Goal: Task Accomplishment & Management: Manage account settings

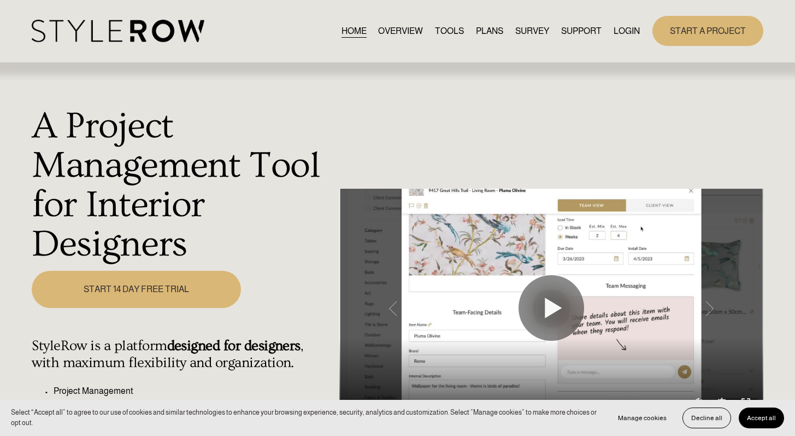
click at [628, 24] on link "LOGIN" at bounding box center [627, 31] width 26 height 15
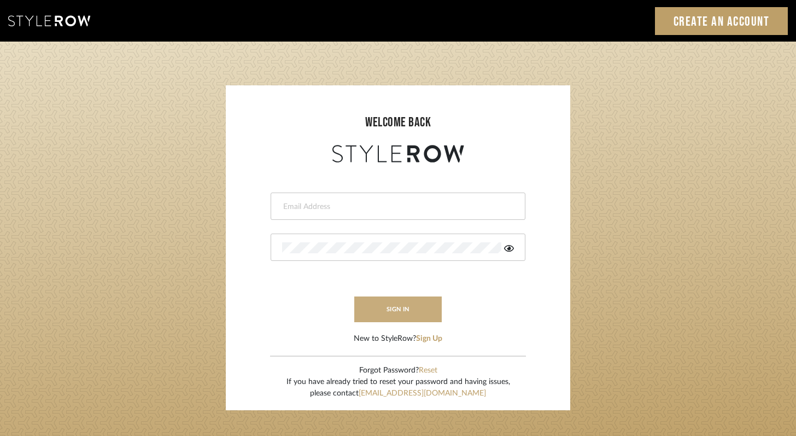
type input "felicia@onyxandoakinteriors.com"
click at [395, 308] on button "sign in" at bounding box center [397, 309] width 87 height 26
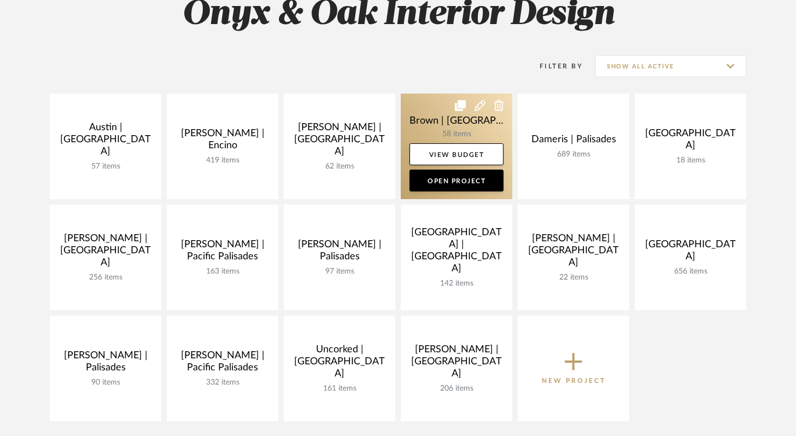
scroll to position [300, 0]
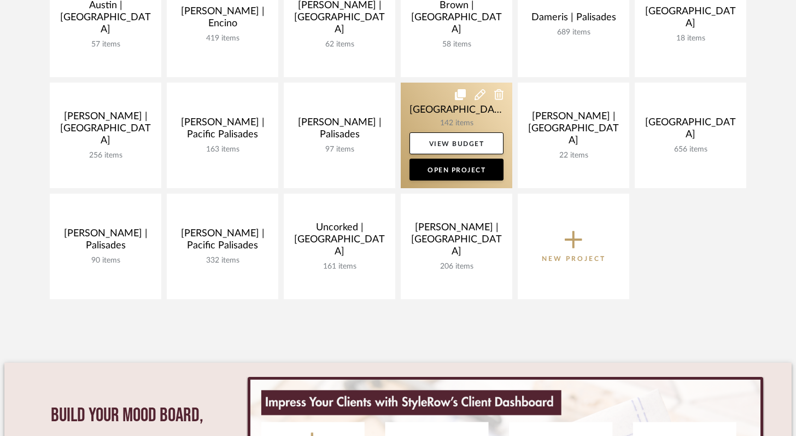
click at [428, 108] on link at bounding box center [457, 136] width 112 height 106
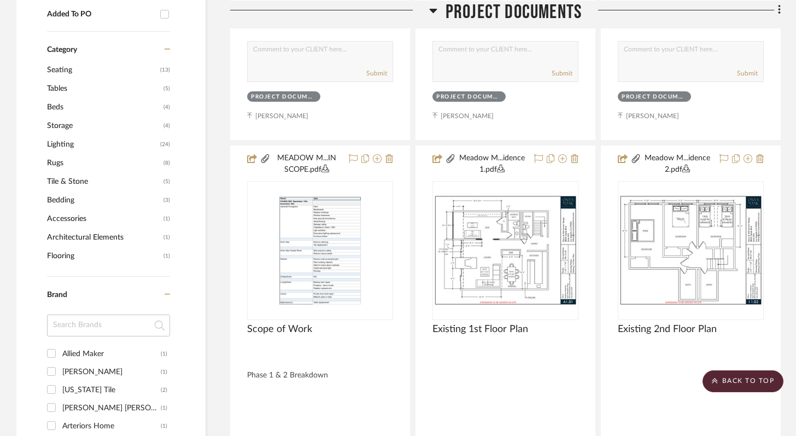
scroll to position [677, 0]
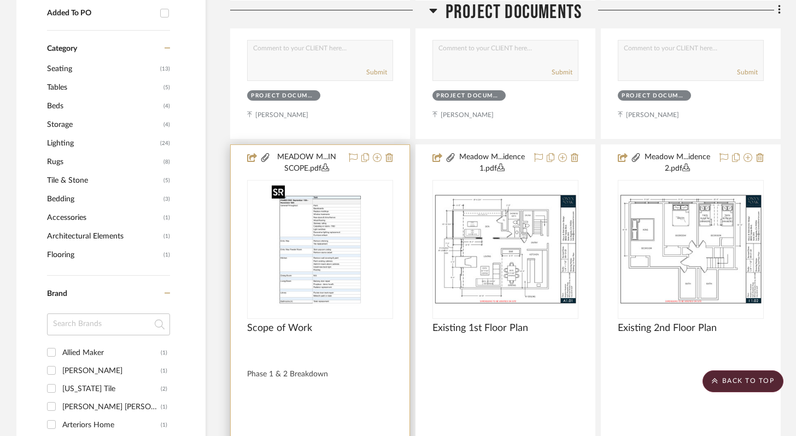
click at [332, 265] on img "0" at bounding box center [320, 249] width 106 height 137
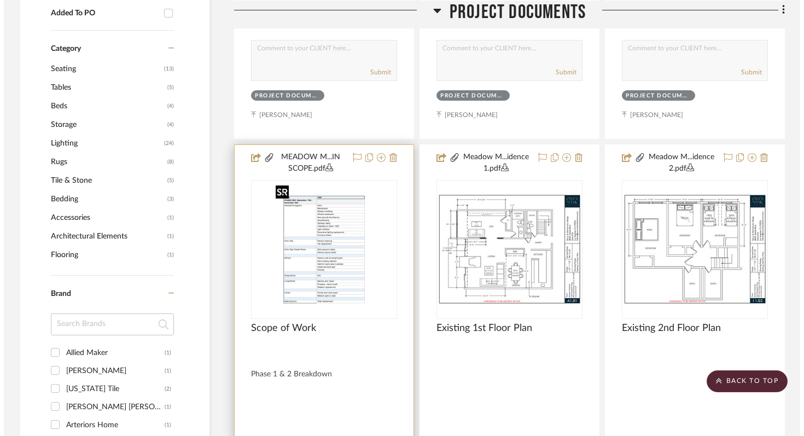
scroll to position [0, 0]
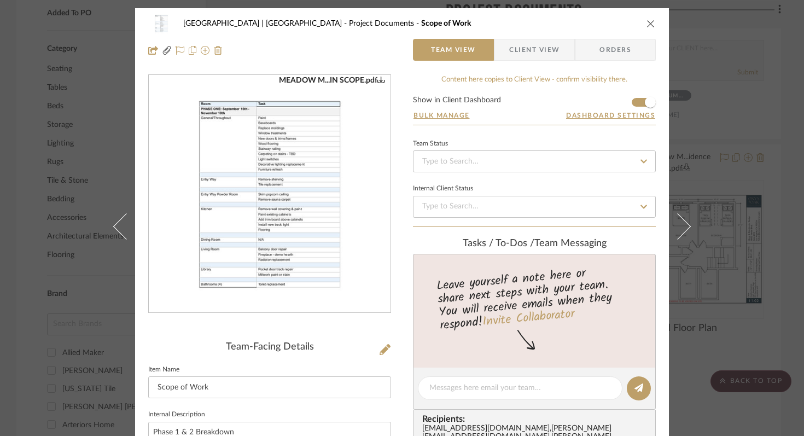
click at [261, 180] on img "0" at bounding box center [270, 193] width 184 height 237
click at [646, 20] on icon "close" at bounding box center [650, 23] width 9 height 9
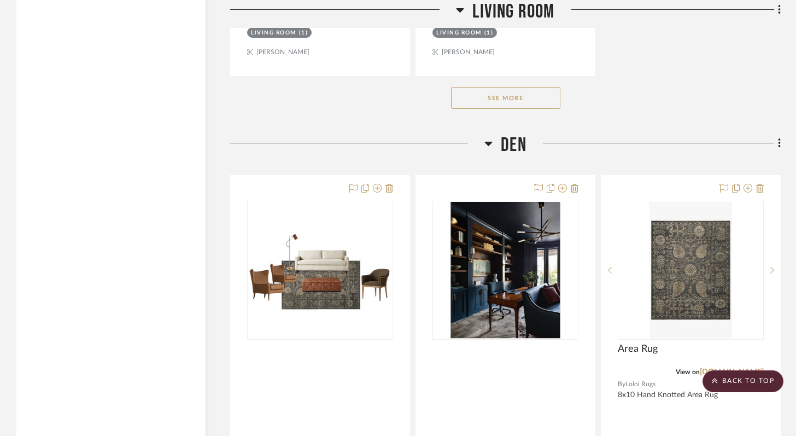
scroll to position [10062, 0]
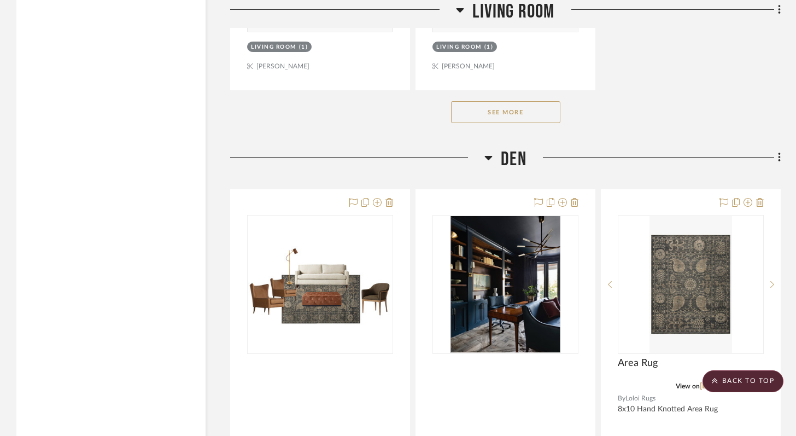
click at [490, 101] on button "See More" at bounding box center [505, 112] width 109 height 22
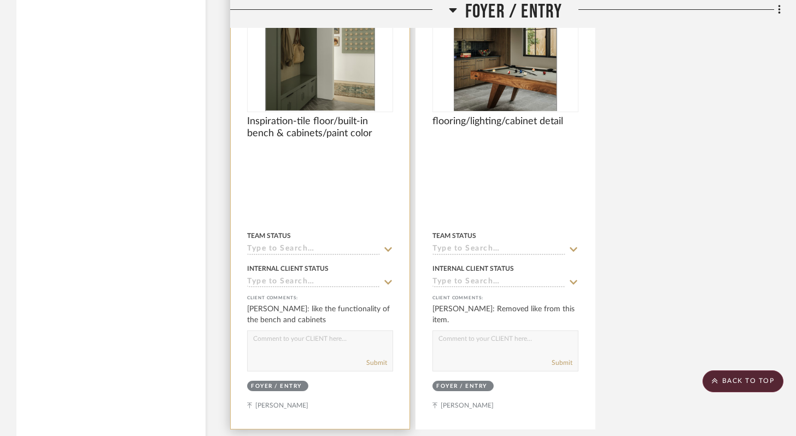
scroll to position [3988, 0]
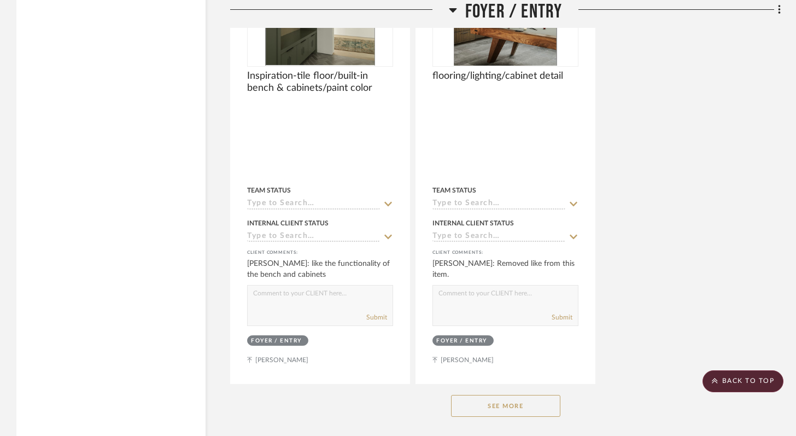
click at [524, 403] on button "See More" at bounding box center [505, 406] width 109 height 22
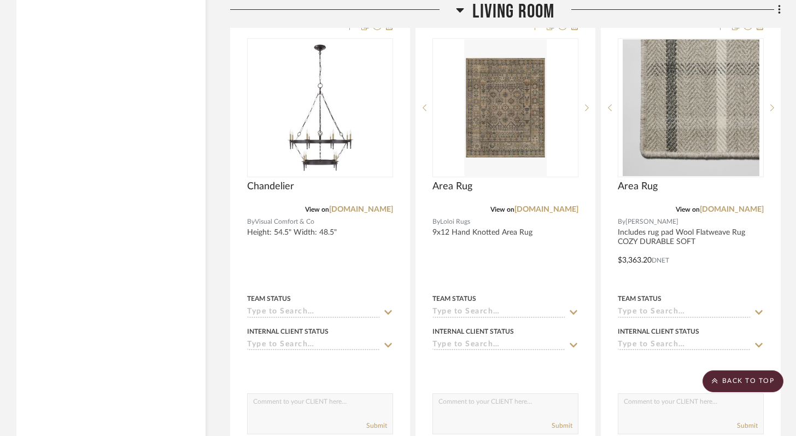
scroll to position [9598, 0]
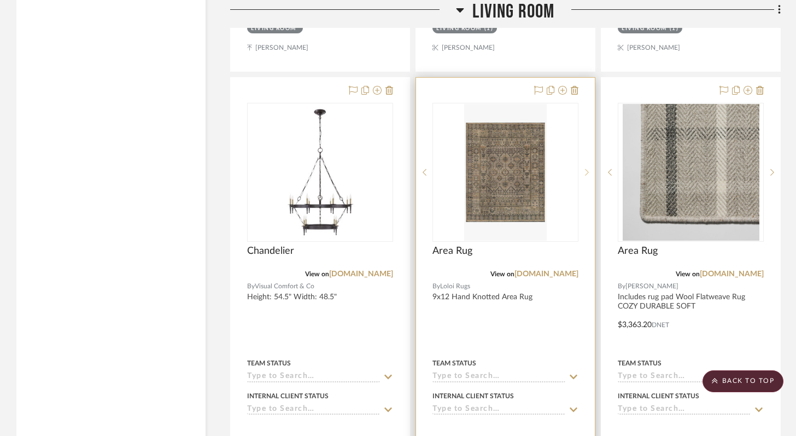
click at [589, 168] on sr-next-btn at bounding box center [586, 172] width 16 height 8
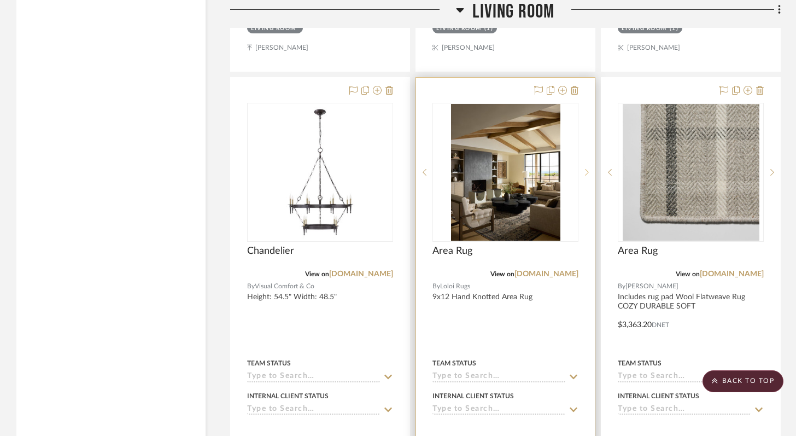
click at [589, 168] on sr-next-btn at bounding box center [586, 172] width 16 height 8
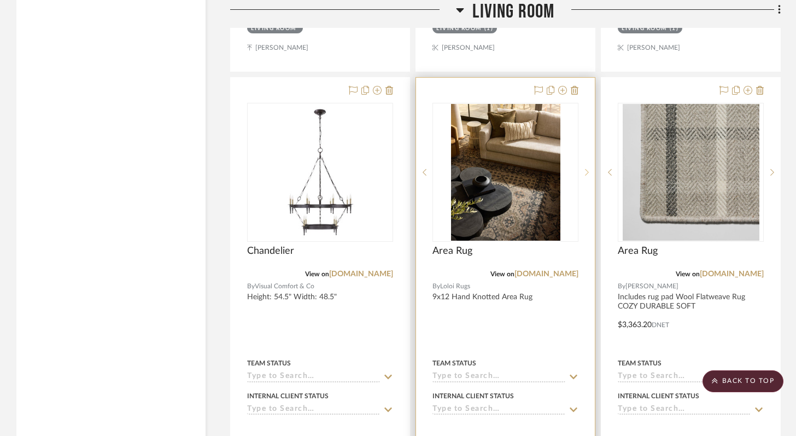
click at [587, 168] on icon at bounding box center [587, 172] width 4 height 8
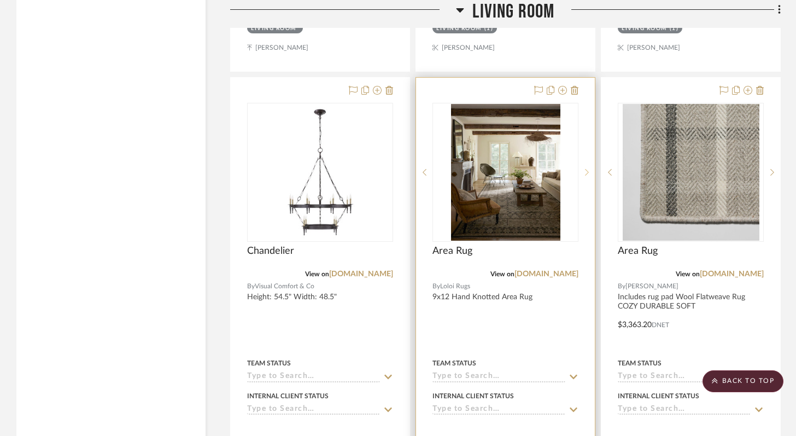
click at [587, 168] on icon at bounding box center [587, 172] width 4 height 8
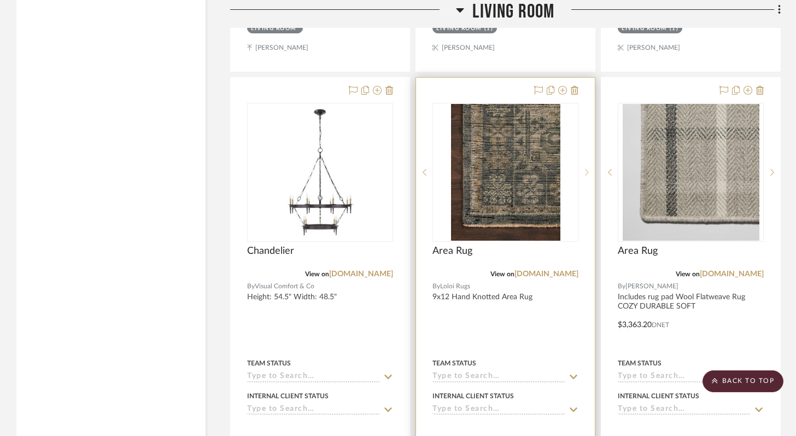
click at [587, 168] on icon at bounding box center [587, 172] width 4 height 8
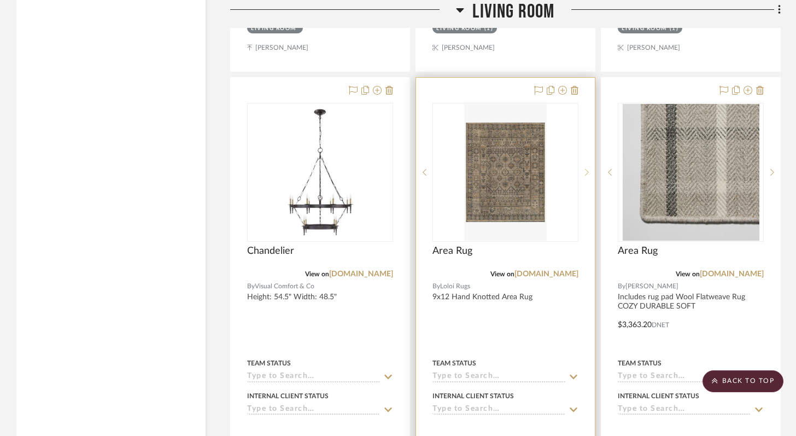
click at [587, 168] on icon at bounding box center [587, 172] width 4 height 8
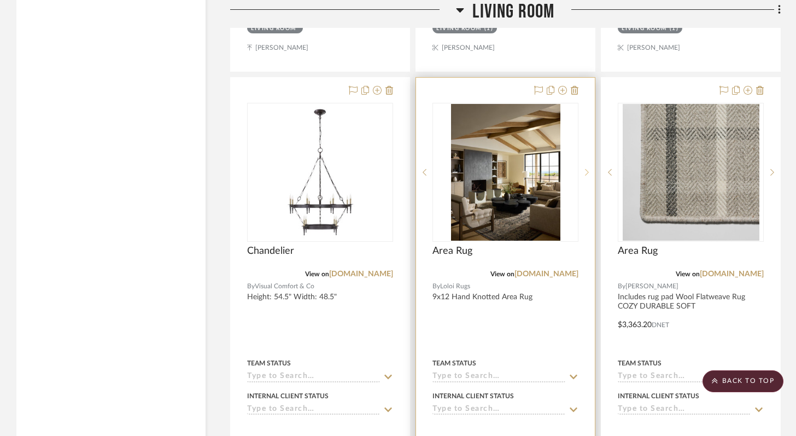
click at [587, 168] on icon at bounding box center [587, 172] width 4 height 8
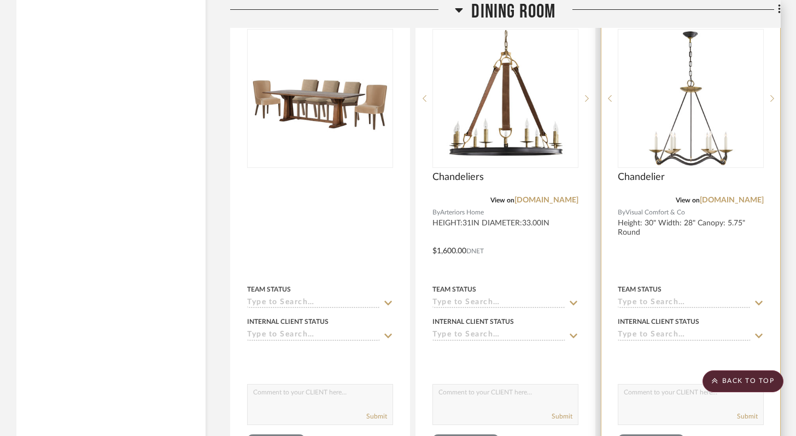
scroll to position [7559, 0]
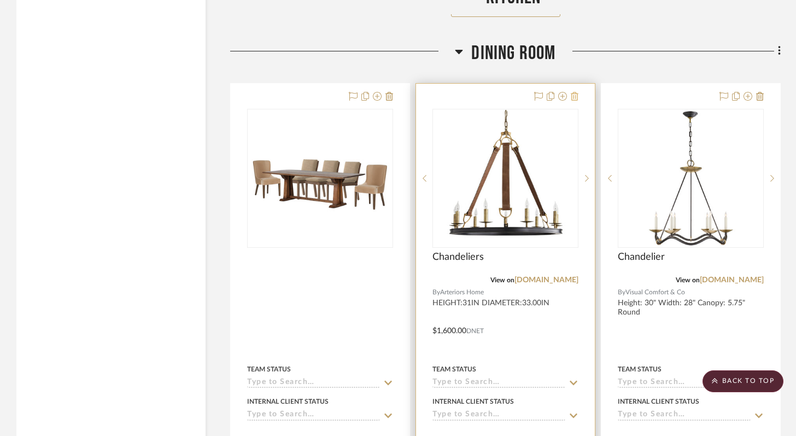
click at [577, 92] on icon at bounding box center [575, 96] width 8 height 9
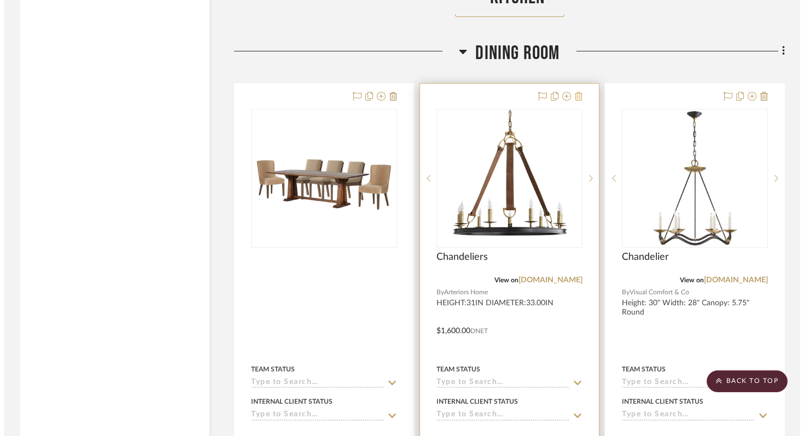
scroll to position [0, 0]
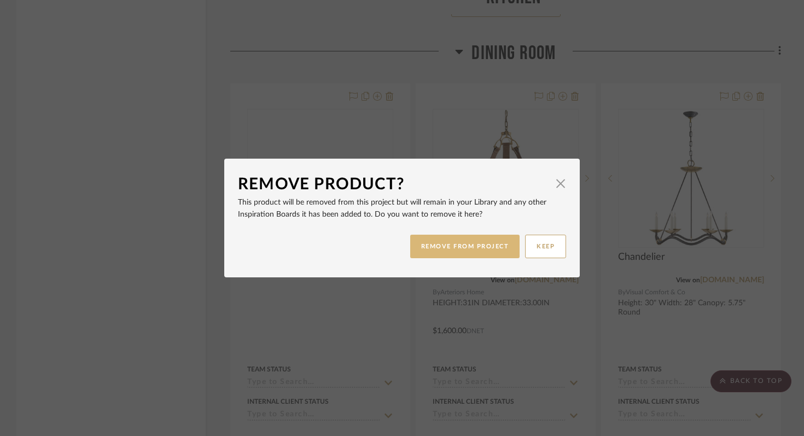
click at [455, 242] on button "REMOVE FROM PROJECT" at bounding box center [465, 247] width 110 height 24
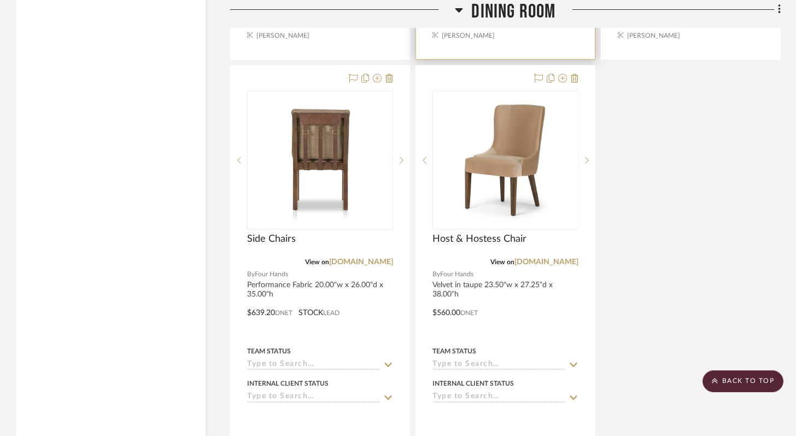
scroll to position [8546, 0]
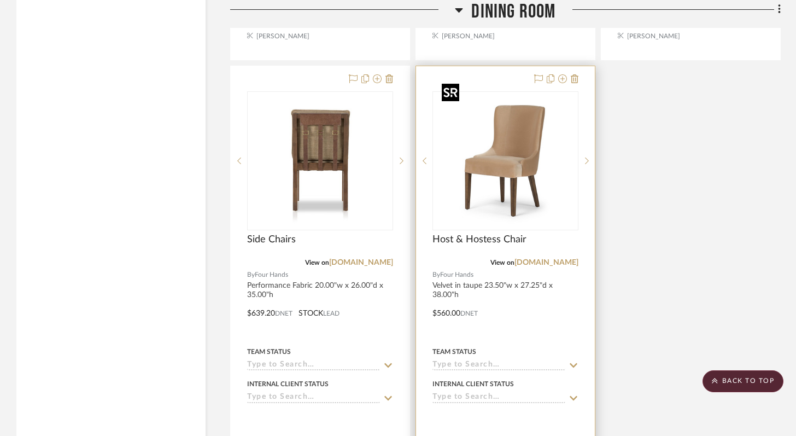
click at [549, 97] on img "0" at bounding box center [505, 160] width 137 height 137
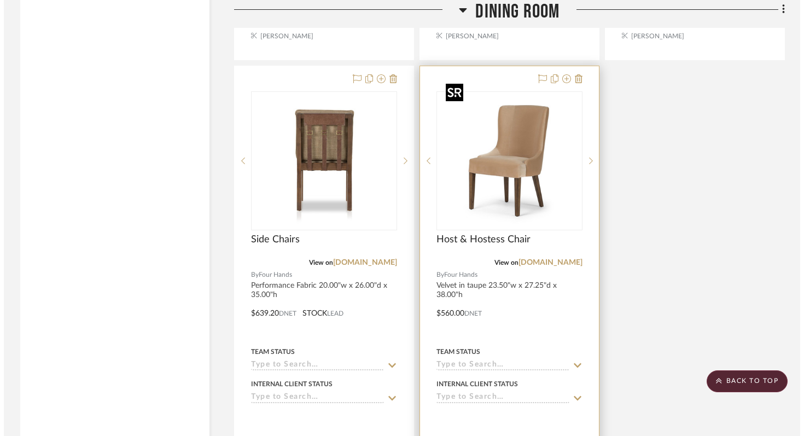
scroll to position [0, 0]
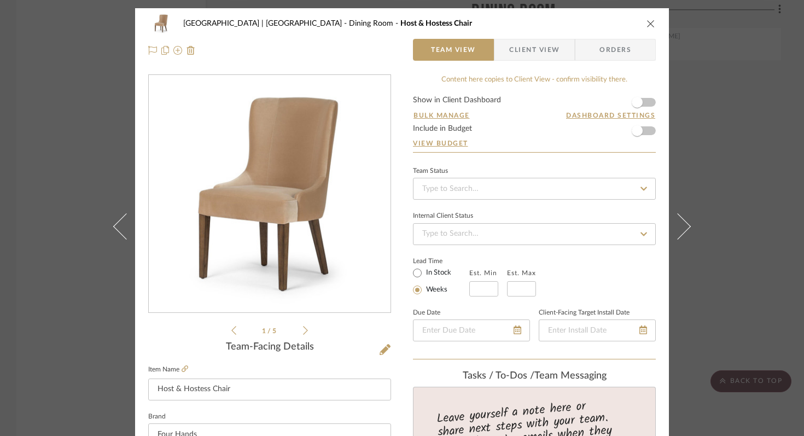
click at [647, 21] on icon "close" at bounding box center [650, 23] width 9 height 9
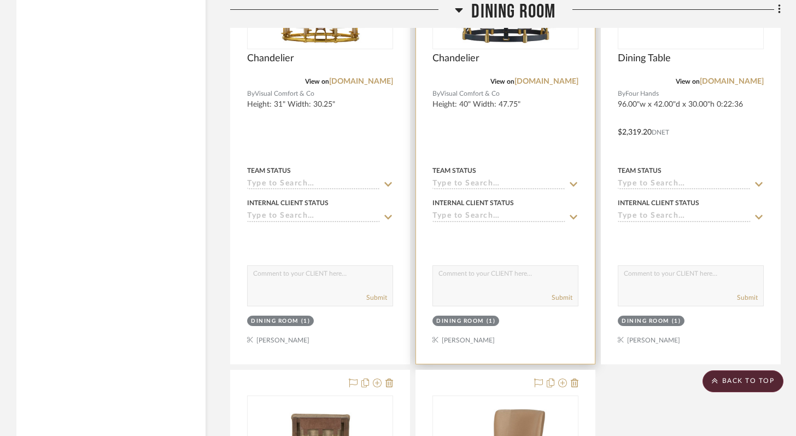
scroll to position [8019, 0]
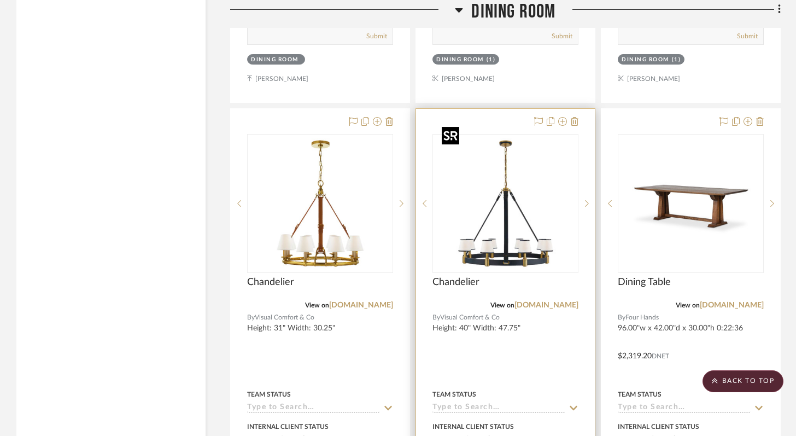
click at [522, 166] on img "0" at bounding box center [505, 203] width 137 height 137
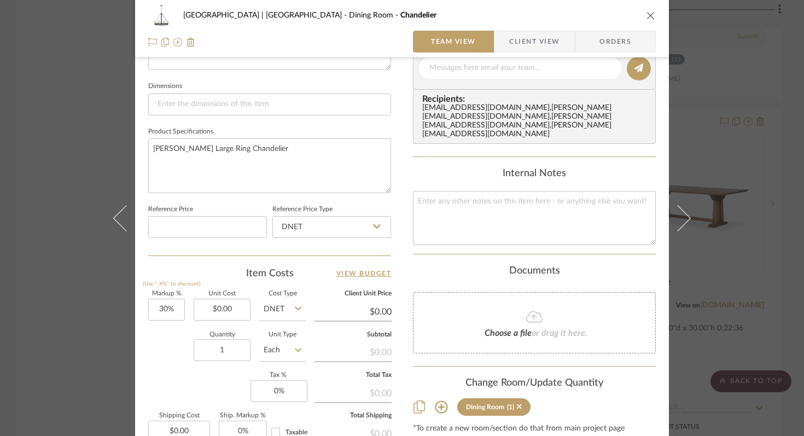
scroll to position [534, 0]
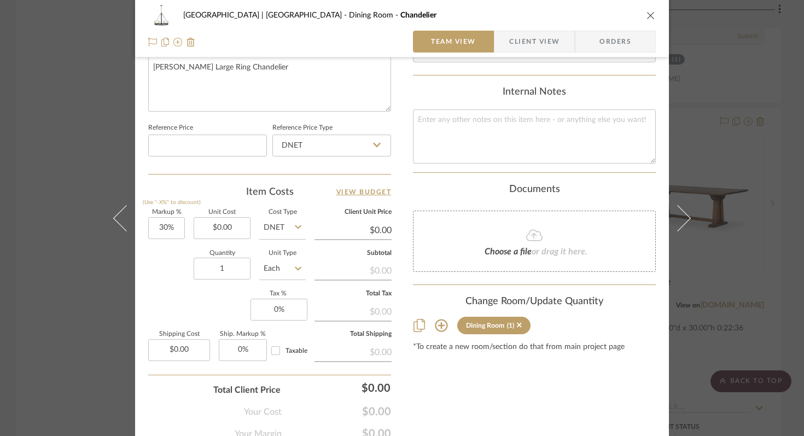
click at [437, 323] on icon at bounding box center [441, 325] width 13 height 13
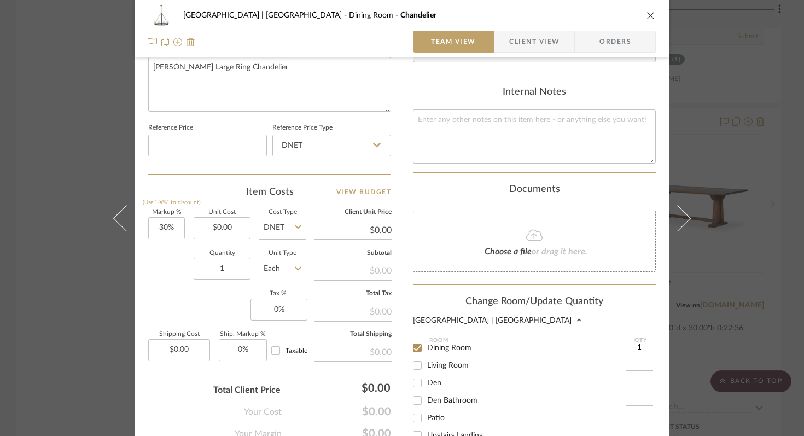
scroll to position [105, 0]
click at [411, 362] on input "Living Room" at bounding box center [416, 369] width 17 height 17
checkbox input "true"
type input "1"
click at [412, 350] on input "Dining Room" at bounding box center [416, 351] width 17 height 17
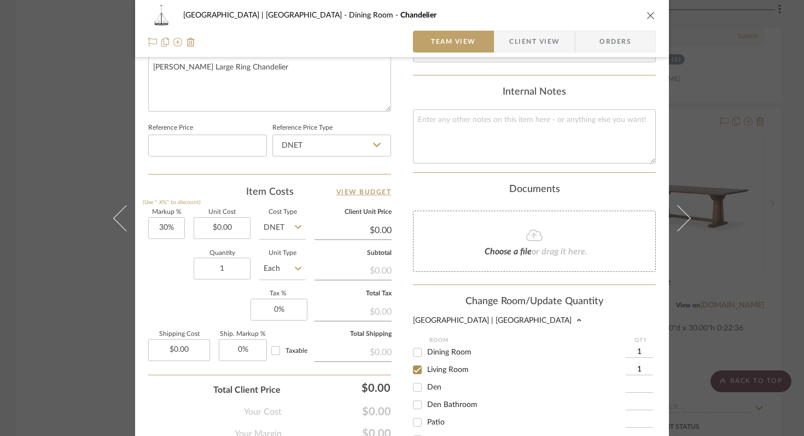
checkbox input "false"
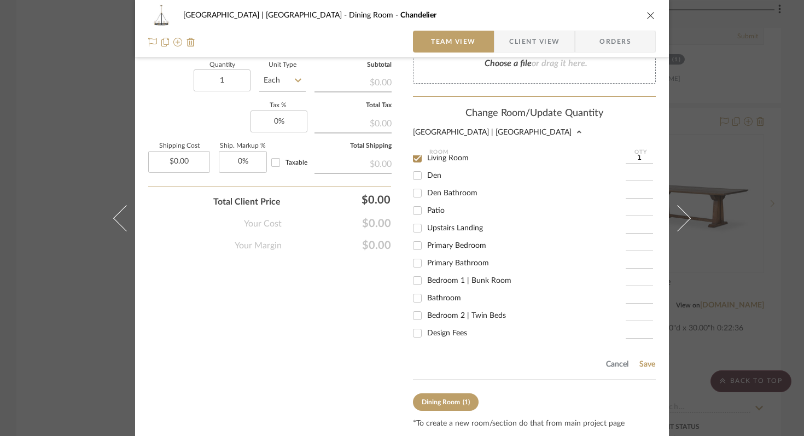
scroll to position [749, 0]
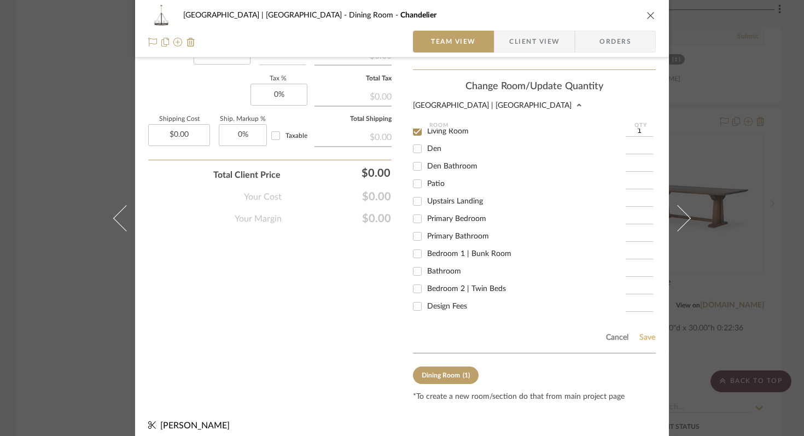
click at [643, 333] on button "Save" at bounding box center [647, 337] width 17 height 9
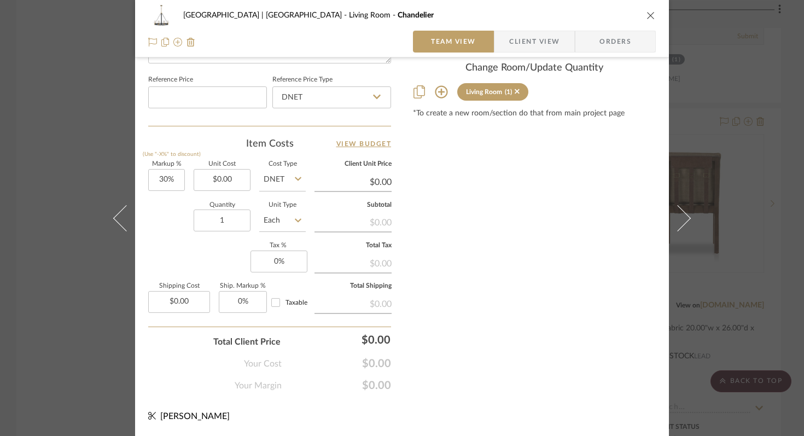
scroll to position [580, 0]
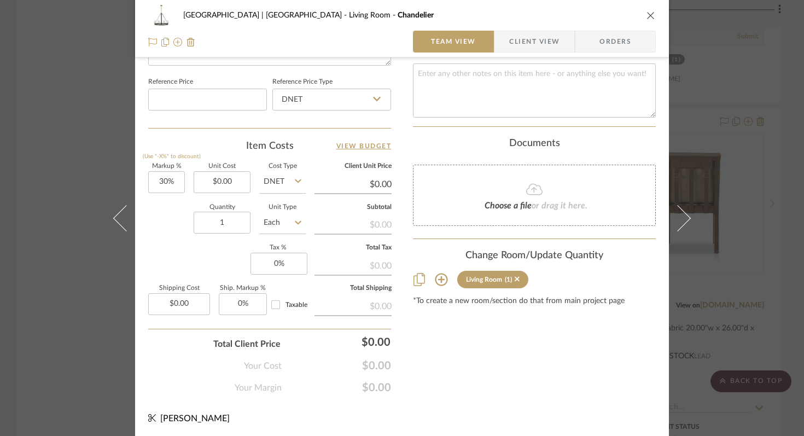
click at [651, 15] on icon "close" at bounding box center [650, 15] width 9 height 9
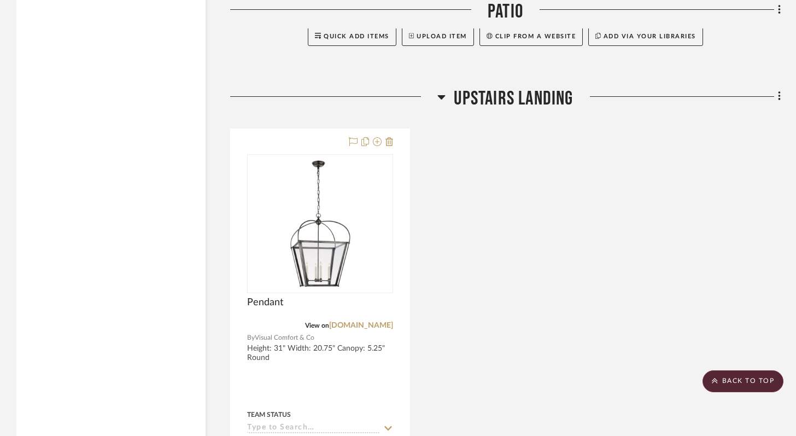
scroll to position [15703, 0]
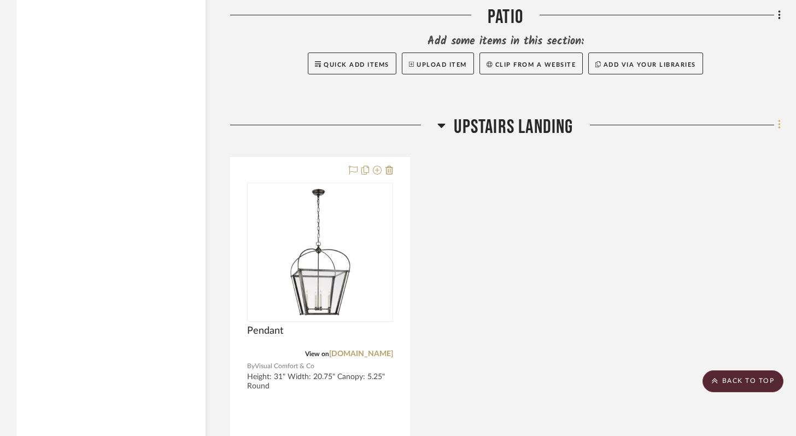
click at [778, 119] on icon at bounding box center [779, 125] width 3 height 12
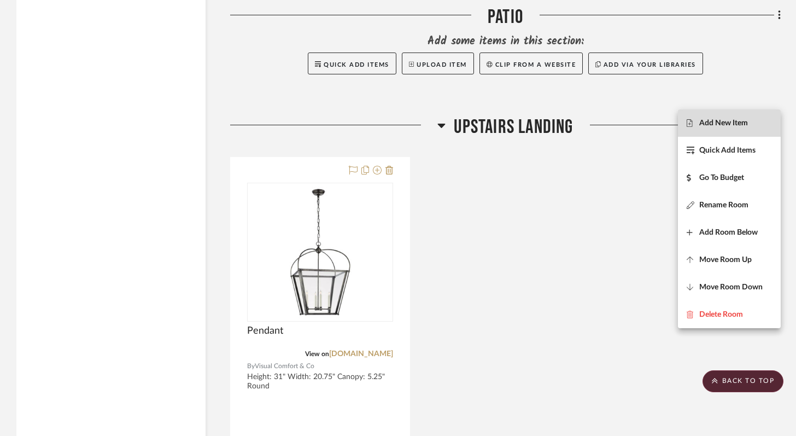
click at [724, 124] on span "Add New Item" at bounding box center [723, 122] width 49 height 9
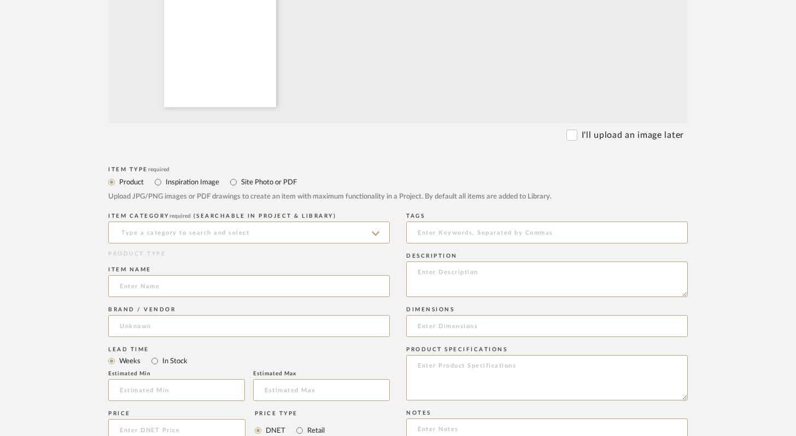
scroll to position [296, 0]
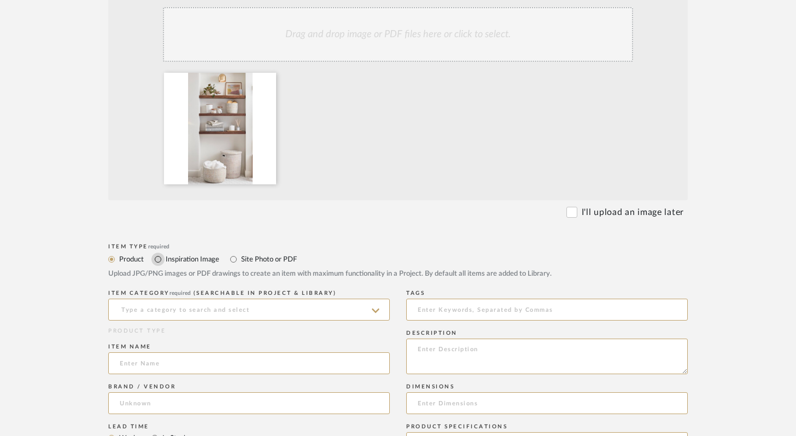
click at [157, 258] on input "Inspiration Image" at bounding box center [157, 259] width 13 height 13
radio input "true"
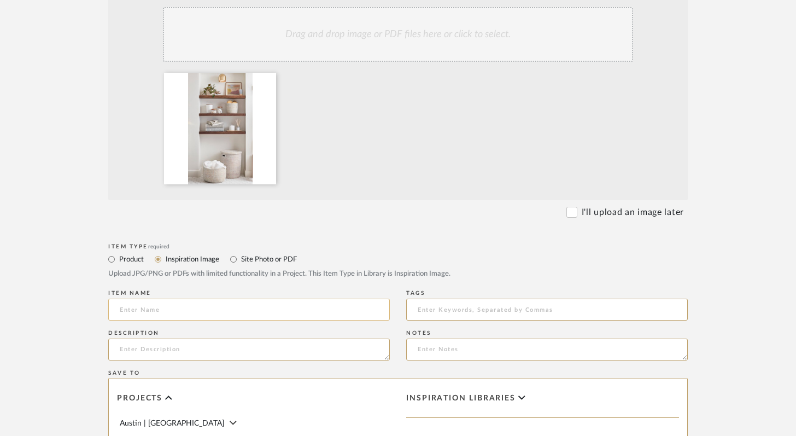
click at [154, 312] on input at bounding box center [249, 309] width 282 height 22
type input "Inspiration"
type textarea "F"
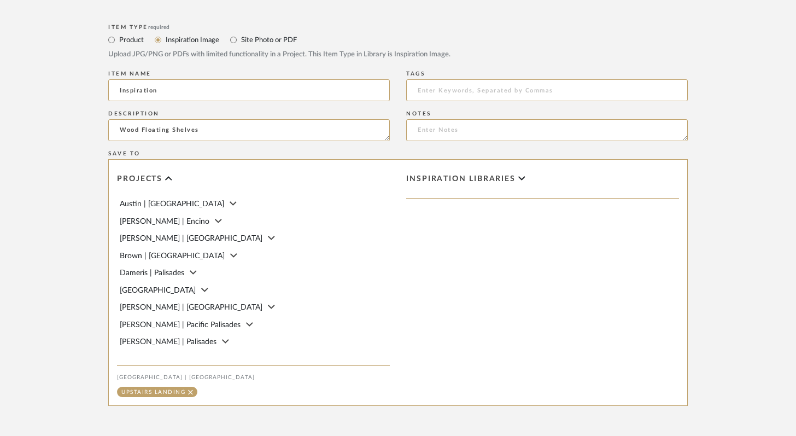
scroll to position [620, 0]
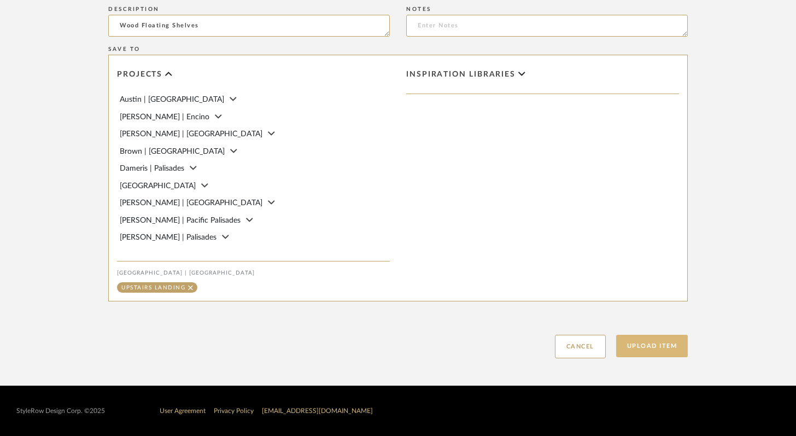
type textarea "Wood Floating Shelves"
click at [649, 350] on button "Upload Item" at bounding box center [652, 346] width 72 height 22
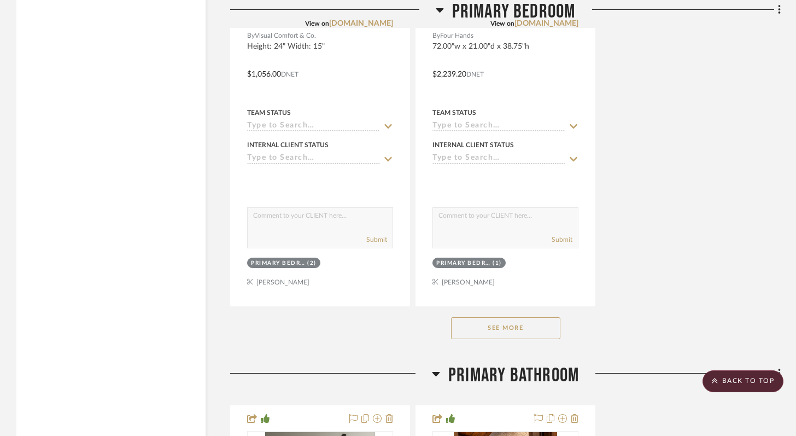
scroll to position [14154, 0]
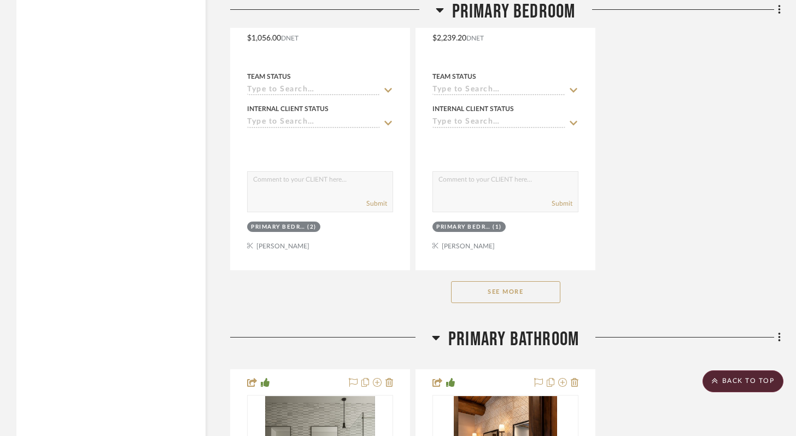
click at [523, 281] on button "See More" at bounding box center [505, 292] width 109 height 22
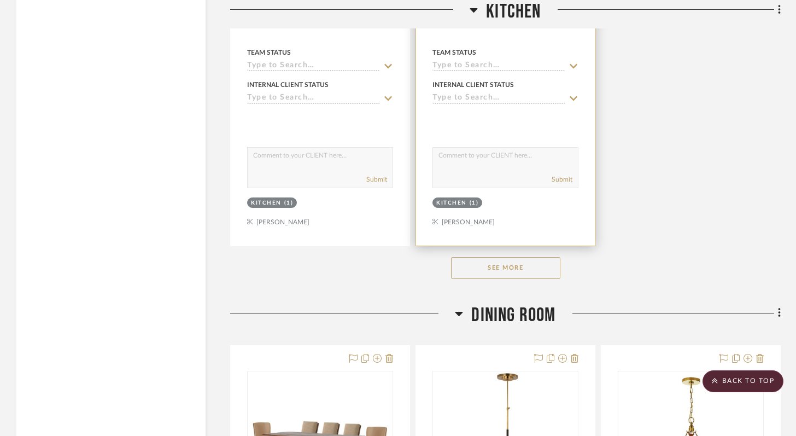
scroll to position [6864, 0]
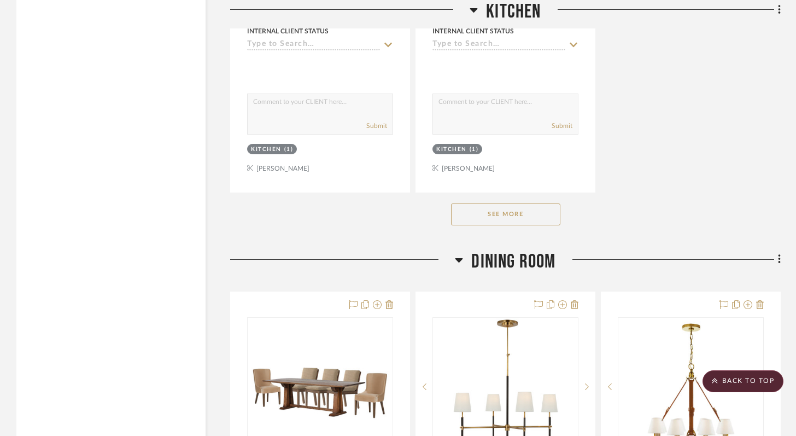
click at [519, 207] on button "See More" at bounding box center [505, 214] width 109 height 22
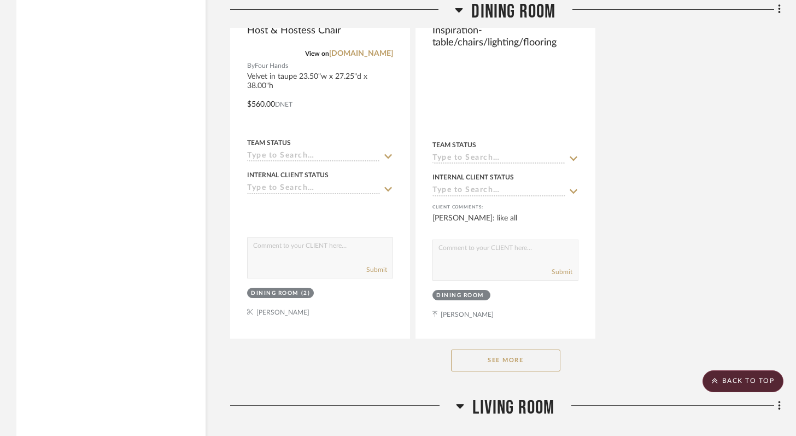
scroll to position [8350, 0]
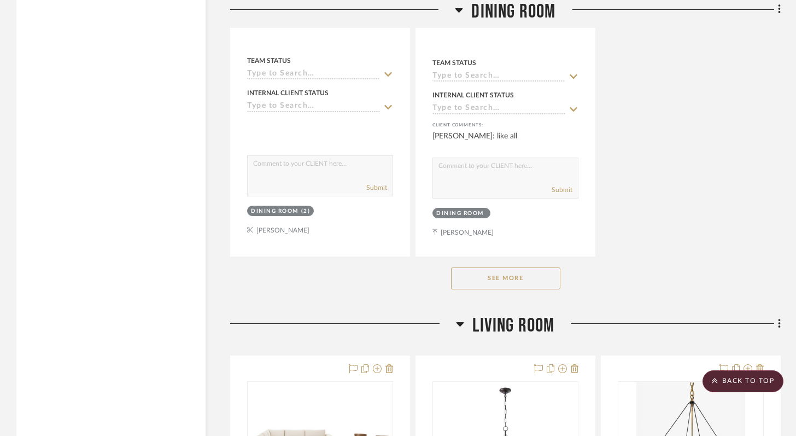
click at [512, 267] on button "See More" at bounding box center [505, 278] width 109 height 22
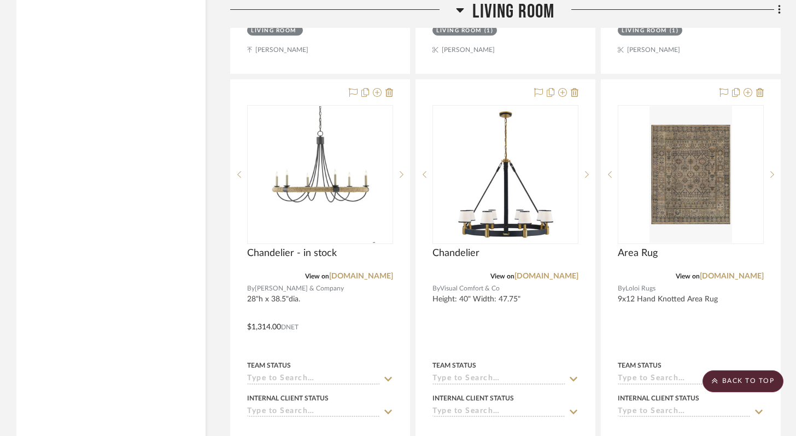
scroll to position [9106, 0]
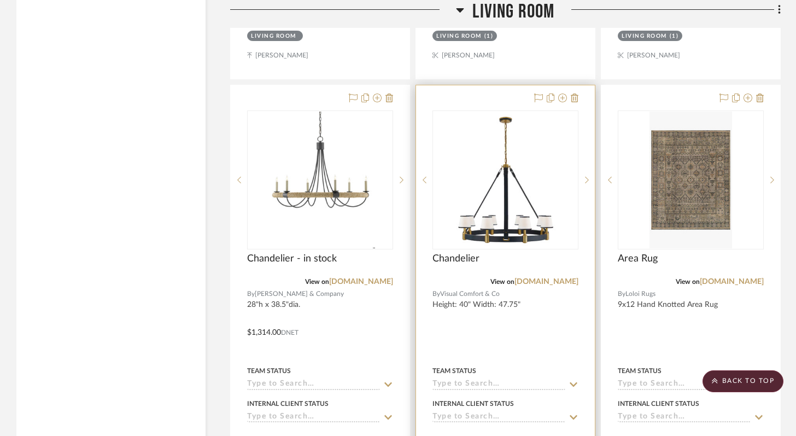
drag, startPoint x: 454, startPoint y: 81, endPoint x: 292, endPoint y: 79, distance: 161.8
click at [290, 79] on div "By Unknown Team Status Internal Client Status client Comments: Submit Living Ro…" at bounding box center [505, 324] width 551 height 1449
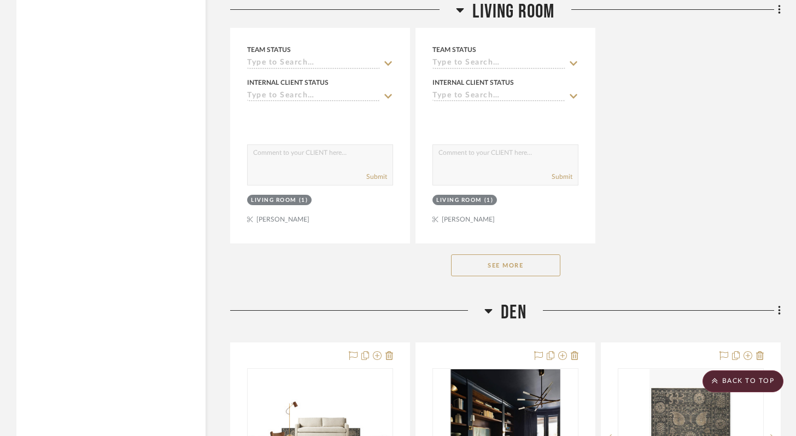
scroll to position [9993, 0]
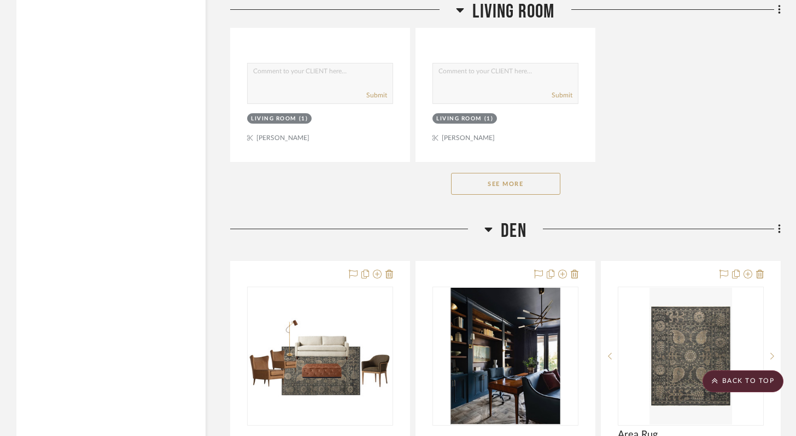
click at [521, 173] on button "See More" at bounding box center [505, 184] width 109 height 22
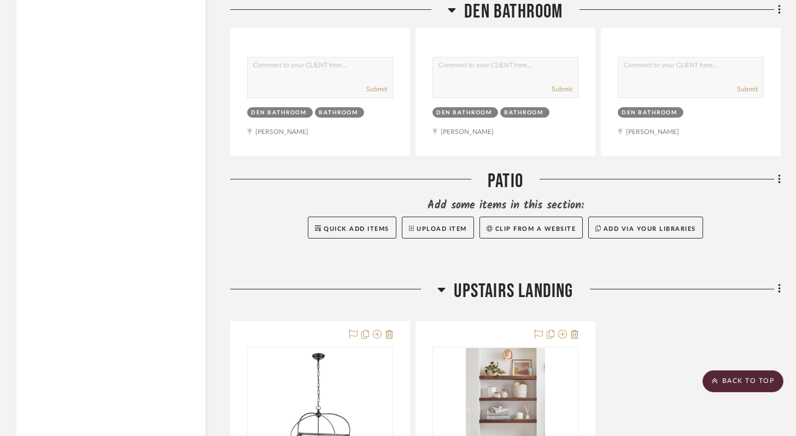
scroll to position [15063, 0]
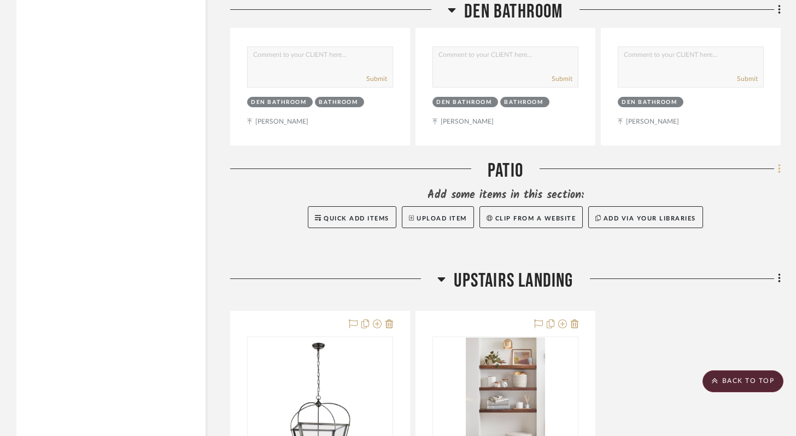
click at [778, 163] on icon at bounding box center [779, 169] width 3 height 12
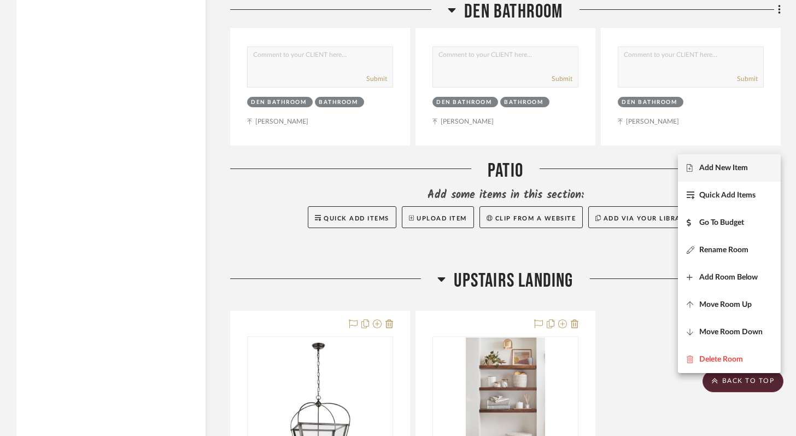
click at [746, 168] on span "Add New Item" at bounding box center [723, 167] width 49 height 9
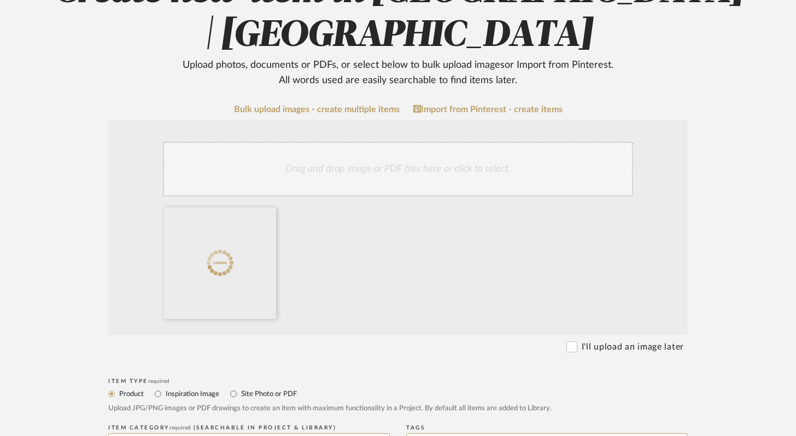
scroll to position [289, 0]
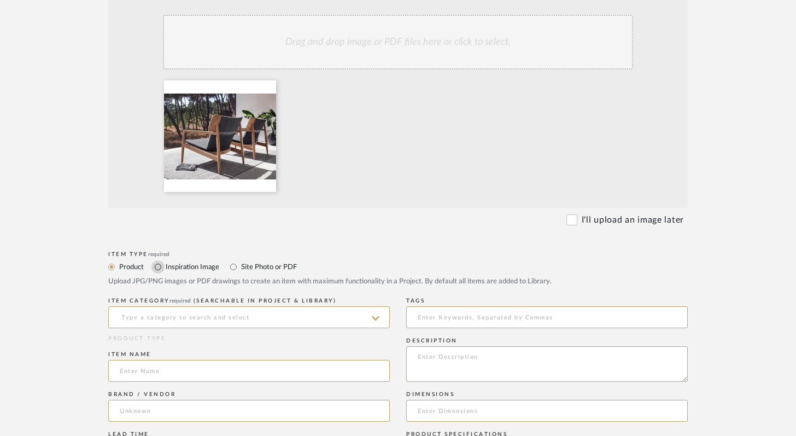
click at [156, 265] on input "Inspiration Image" at bounding box center [157, 266] width 13 height 13
radio input "true"
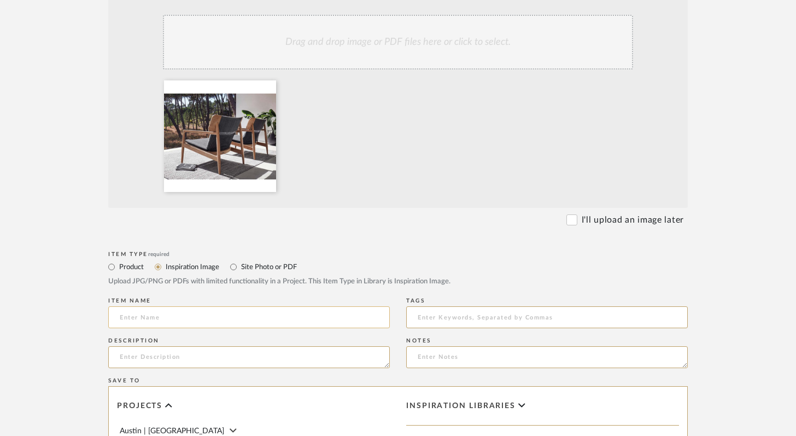
click at [156, 316] on input at bounding box center [249, 317] width 282 height 22
click at [152, 358] on textarea at bounding box center [249, 357] width 282 height 22
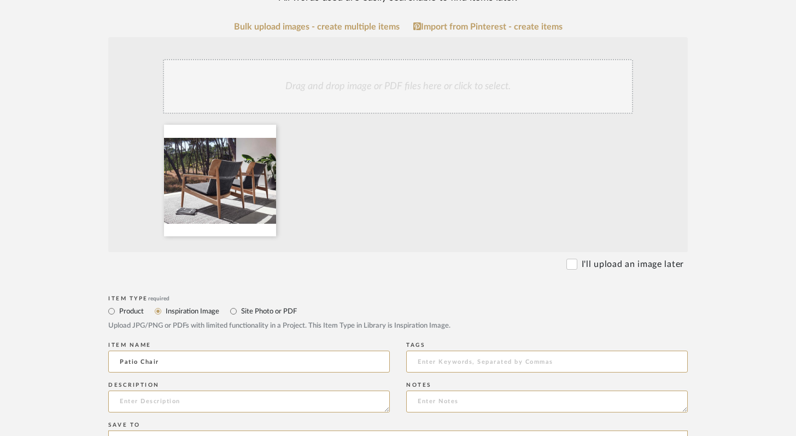
scroll to position [246, 0]
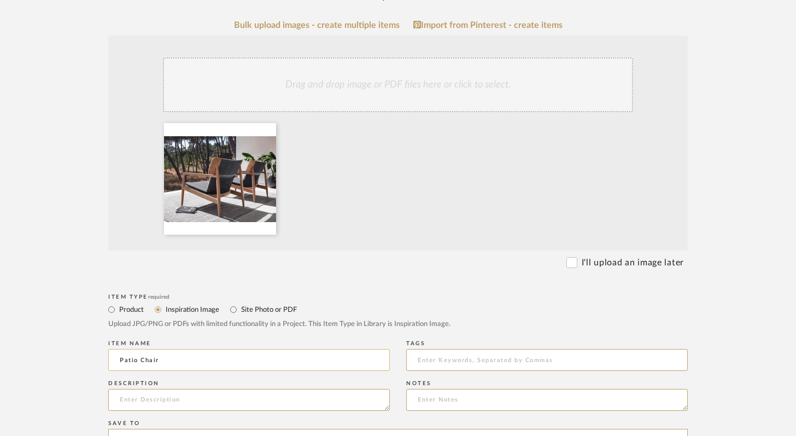
click at [257, 353] on input "Patio Chair" at bounding box center [249, 360] width 282 height 22
click at [225, 361] on input "sPatio Chair" at bounding box center [249, 360] width 282 height 22
click at [122, 361] on input "sPatio Chairs" at bounding box center [249, 360] width 282 height 22
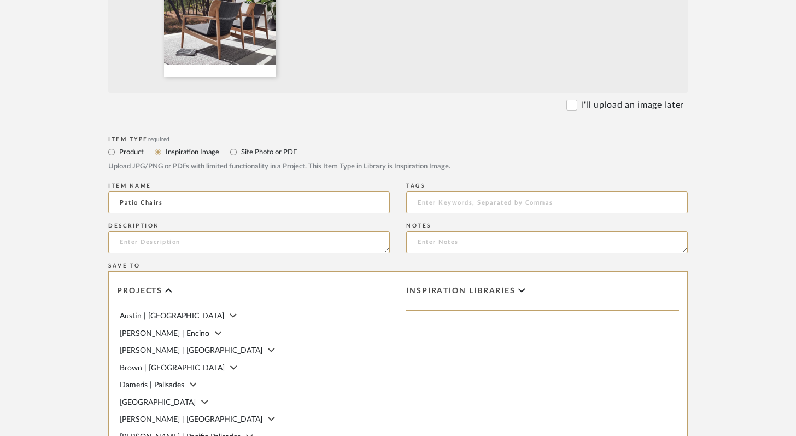
scroll to position [620, 0]
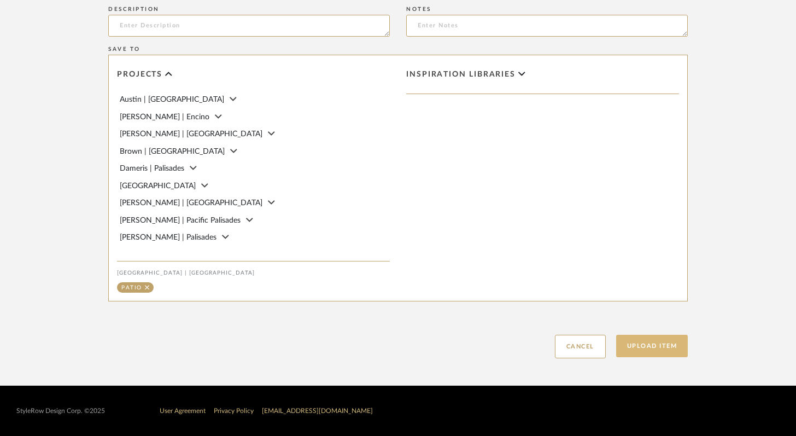
type input "Patio Chairs"
click at [660, 348] on button "Upload Item" at bounding box center [652, 346] width 72 height 22
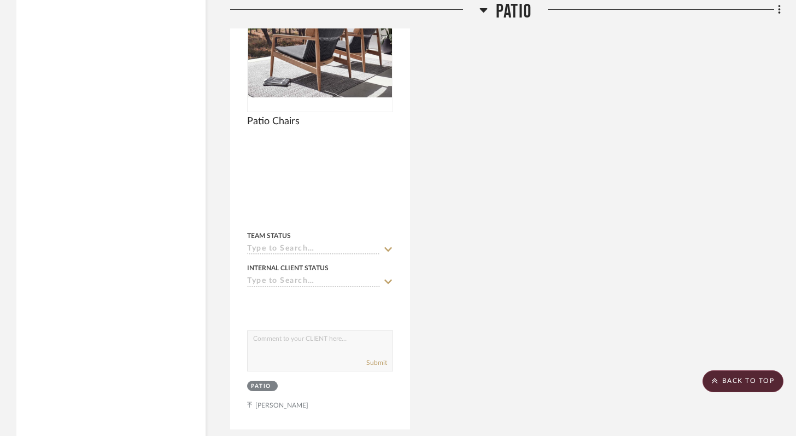
scroll to position [12333, 0]
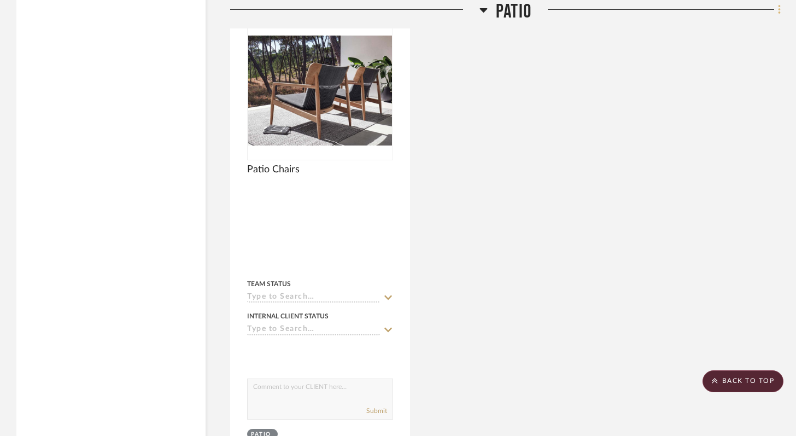
click at [780, 11] on icon at bounding box center [779, 10] width 3 height 12
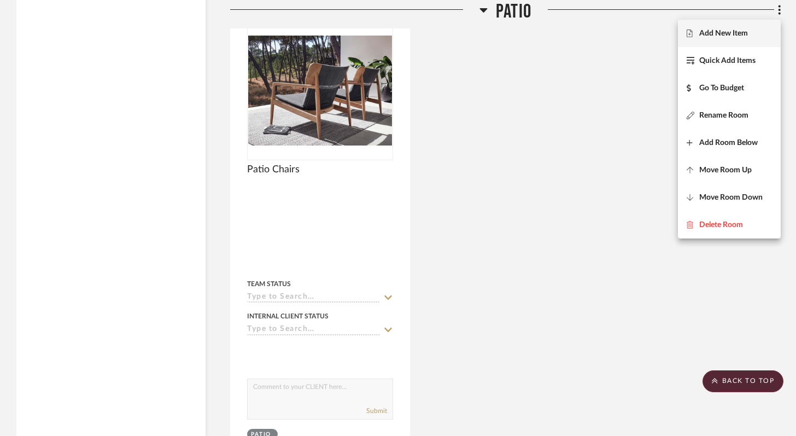
click at [717, 34] on span "Add New Item" at bounding box center [723, 33] width 49 height 9
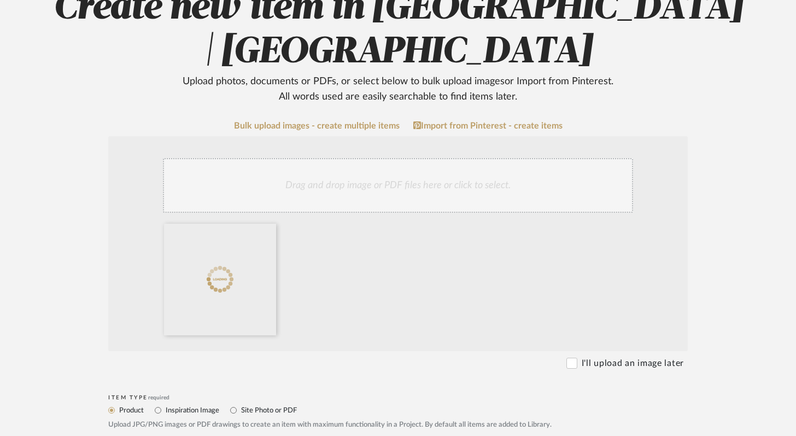
scroll to position [180, 0]
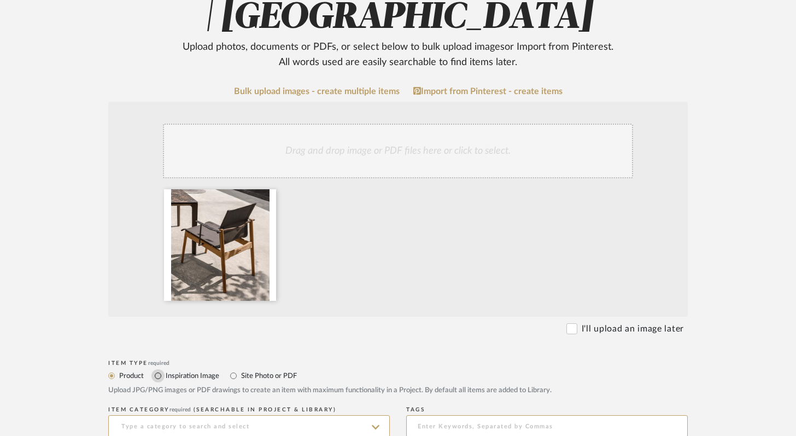
click at [159, 377] on input "Inspiration Image" at bounding box center [157, 375] width 13 height 13
radio input "true"
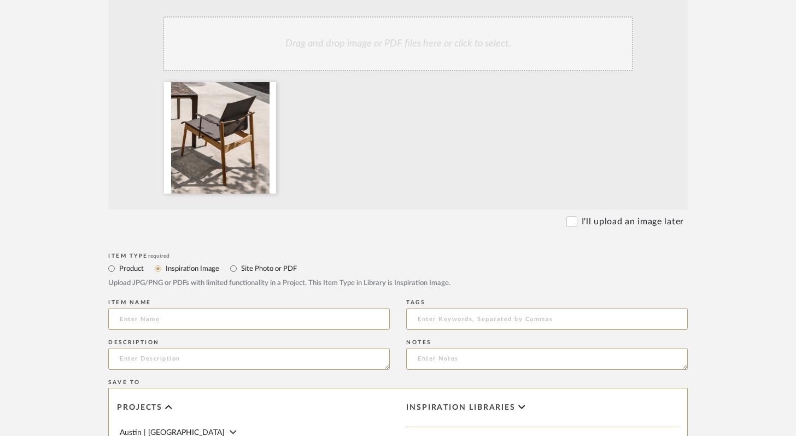
scroll to position [309, 0]
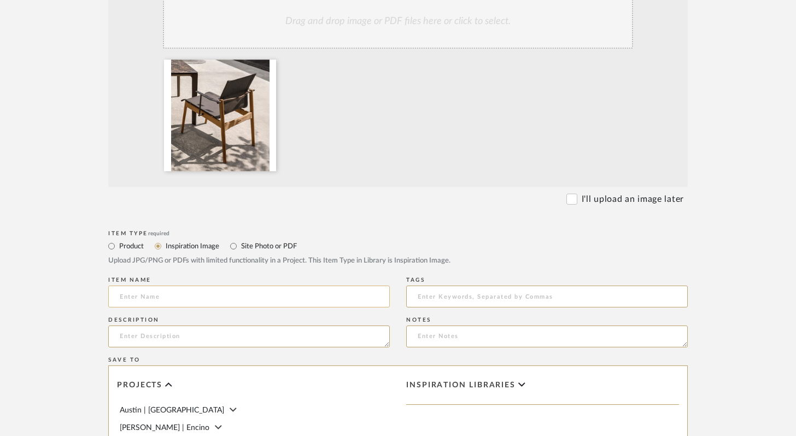
click at [221, 298] on input at bounding box center [249, 296] width 282 height 22
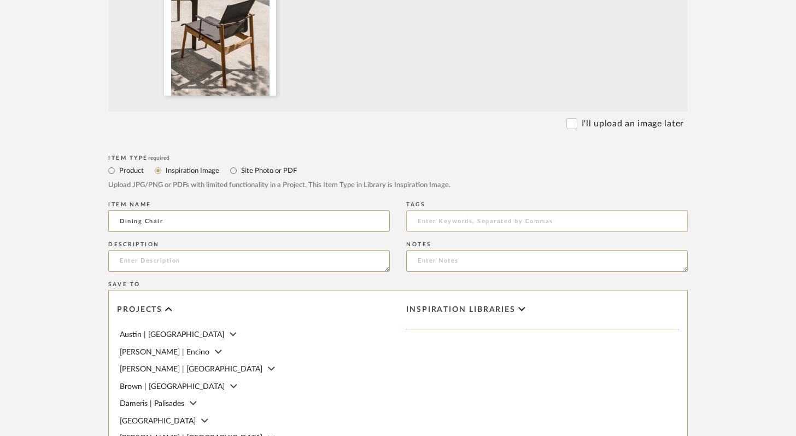
scroll to position [385, 0]
click at [118, 220] on input "Dining Chair" at bounding box center [249, 220] width 282 height 22
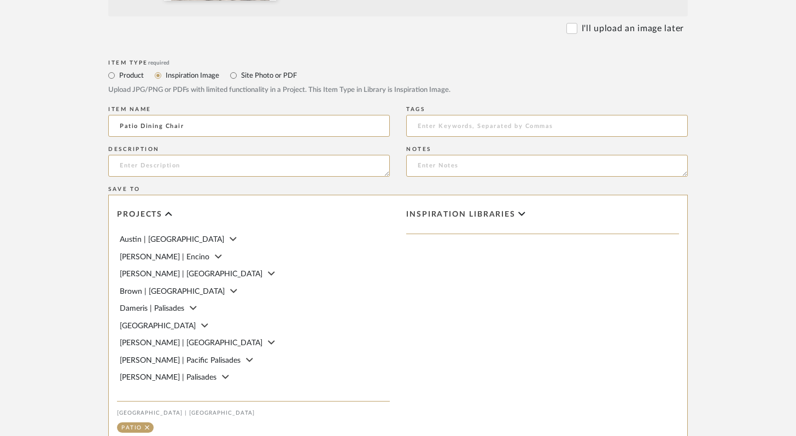
scroll to position [620, 0]
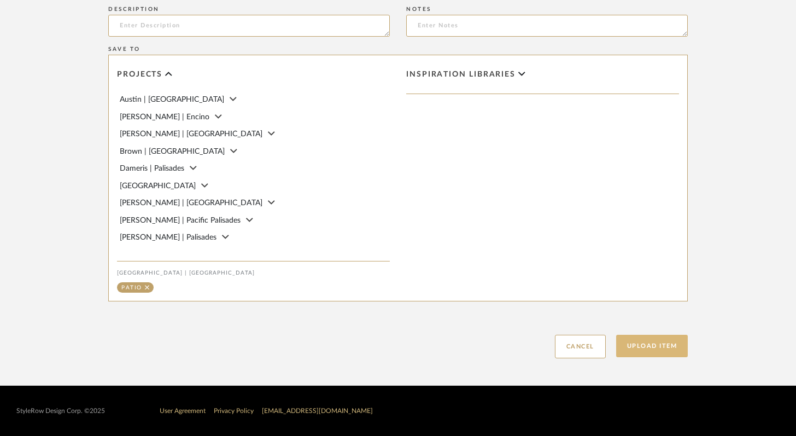
type input "Patio Dining Chair"
click at [655, 345] on button "Upload Item" at bounding box center [652, 346] width 72 height 22
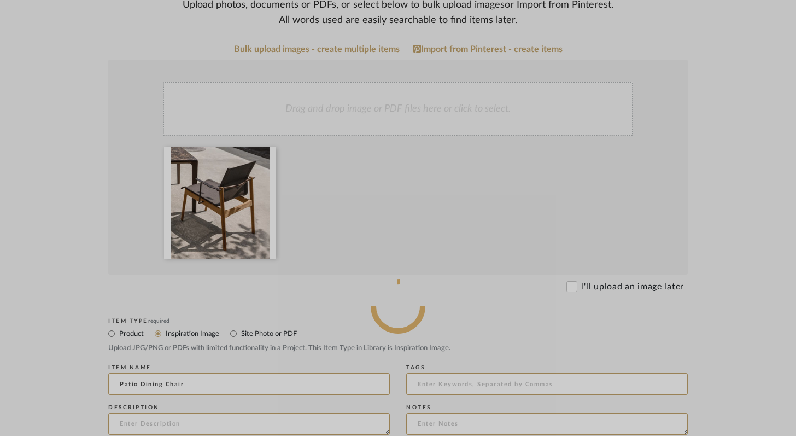
scroll to position [305, 0]
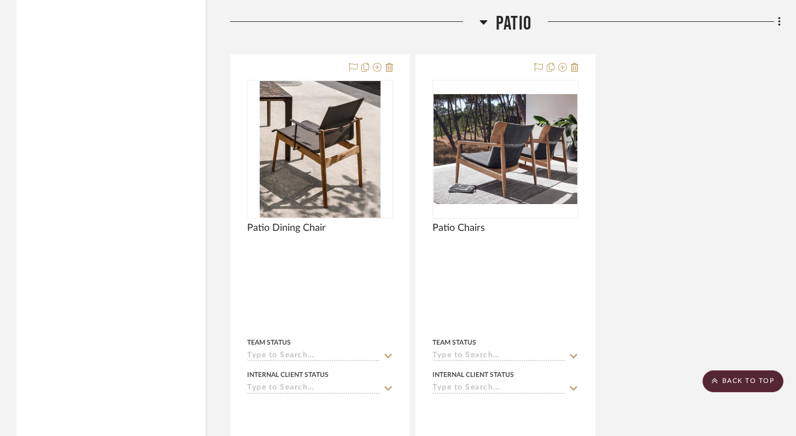
scroll to position [12276, 0]
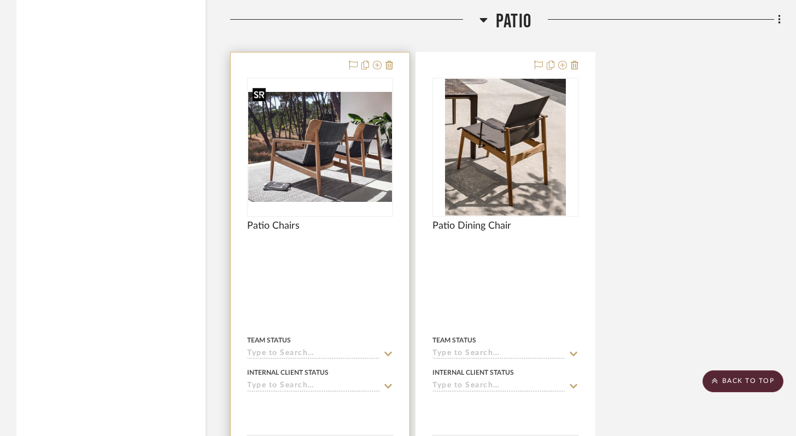
click at [338, 165] on img "0" at bounding box center [320, 147] width 144 height 110
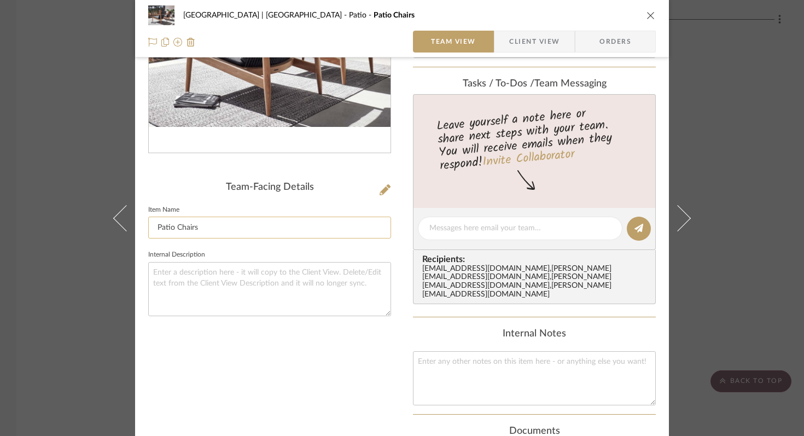
scroll to position [177, 0]
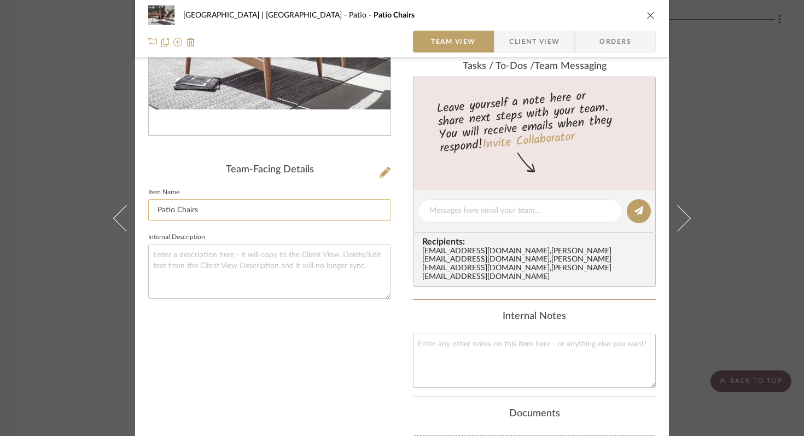
click at [173, 211] on input "Patio Chairs" at bounding box center [269, 210] width 243 height 22
type input "Patio Lounge Chairs"
click at [646, 15] on icon "close" at bounding box center [650, 15] width 9 height 9
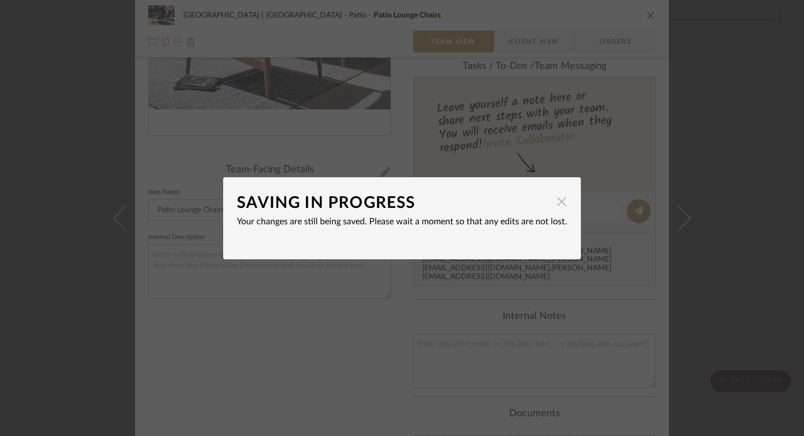
click at [559, 201] on span "button" at bounding box center [562, 202] width 22 height 22
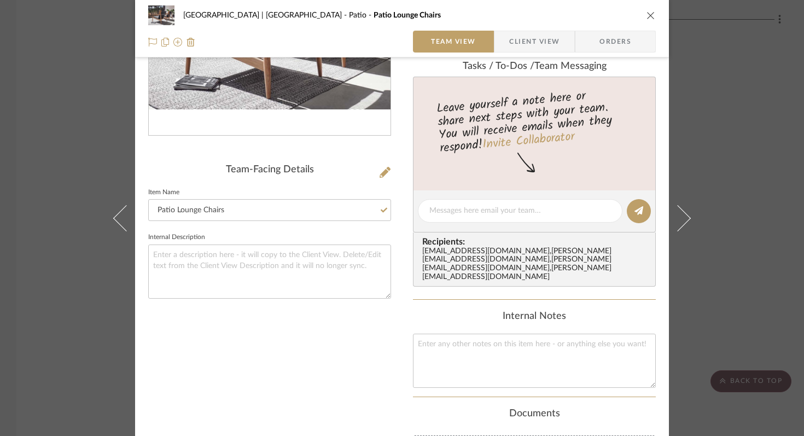
click at [646, 17] on icon "close" at bounding box center [650, 15] width 9 height 9
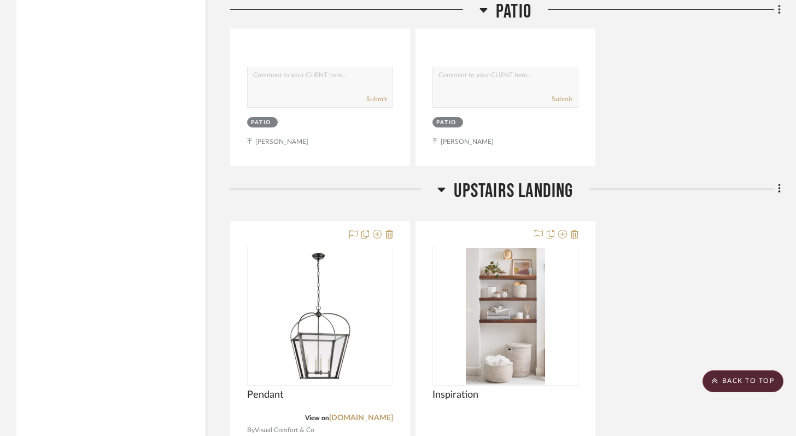
scroll to position [12646, 0]
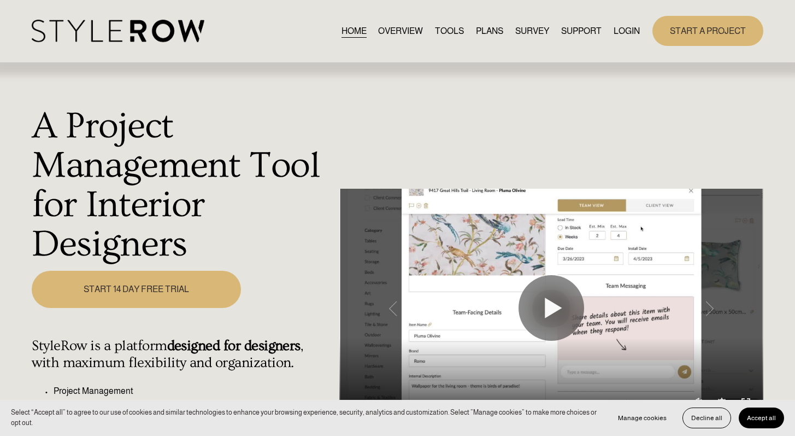
click at [618, 26] on link "LOGIN" at bounding box center [627, 31] width 26 height 15
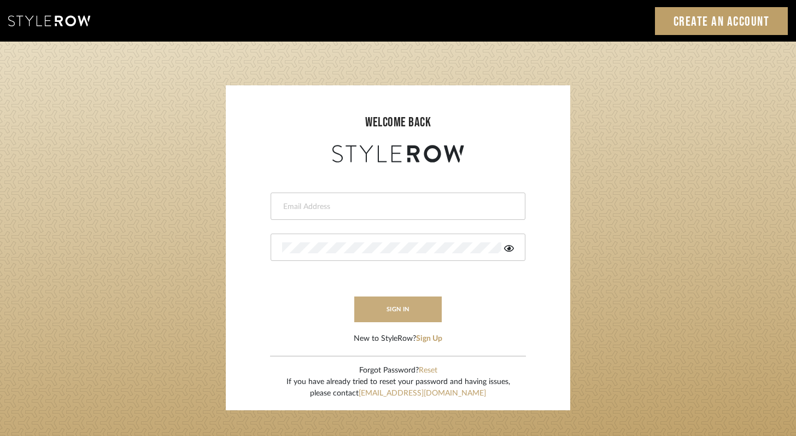
type input "felicia@onyxandoakinteriors.com"
click at [398, 299] on button "sign in" at bounding box center [397, 309] width 87 height 26
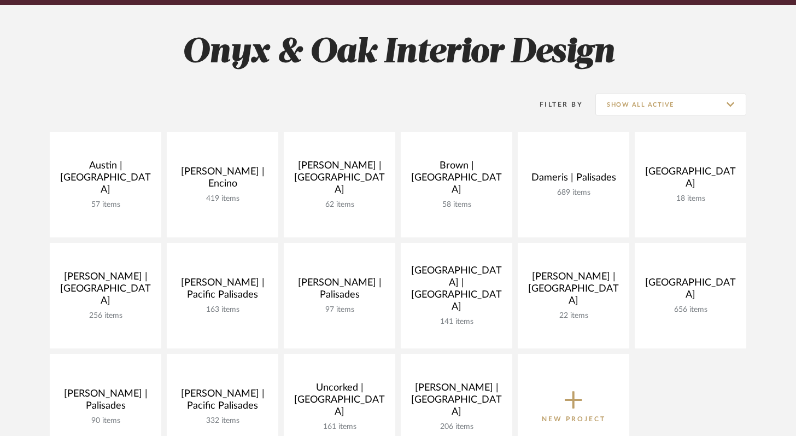
scroll to position [212, 0]
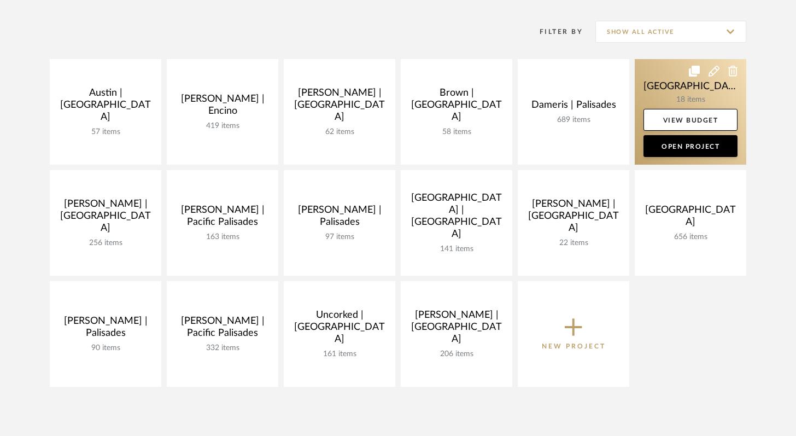
click at [663, 90] on link at bounding box center [691, 112] width 112 height 106
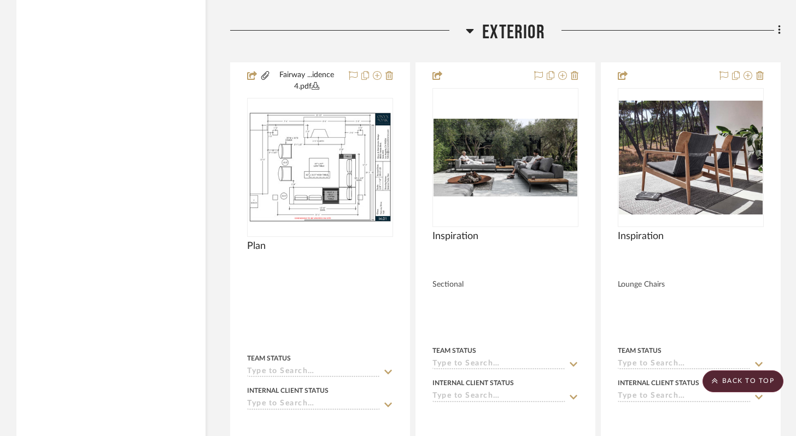
scroll to position [1802, 0]
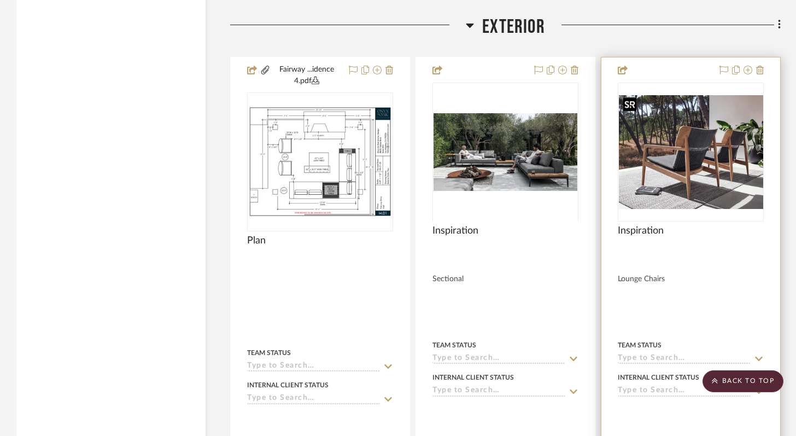
click at [689, 161] on img "0" at bounding box center [691, 152] width 144 height 114
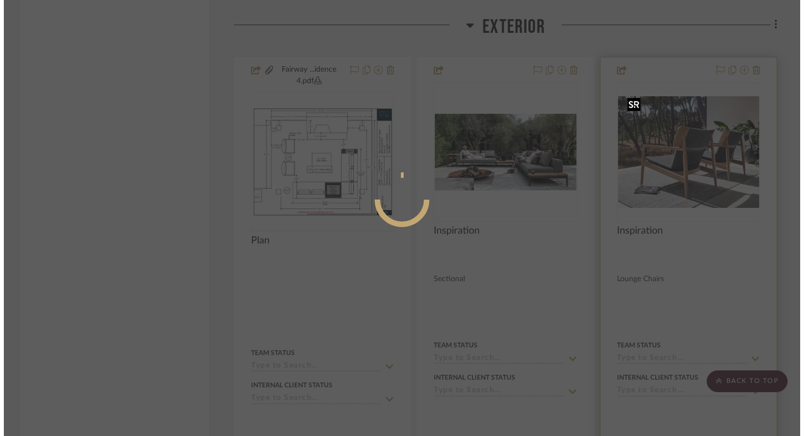
scroll to position [0, 0]
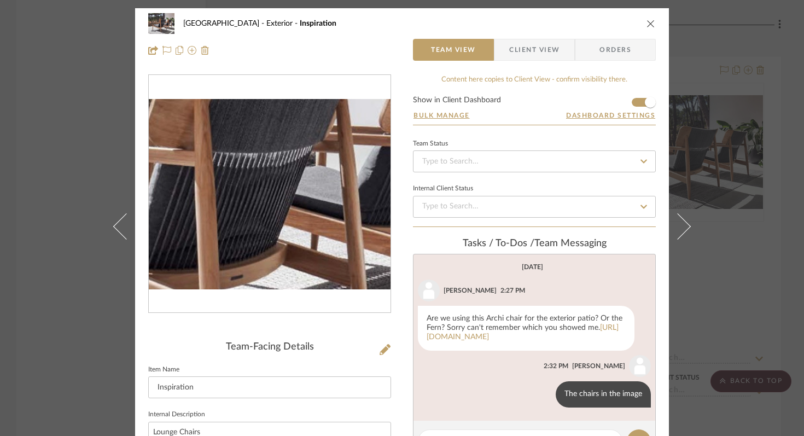
click at [281, 201] on img "0" at bounding box center [270, 194] width 242 height 190
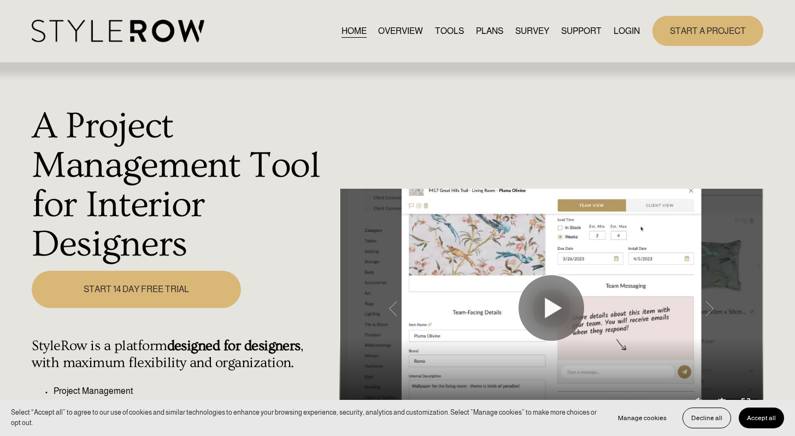
click at [622, 26] on link "LOGIN" at bounding box center [627, 31] width 26 height 15
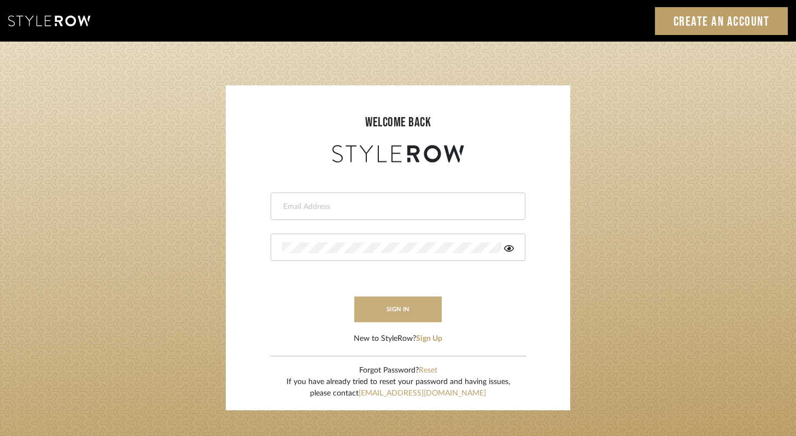
type input "[PERSON_NAME][EMAIL_ADDRESS][DOMAIN_NAME]"
click at [379, 308] on button "sign in" at bounding box center [397, 309] width 87 height 26
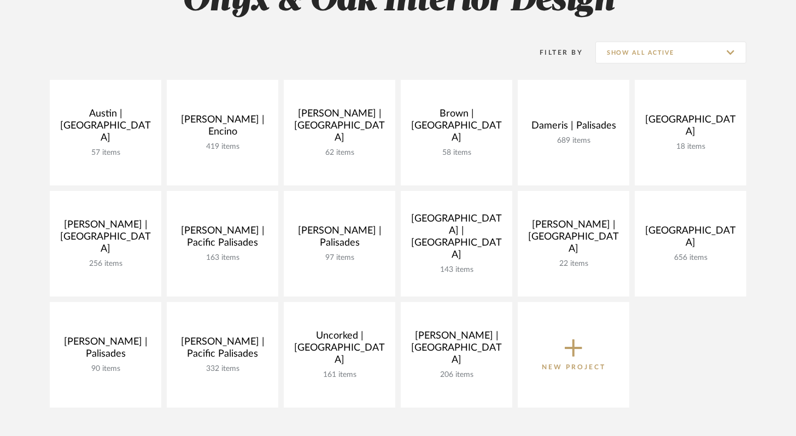
scroll to position [192, 0]
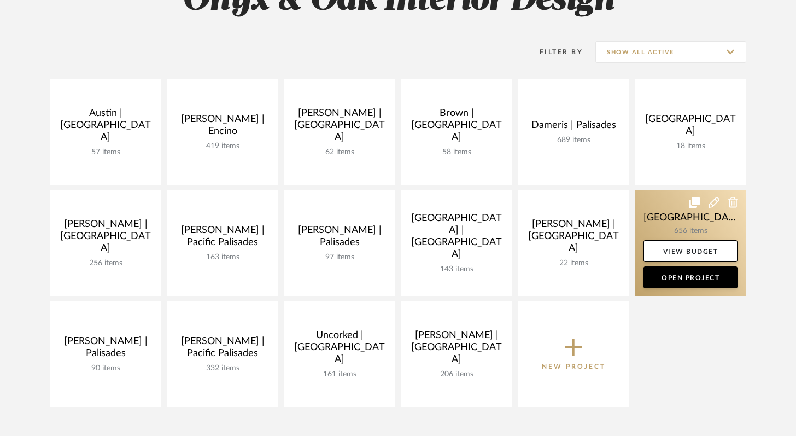
click at [694, 220] on link at bounding box center [691, 243] width 112 height 106
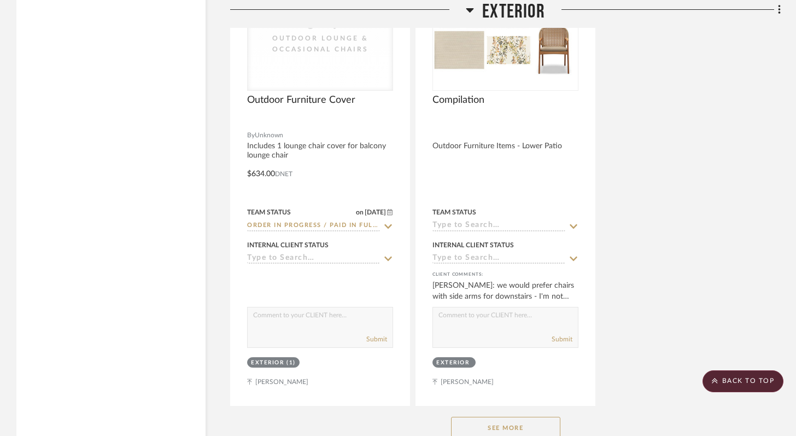
scroll to position [6707, 0]
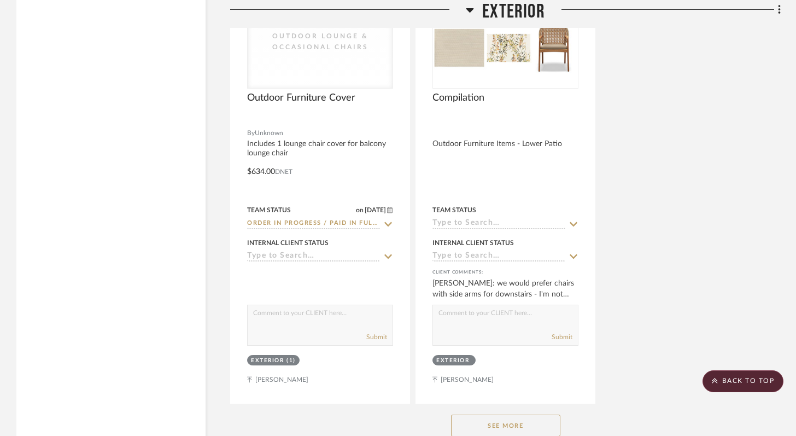
click at [514, 425] on button "See More" at bounding box center [505, 425] width 109 height 22
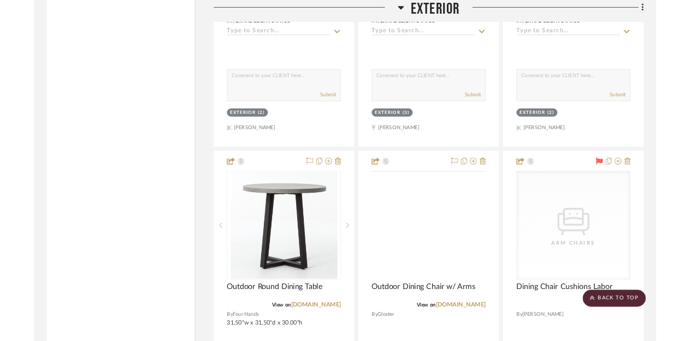
scroll to position [8413, 0]
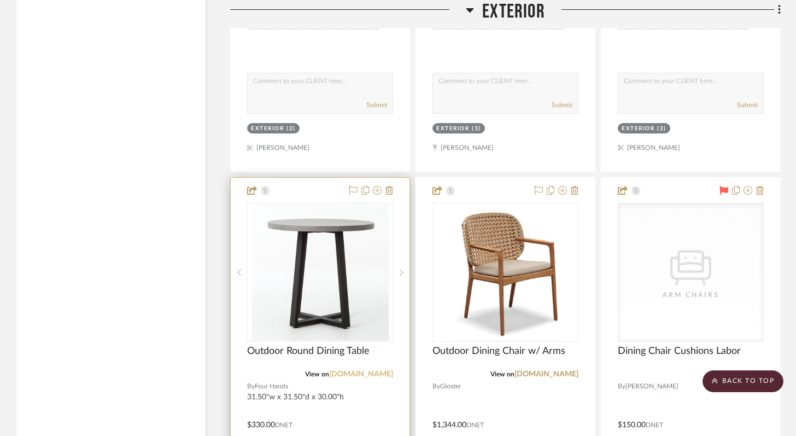
click at [371, 374] on link "[DOMAIN_NAME]" at bounding box center [361, 374] width 64 height 8
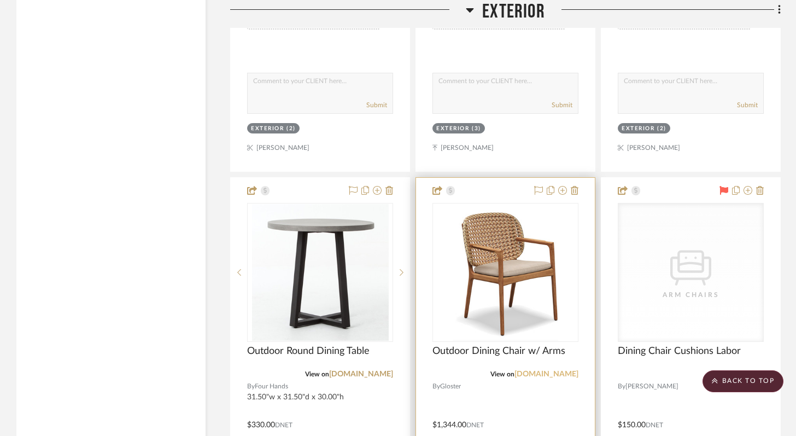
click at [551, 378] on link "gloster.com" at bounding box center [546, 374] width 64 height 8
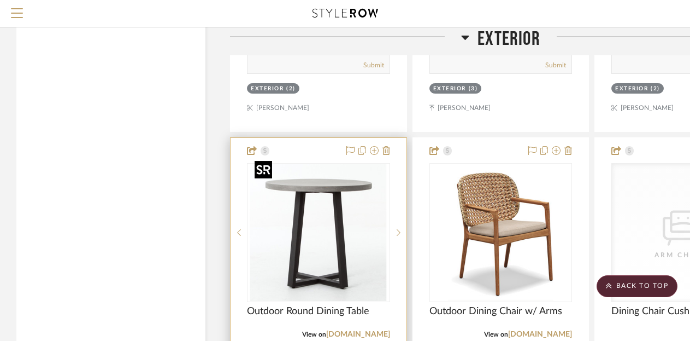
click at [359, 244] on img "0" at bounding box center [318, 232] width 137 height 137
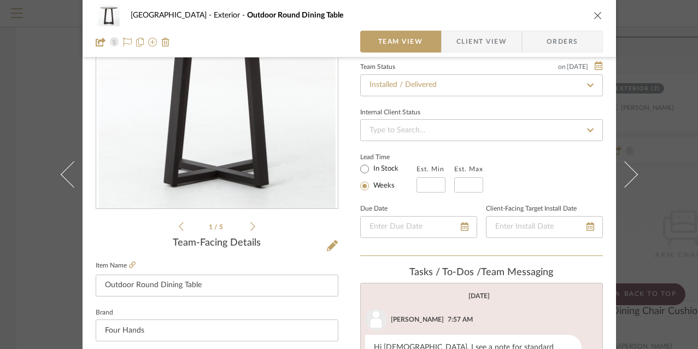
scroll to position [193, 0]
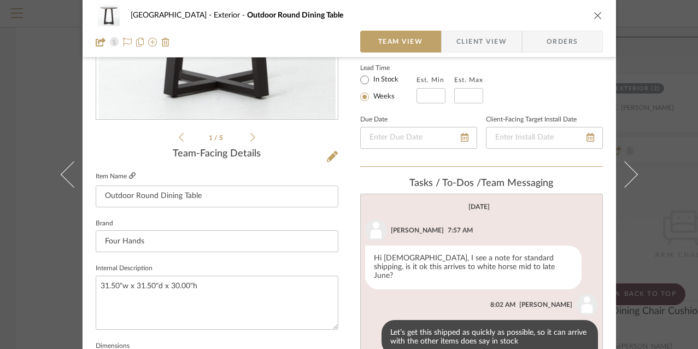
click at [129, 175] on icon at bounding box center [132, 175] width 7 height 7
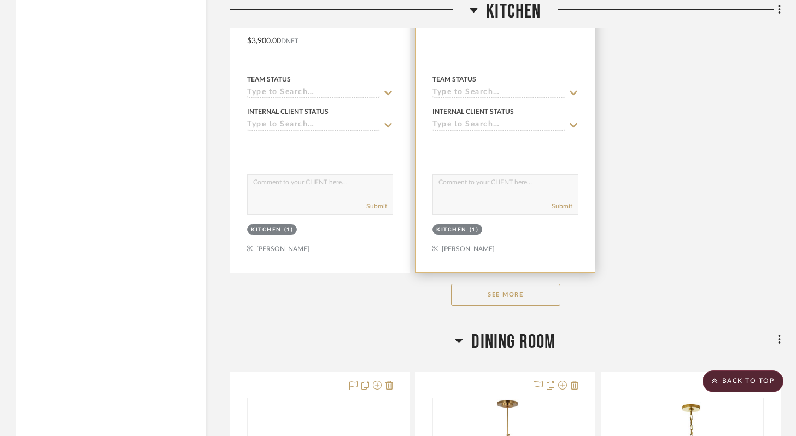
scroll to position [6784, 0]
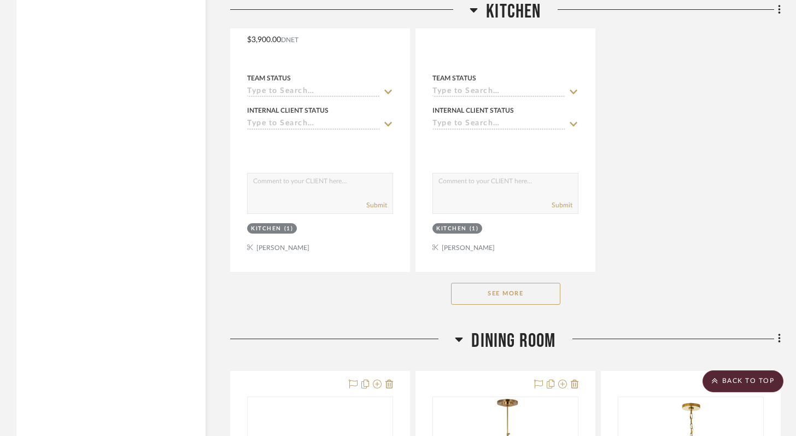
click at [528, 290] on button "See More" at bounding box center [505, 294] width 109 height 22
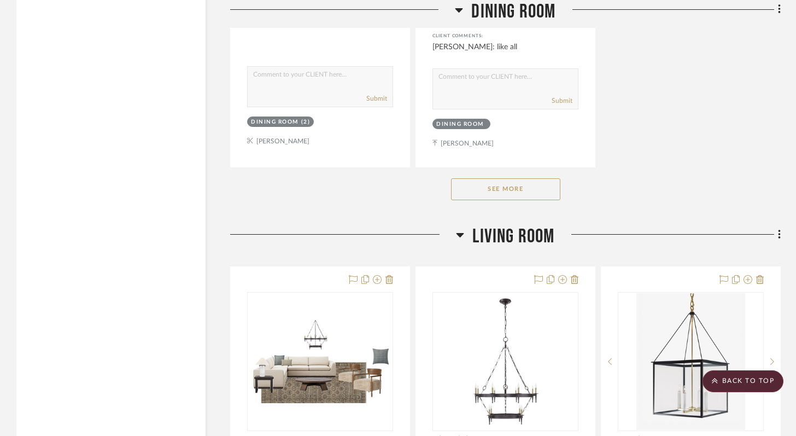
scroll to position [8441, 0]
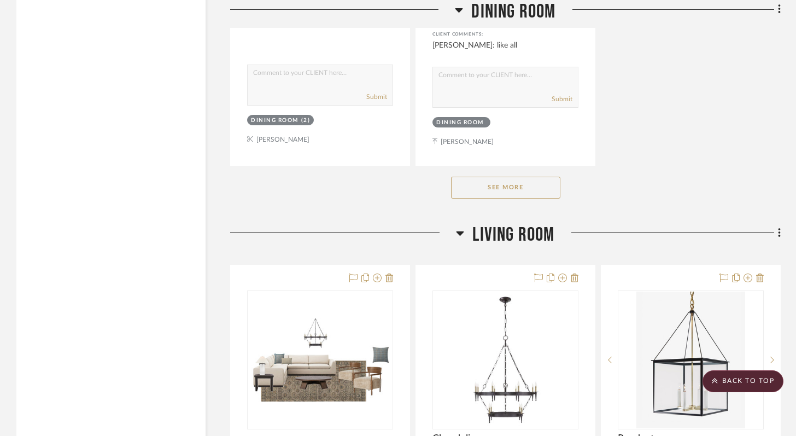
click at [513, 177] on button "See More" at bounding box center [505, 188] width 109 height 22
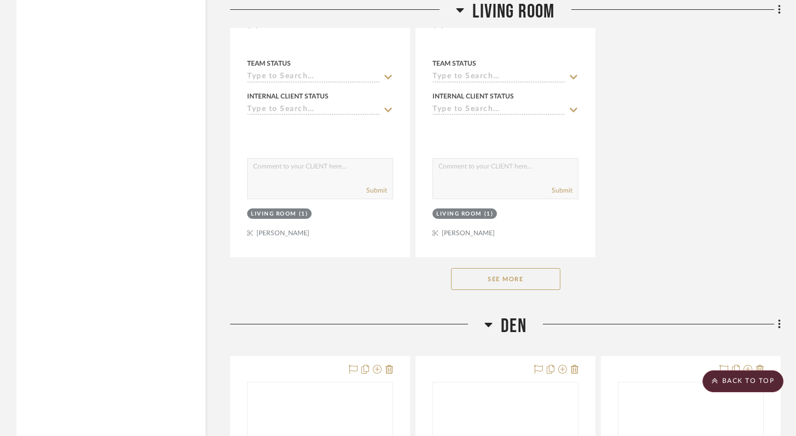
scroll to position [9929, 0]
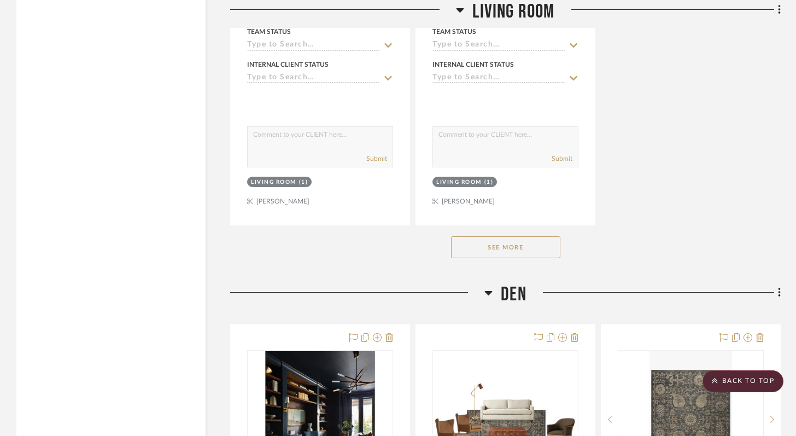
click at [458, 236] on button "See More" at bounding box center [505, 247] width 109 height 22
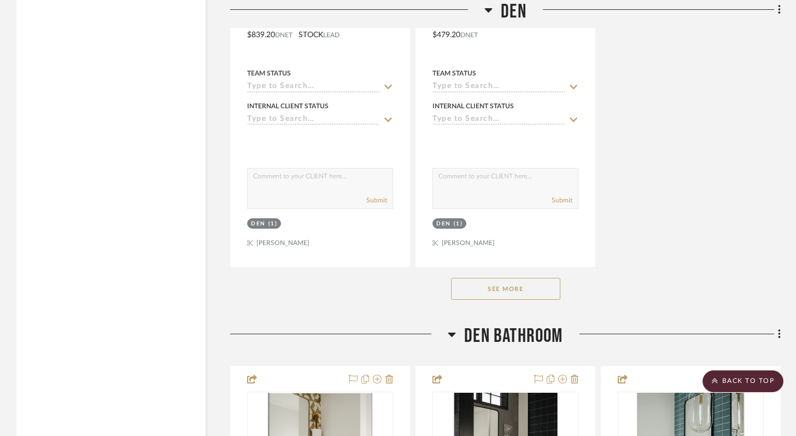
scroll to position [14388, 0]
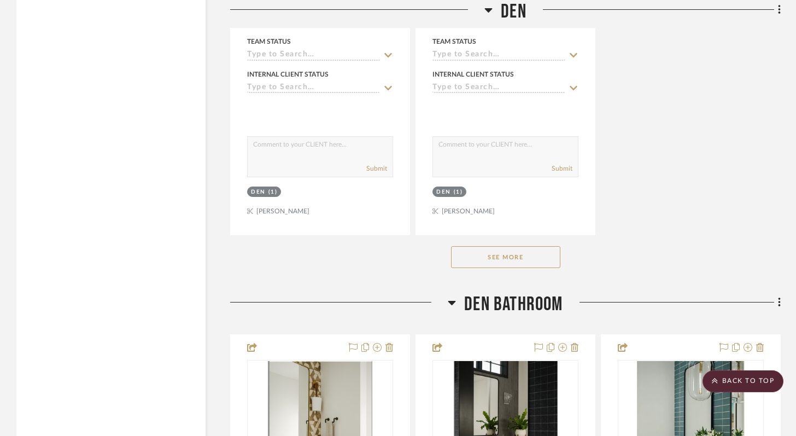
click at [502, 246] on button "See More" at bounding box center [505, 257] width 109 height 22
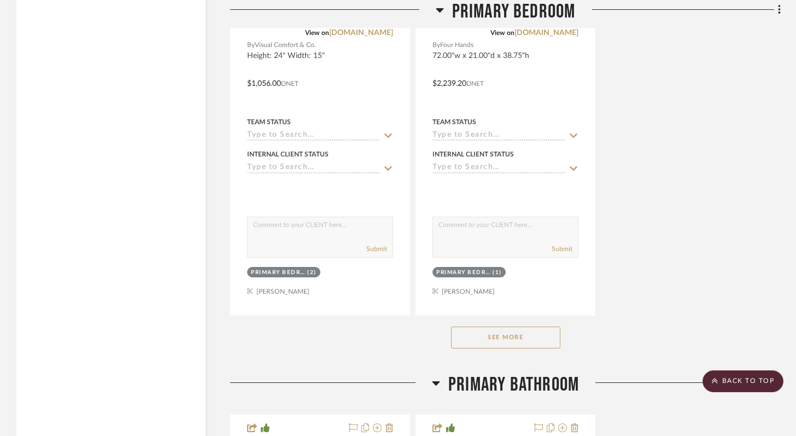
scroll to position [18475, 0]
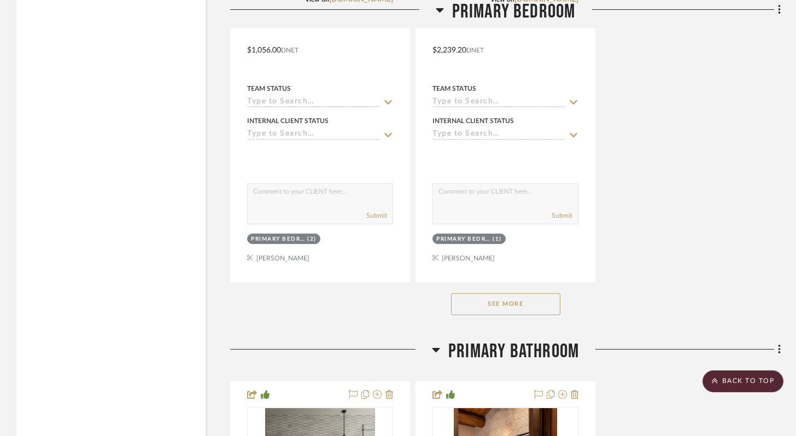
click at [510, 293] on button "See More" at bounding box center [505, 304] width 109 height 22
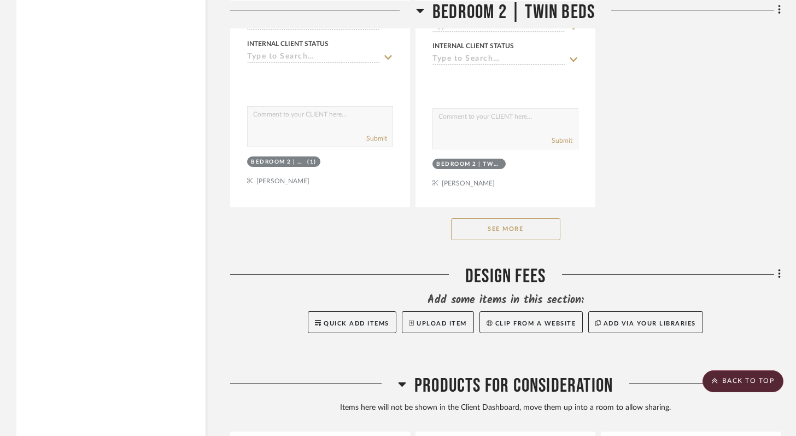
scroll to position [24204, 0]
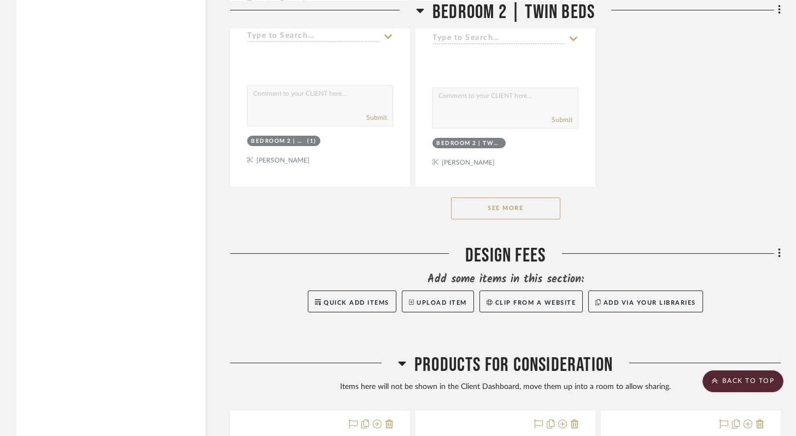
click at [501, 197] on button "See More" at bounding box center [505, 208] width 109 height 22
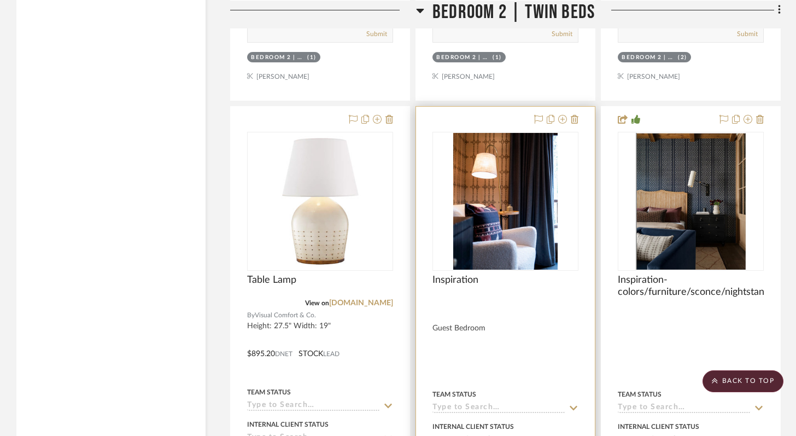
scroll to position [23847, 0]
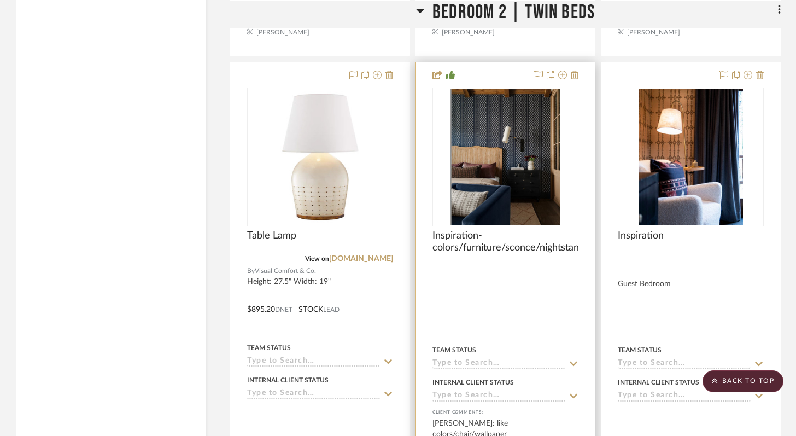
drag, startPoint x: 610, startPoint y: 144, endPoint x: 496, endPoint y: 160, distance: 115.4
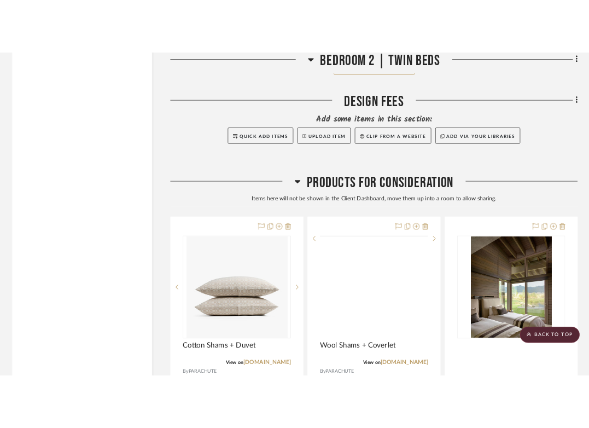
scroll to position [25413, 0]
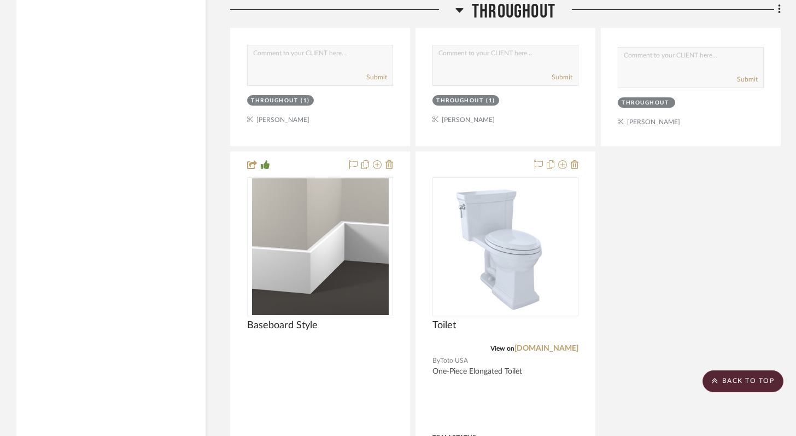
scroll to position [2233, 0]
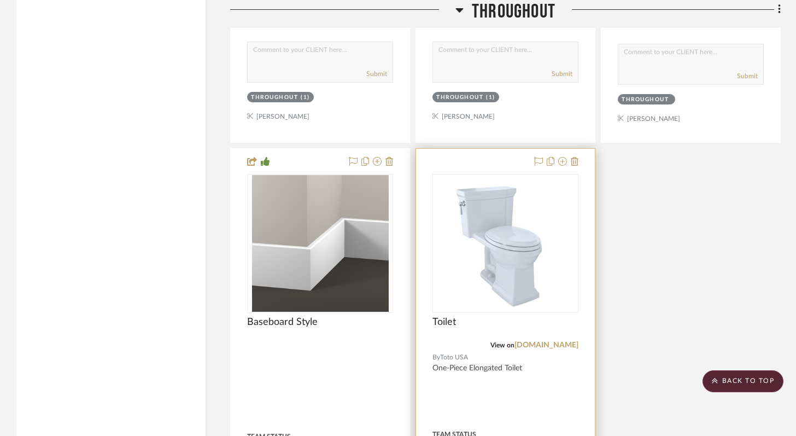
click at [487, 165] on div at bounding box center [505, 389] width 179 height 481
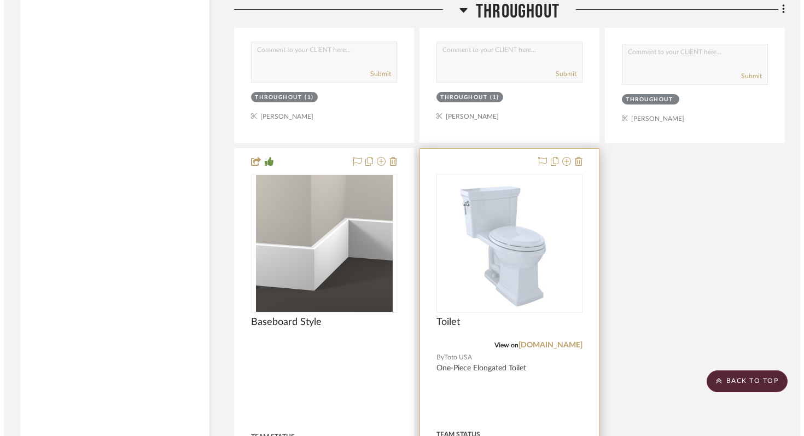
scroll to position [0, 0]
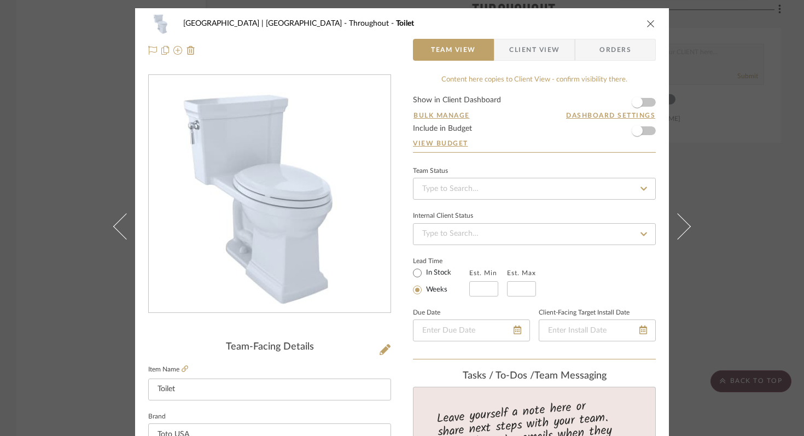
click at [516, 55] on span "Client View" at bounding box center [534, 50] width 50 height 22
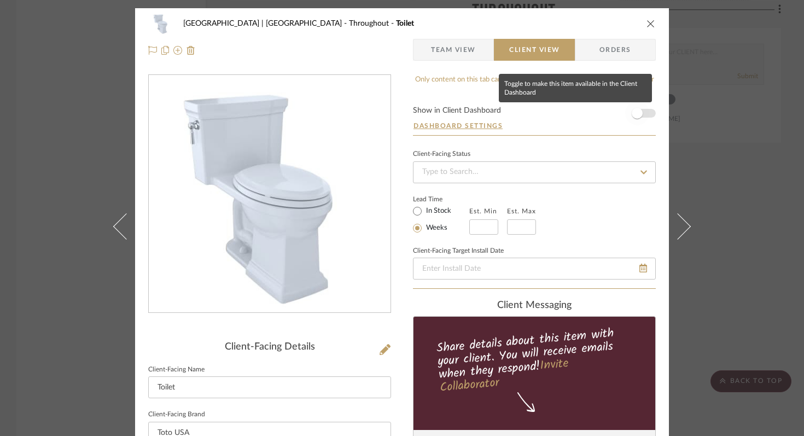
click at [596, 113] on span "button" at bounding box center [636, 113] width 11 height 11
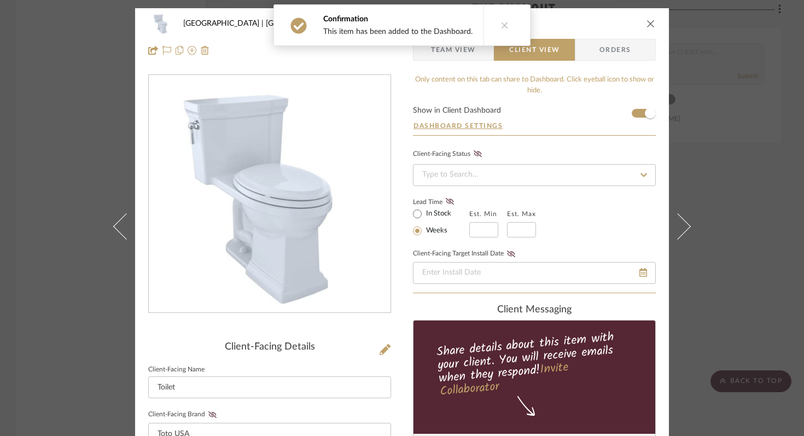
click at [596, 22] on icon "close" at bounding box center [650, 23] width 9 height 9
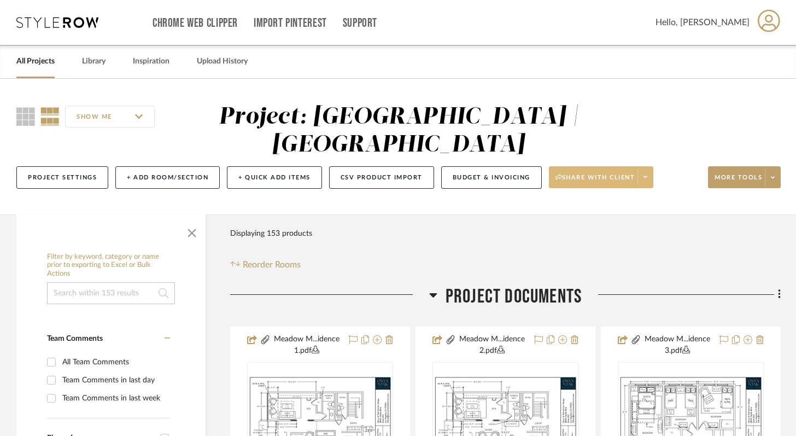
click at [577, 179] on span "Share with client" at bounding box center [595, 181] width 80 height 16
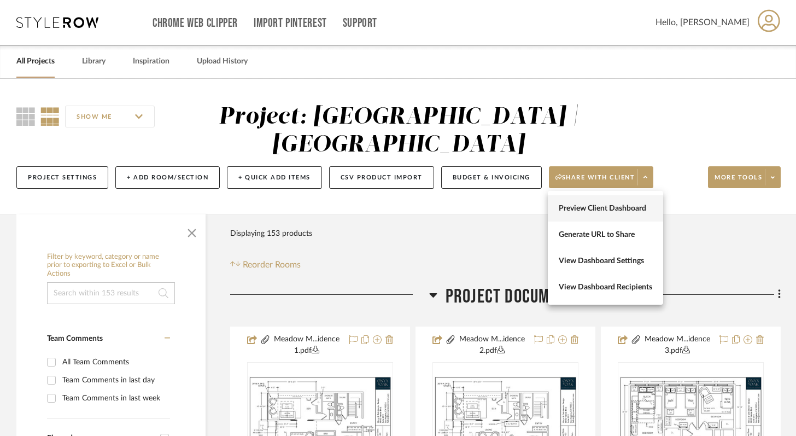
click at [573, 204] on span "Preview Client Dashboard" at bounding box center [605, 208] width 93 height 9
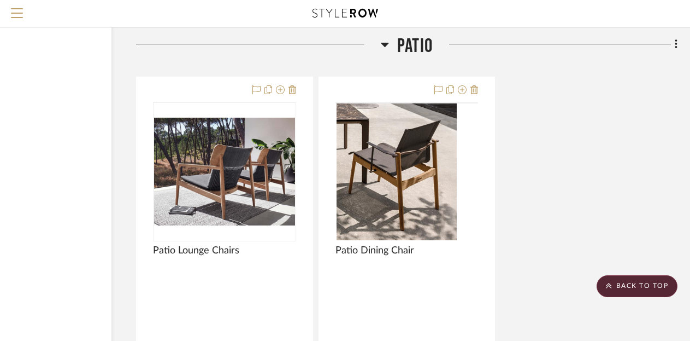
scroll to position [12184, 94]
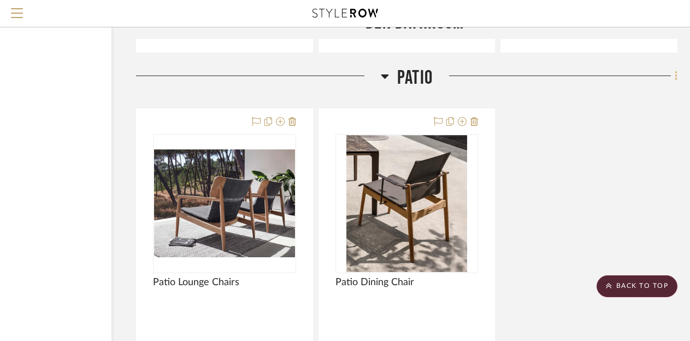
click at [596, 70] on icon at bounding box center [676, 76] width 3 height 12
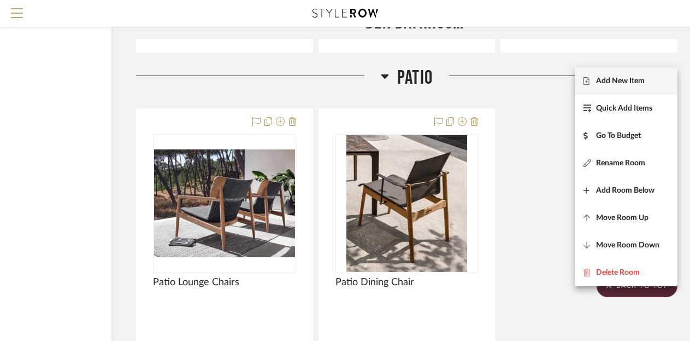
click at [596, 78] on span "Add New Item" at bounding box center [620, 81] width 49 height 9
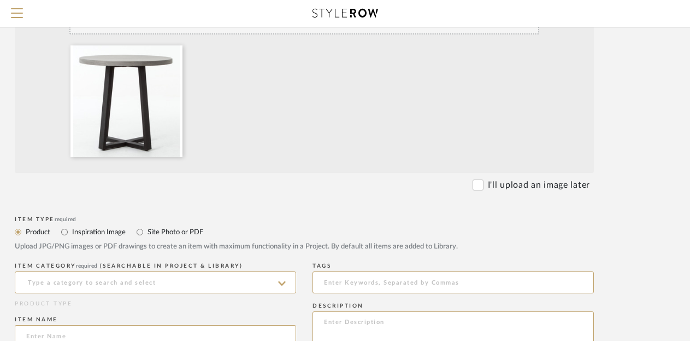
scroll to position [289, 89]
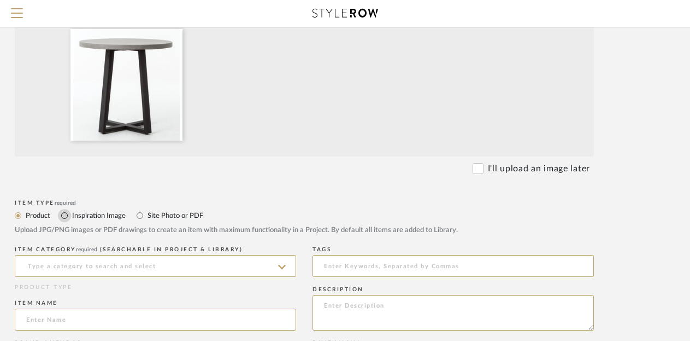
click at [66, 214] on input "Inspiration Image" at bounding box center [64, 215] width 13 height 13
radio input "true"
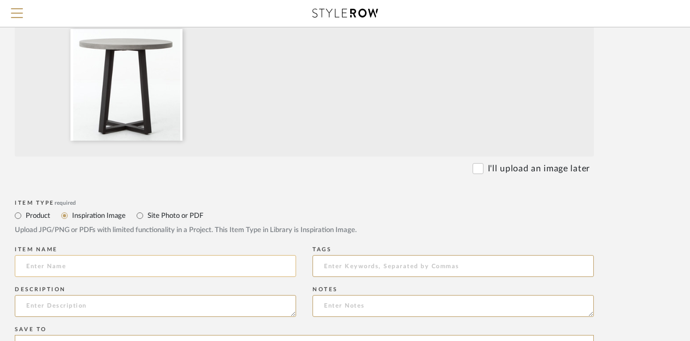
click at [125, 266] on input at bounding box center [156, 266] width 282 height 22
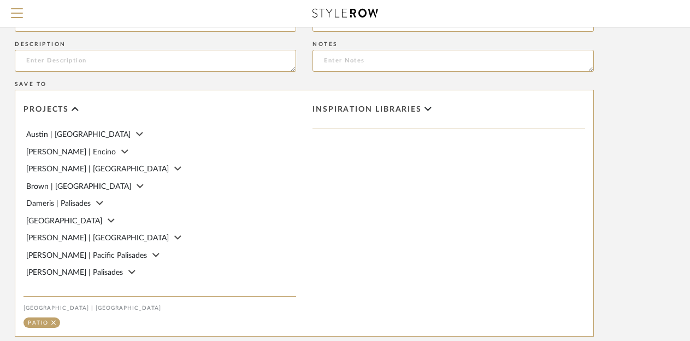
scroll to position [664, 89]
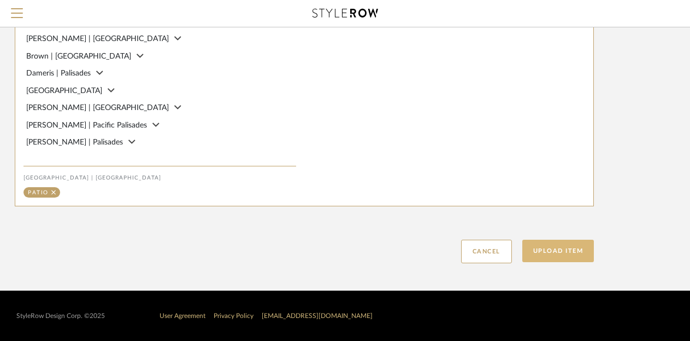
type input "Patio Bistro Table"
click at [534, 251] on button "Upload Item" at bounding box center [559, 250] width 72 height 22
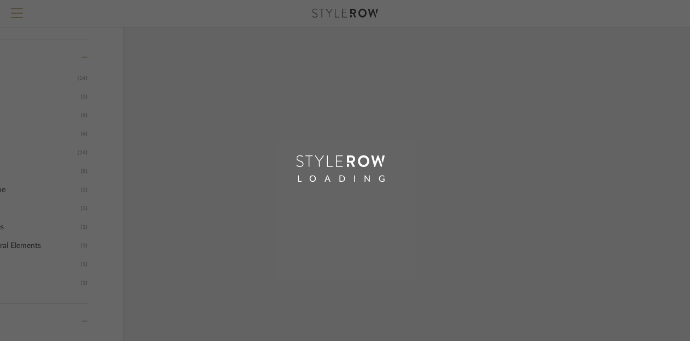
scroll to position [313, 42]
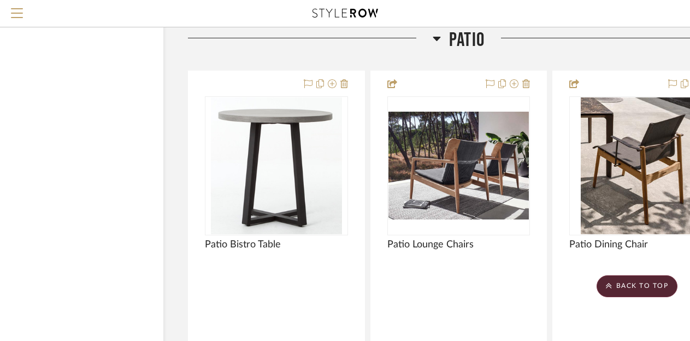
scroll to position [12206, 97]
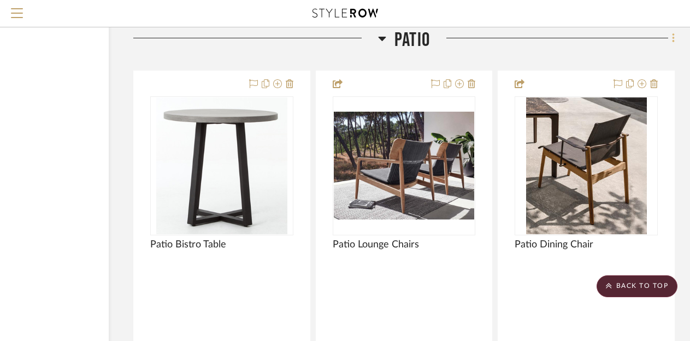
click at [596, 37] on icon at bounding box center [673, 38] width 2 height 9
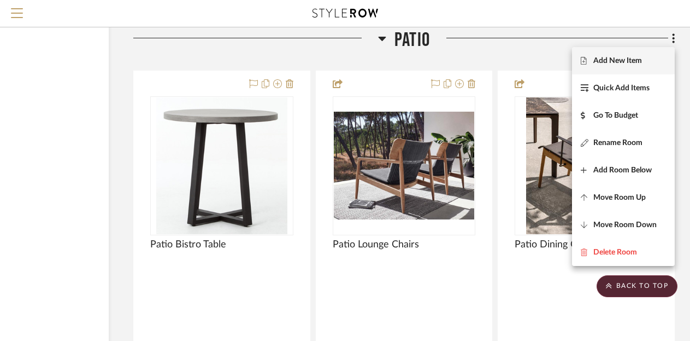
click at [596, 62] on span "Add New Item" at bounding box center [618, 60] width 49 height 9
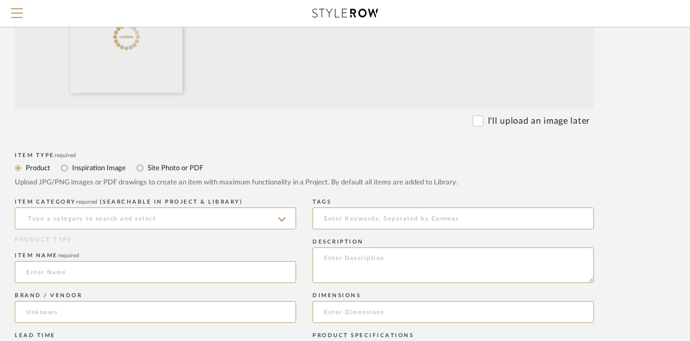
scroll to position [349, 89]
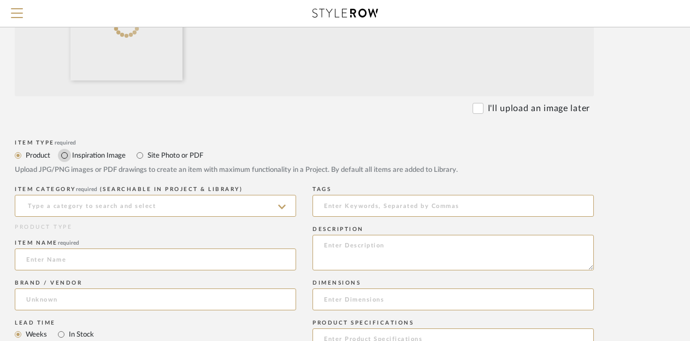
click at [66, 155] on input "Inspiration Image" at bounding box center [64, 155] width 13 height 13
radio input "true"
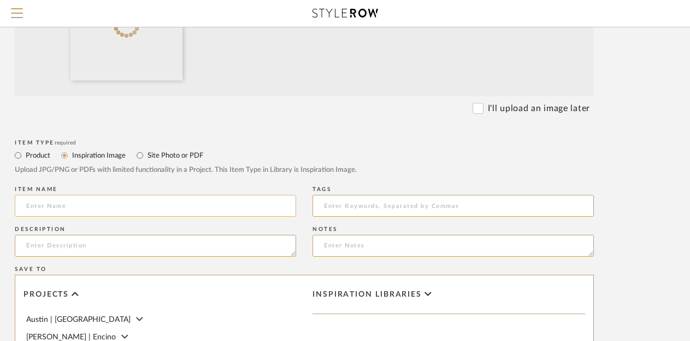
click at [63, 209] on input at bounding box center [156, 206] width 282 height 22
click at [24, 206] on input "Bistro Table" at bounding box center [156, 206] width 282 height 22
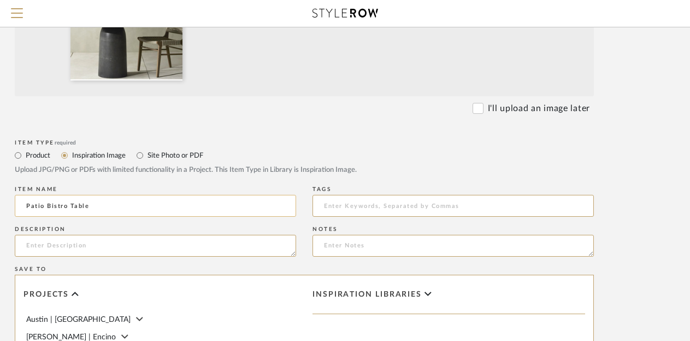
click at [131, 198] on input "Patio Bistro Table" at bounding box center [156, 206] width 282 height 22
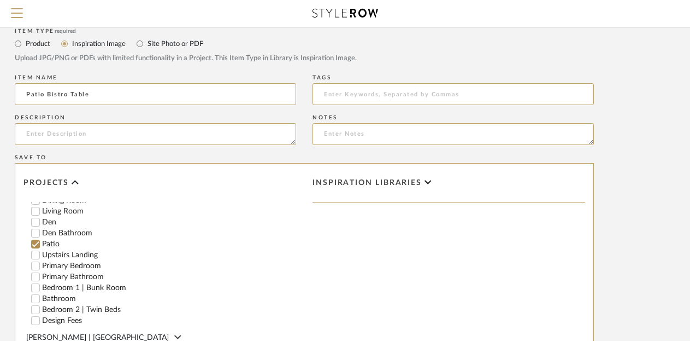
scroll to position [664, 89]
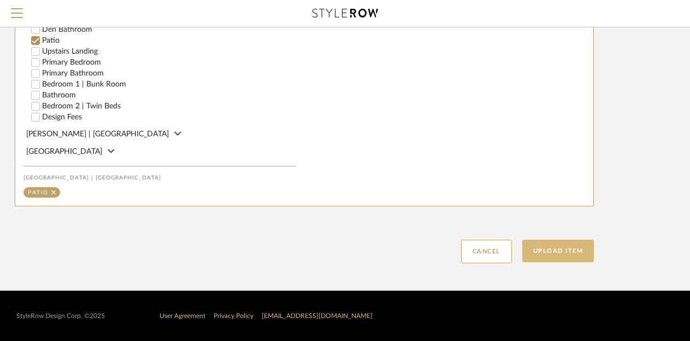
type input "Patio Bistro Table"
click at [569, 242] on button "Upload Item" at bounding box center [559, 250] width 72 height 22
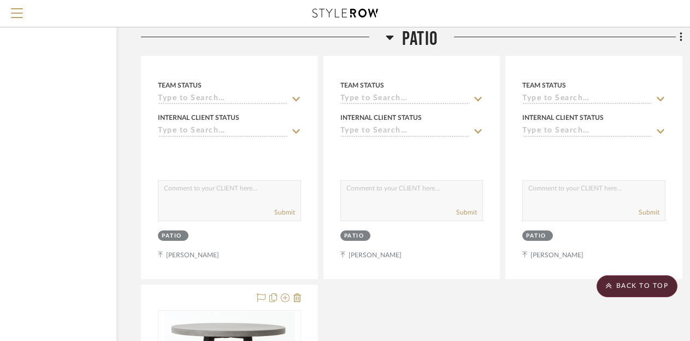
scroll to position [12639, 89]
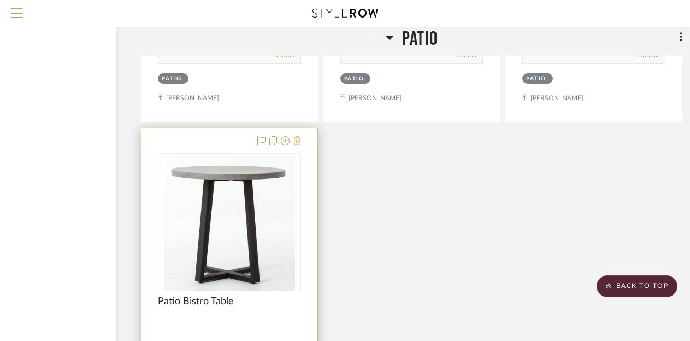
click at [296, 136] on icon at bounding box center [298, 140] width 8 height 9
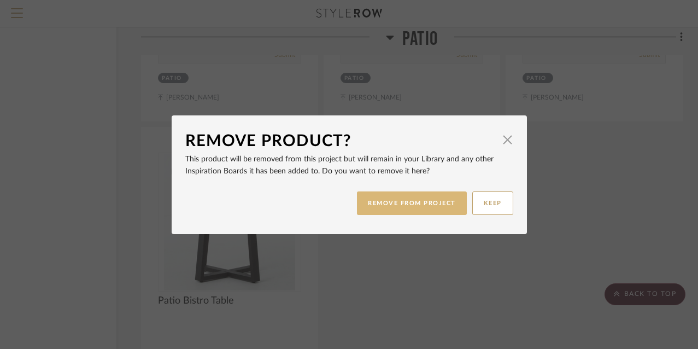
click at [394, 196] on button "REMOVE FROM PROJECT" at bounding box center [412, 203] width 110 height 24
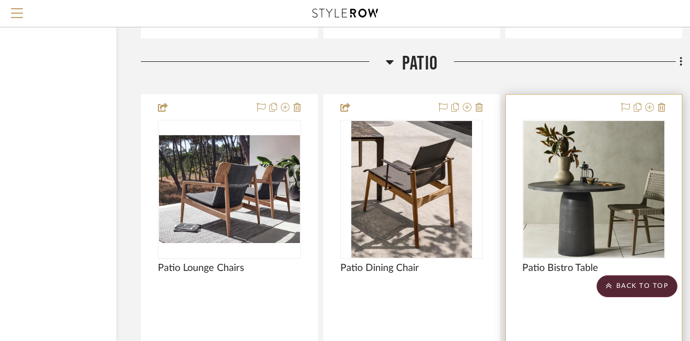
click at [596, 99] on div at bounding box center [594, 335] width 176 height 481
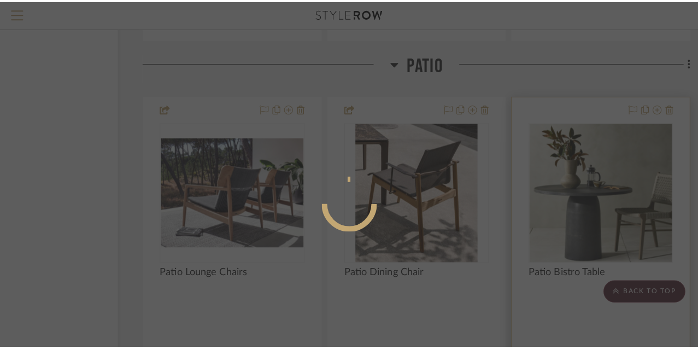
scroll to position [0, 0]
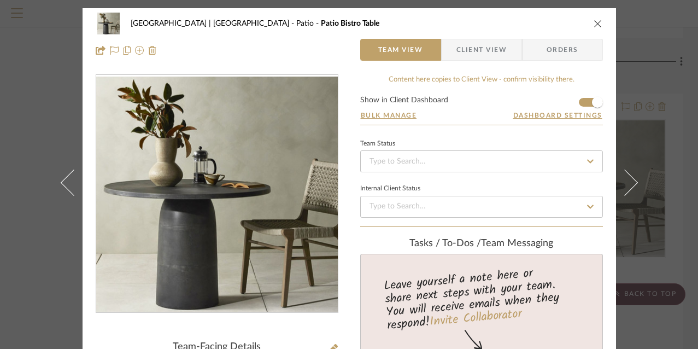
click at [487, 54] on span "Client View" at bounding box center [481, 50] width 50 height 22
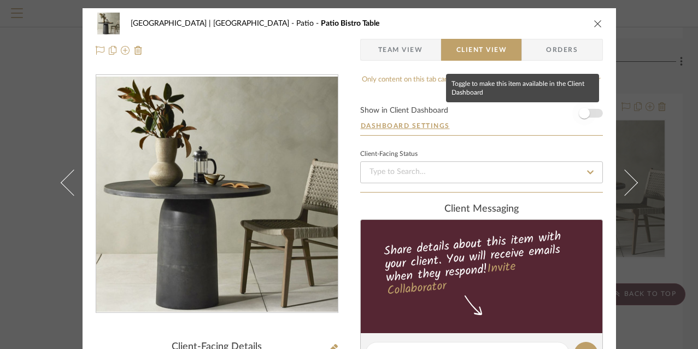
click at [583, 115] on span "button" at bounding box center [584, 113] width 11 height 11
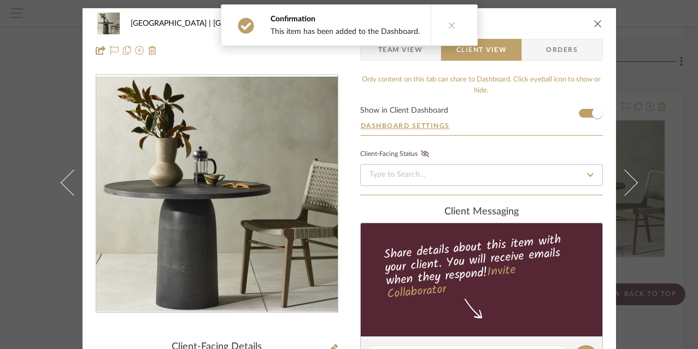
click at [594, 22] on icon "close" at bounding box center [598, 23] width 9 height 9
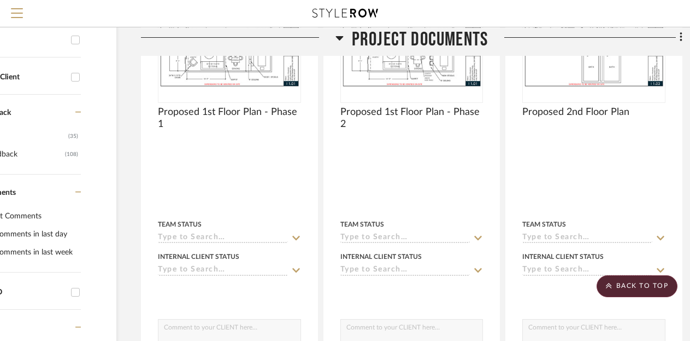
scroll to position [0, 89]
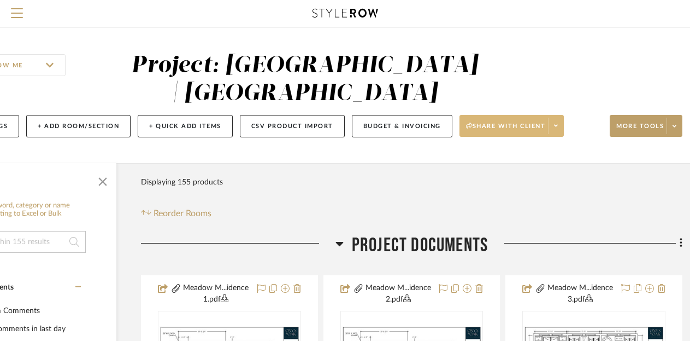
click at [513, 129] on span "Share with client" at bounding box center [506, 130] width 80 height 16
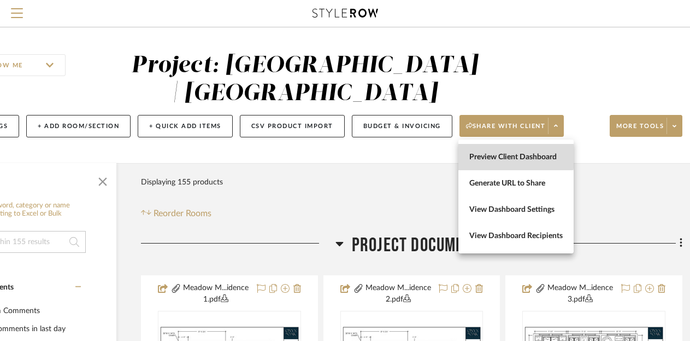
click at [515, 154] on span "Preview Client Dashboard" at bounding box center [516, 157] width 93 height 9
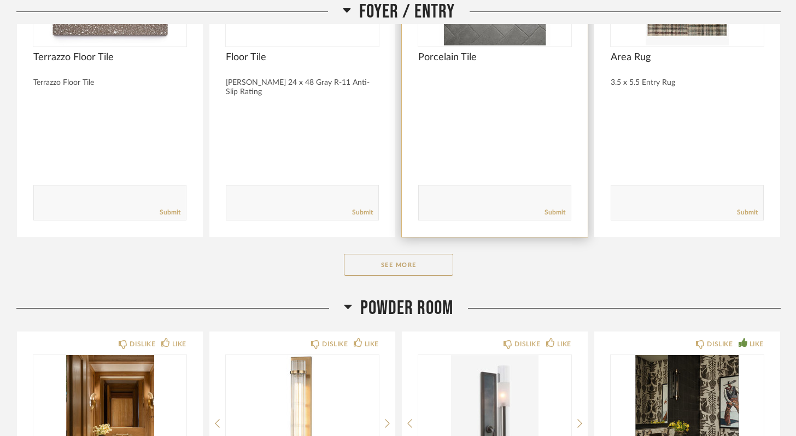
scroll to position [1220, 0]
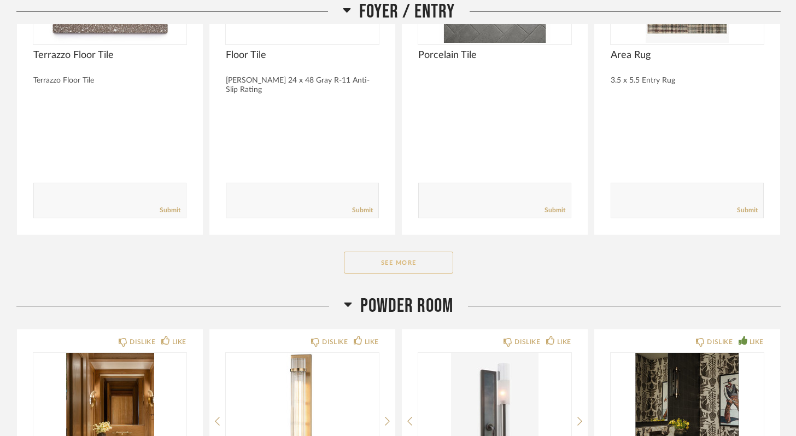
click at [409, 251] on button "See More" at bounding box center [398, 262] width 109 height 22
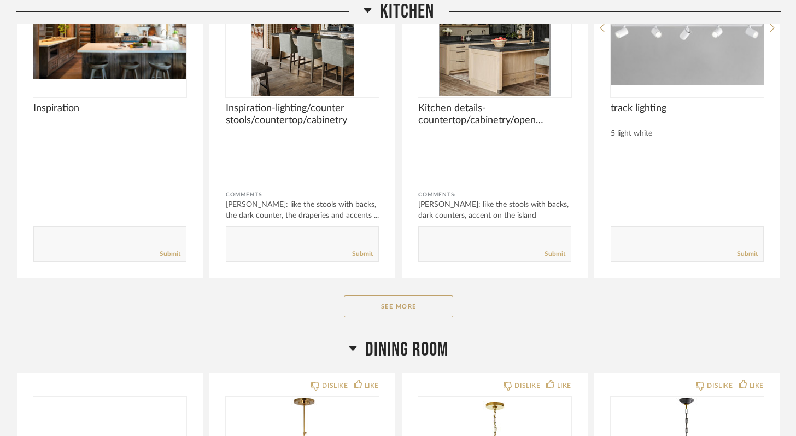
scroll to position [2777, 0]
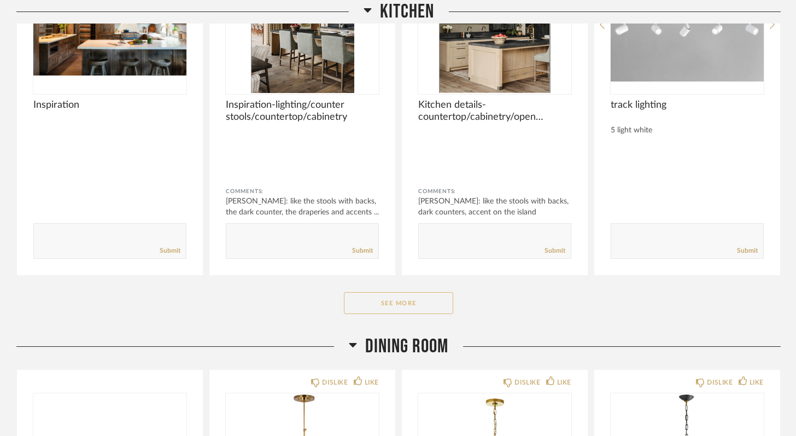
click at [410, 292] on button "See More" at bounding box center [398, 303] width 109 height 22
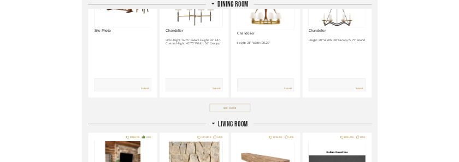
scroll to position [5278, 0]
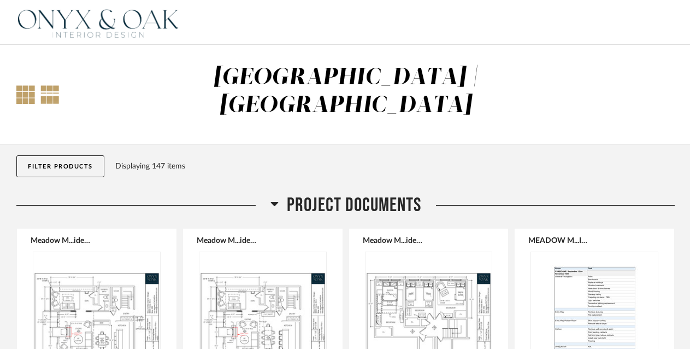
click at [28, 88] on div at bounding box center [25, 94] width 19 height 19
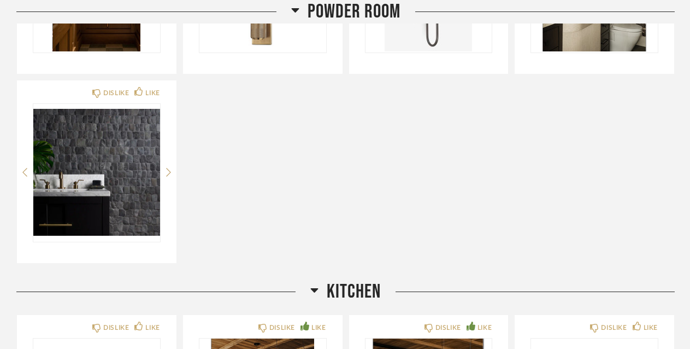
scroll to position [1658, 0]
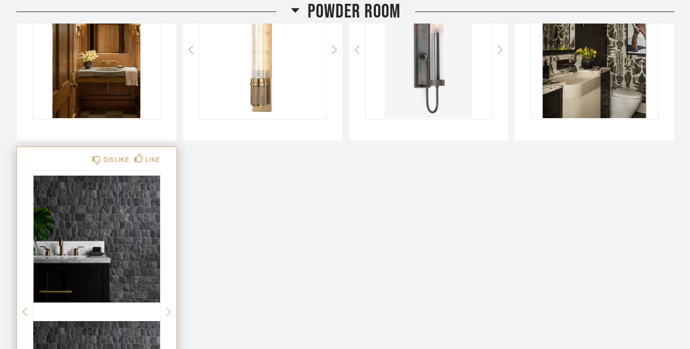
click at [169, 307] on icon at bounding box center [168, 312] width 5 height 10
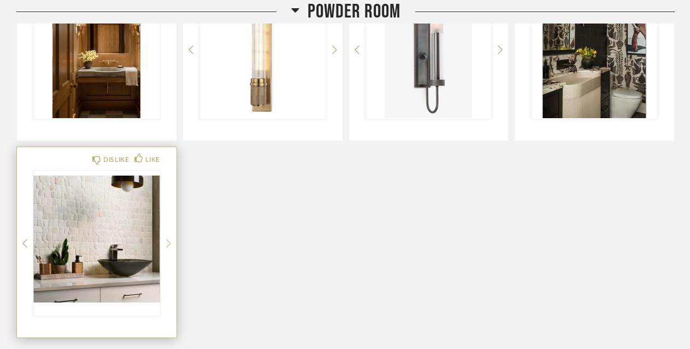
click at [169, 238] on icon at bounding box center [168, 243] width 5 height 10
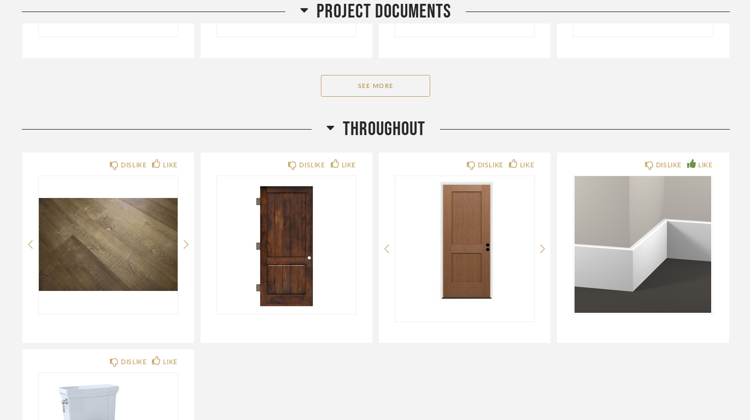
scroll to position [551, 0]
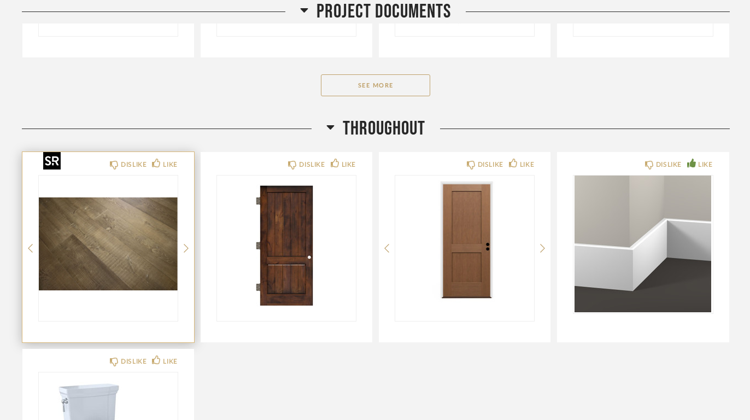
click at [124, 221] on img "0" at bounding box center [108, 243] width 139 height 137
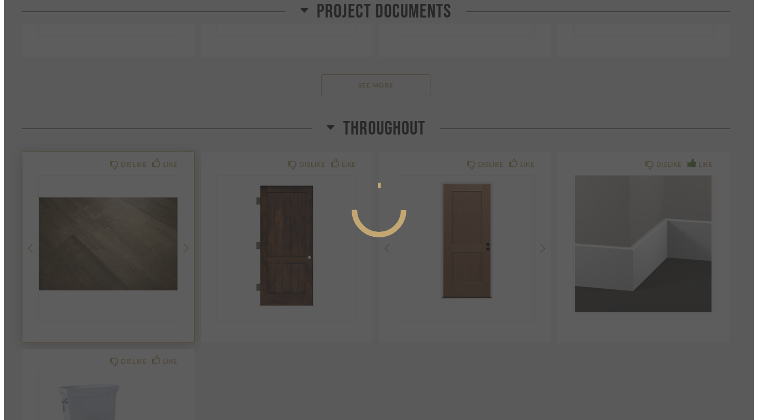
scroll to position [0, 0]
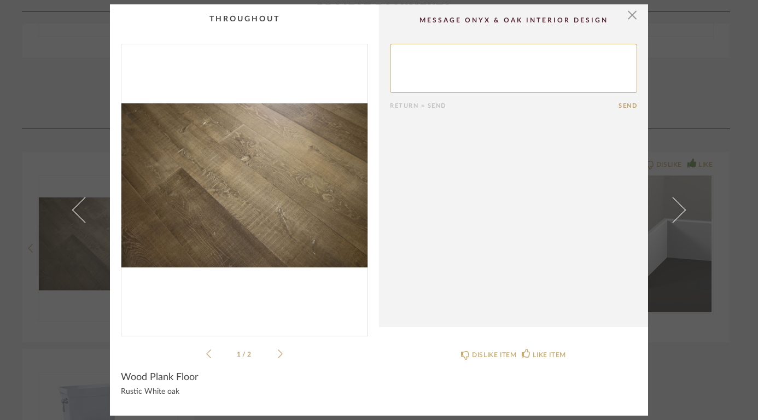
click at [278, 348] on icon at bounding box center [280, 354] width 5 height 10
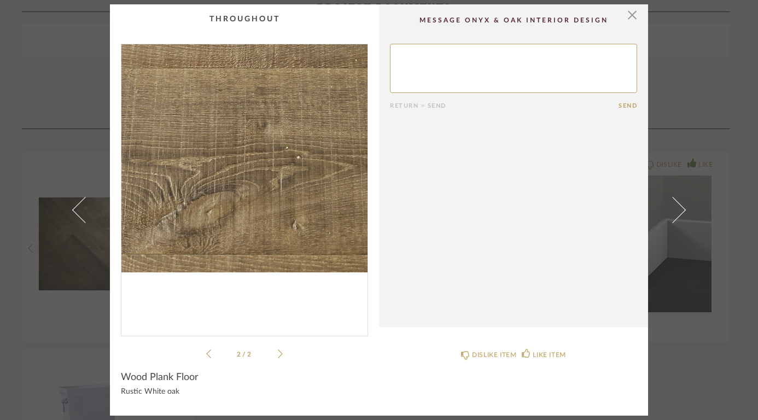
click at [251, 238] on img "1" at bounding box center [244, 185] width 246 height 283
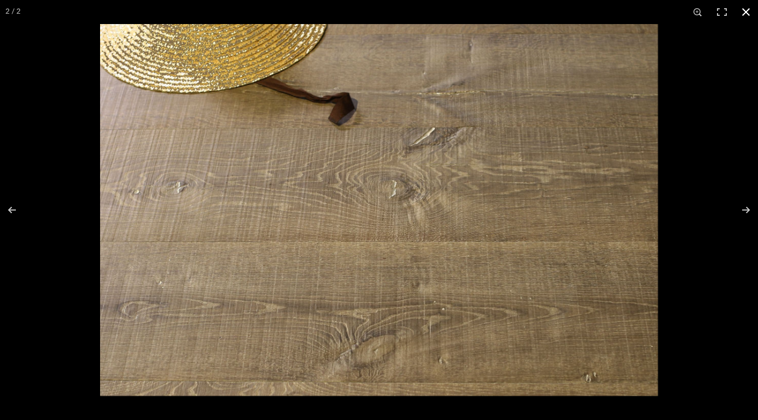
click at [698, 12] on button at bounding box center [746, 12] width 24 height 24
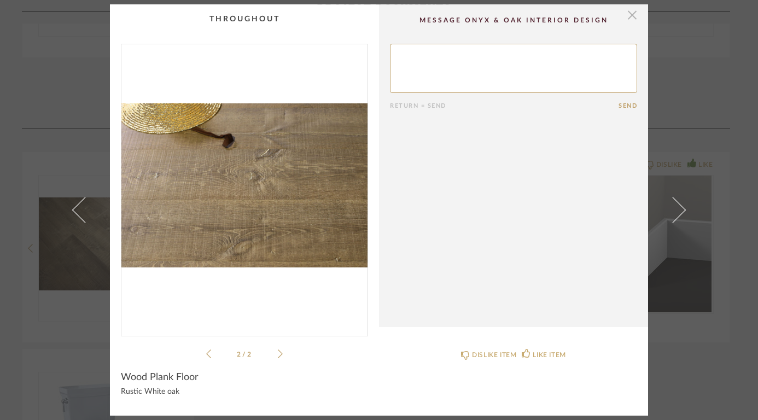
click at [627, 20] on span "button" at bounding box center [632, 15] width 22 height 22
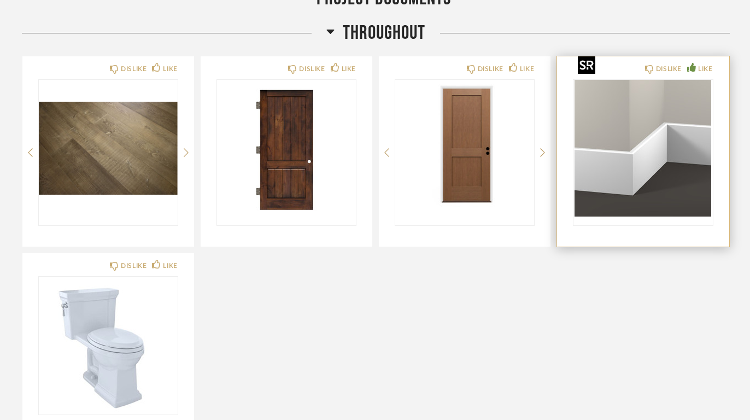
scroll to position [652, 0]
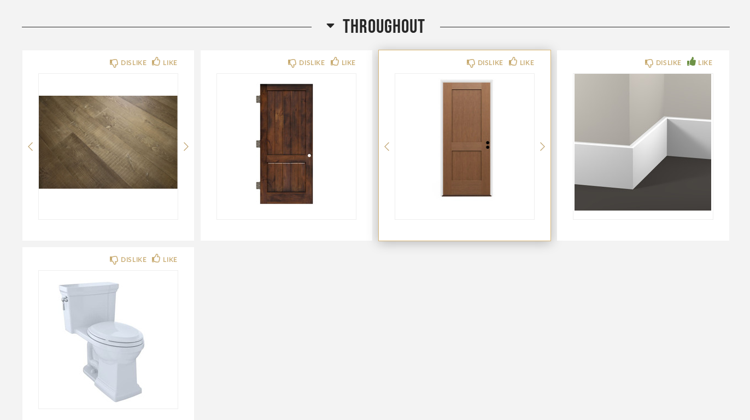
click at [459, 116] on img "0" at bounding box center [464, 142] width 139 height 137
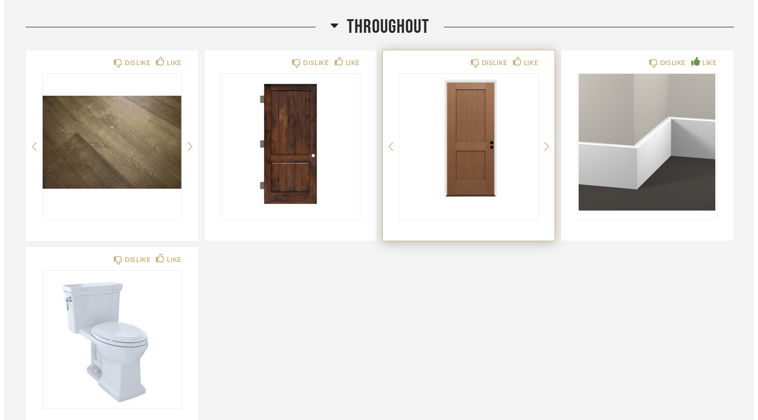
scroll to position [0, 0]
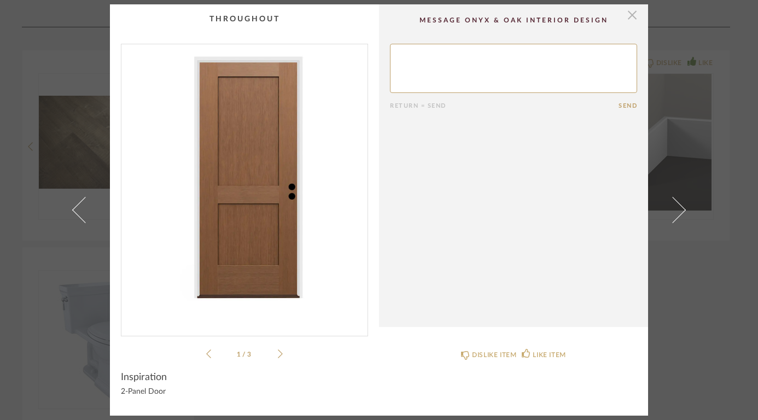
click at [627, 20] on span "button" at bounding box center [632, 15] width 22 height 22
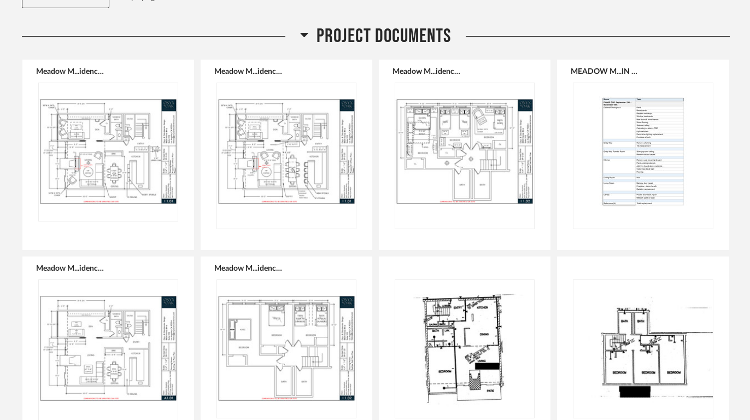
scroll to position [156, 0]
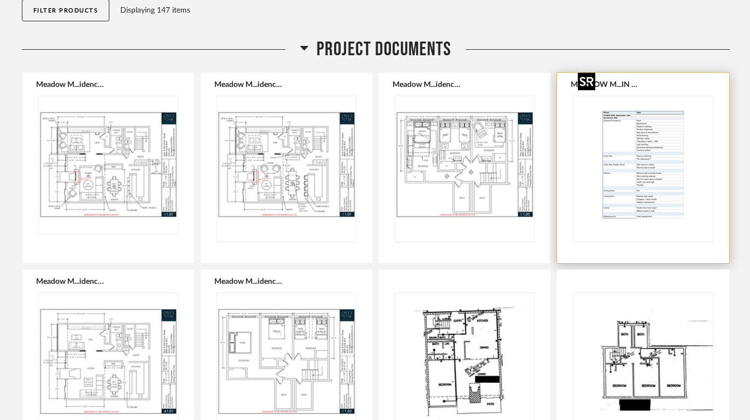
click at [655, 135] on img "0" at bounding box center [642, 164] width 139 height 137
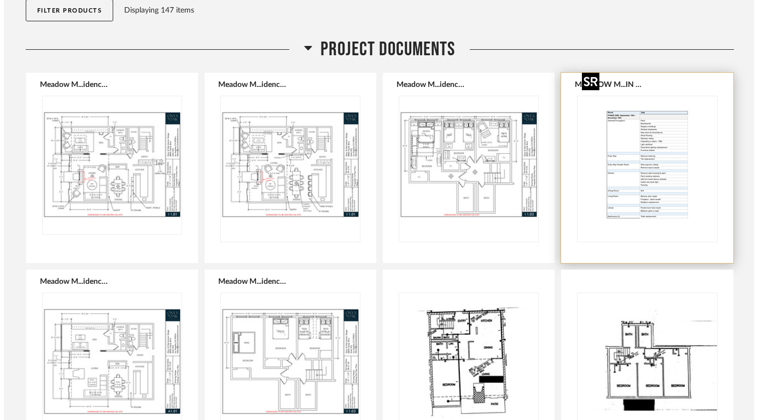
scroll to position [0, 0]
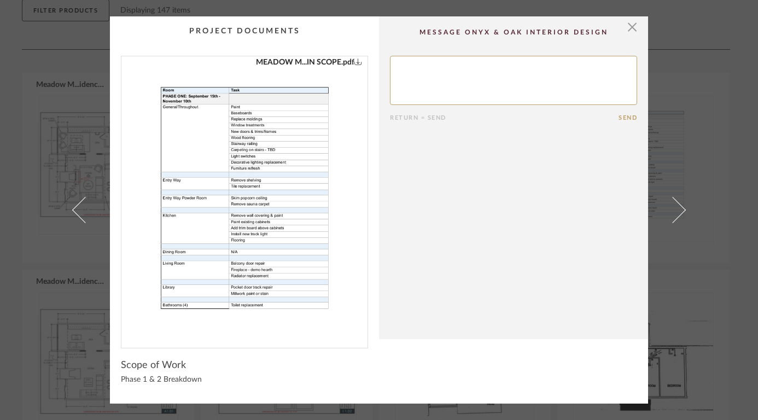
click at [291, 197] on img "0" at bounding box center [244, 197] width 219 height 283
click at [626, 26] on span "button" at bounding box center [632, 27] width 22 height 22
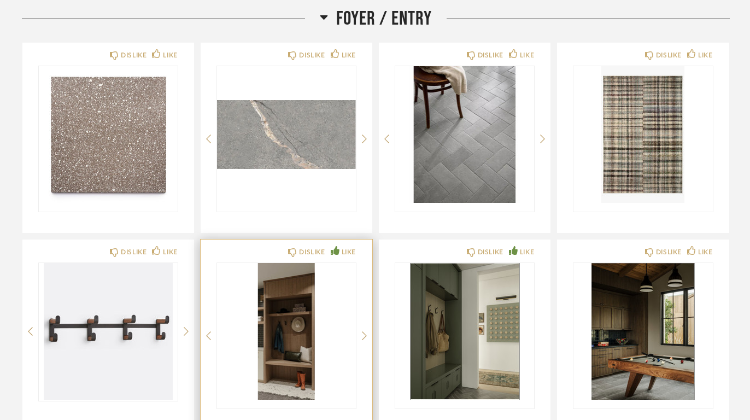
scroll to position [1106, 0]
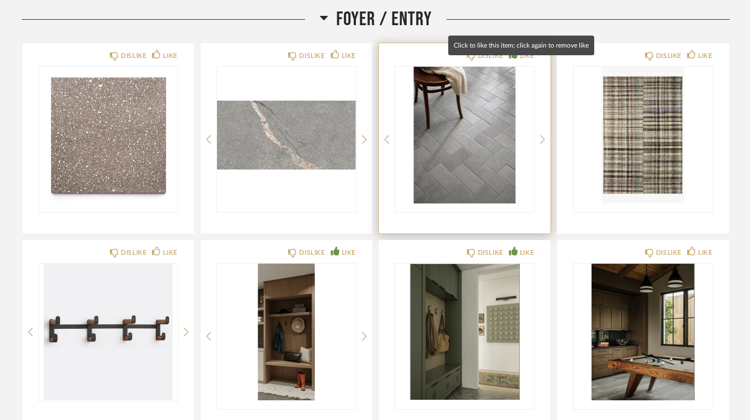
click at [513, 50] on icon at bounding box center [513, 54] width 9 height 9
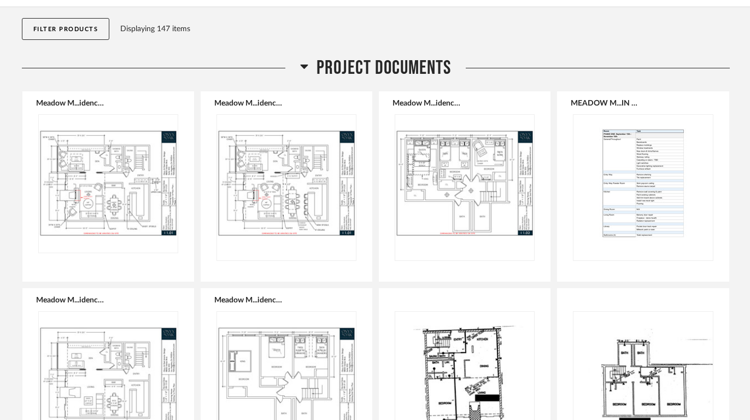
scroll to position [139, 0]
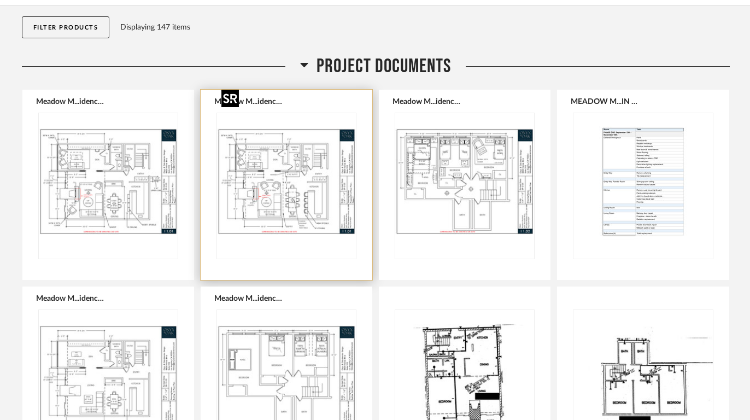
click at [286, 153] on img "0" at bounding box center [286, 181] width 139 height 137
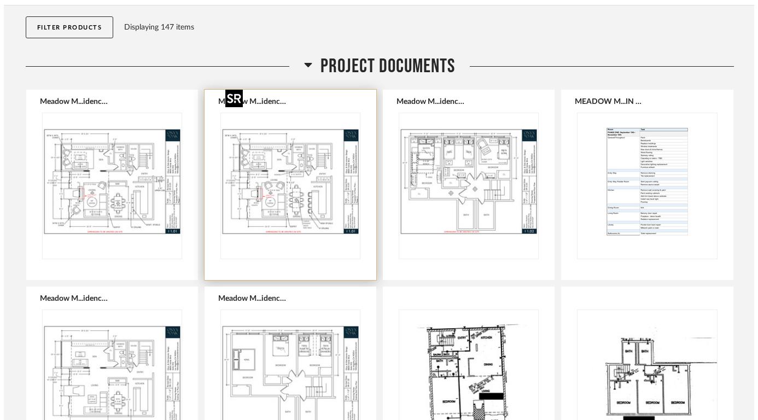
scroll to position [0, 0]
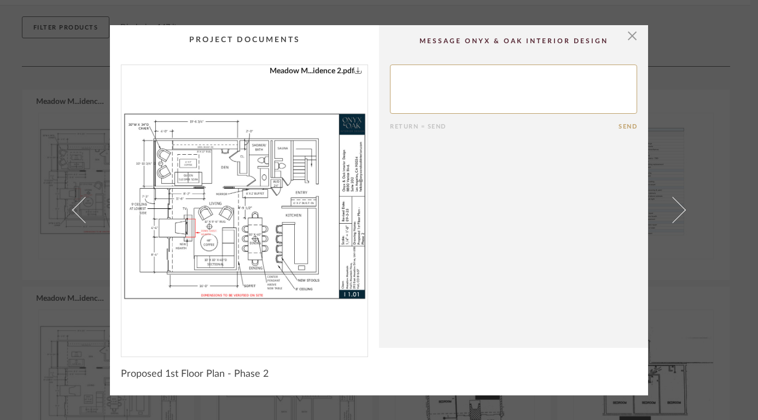
click at [257, 233] on img "0" at bounding box center [244, 206] width 246 height 283
click at [627, 39] on span "button" at bounding box center [632, 36] width 22 height 22
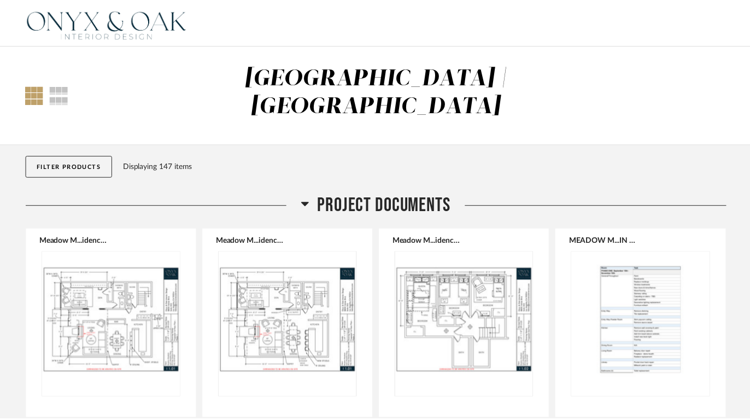
scroll to position [139, 0]
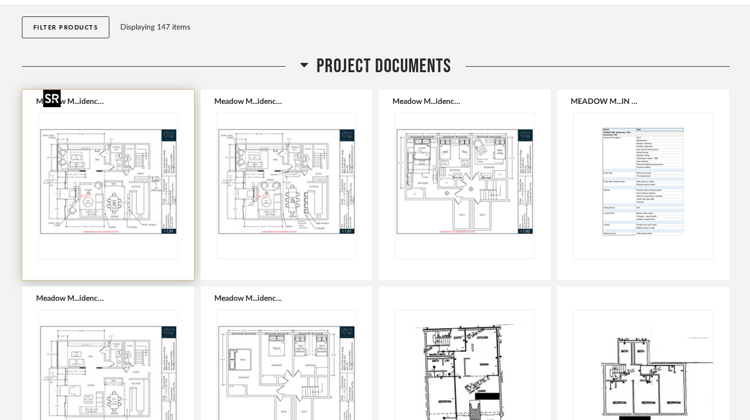
click at [113, 175] on img "0" at bounding box center [108, 181] width 139 height 137
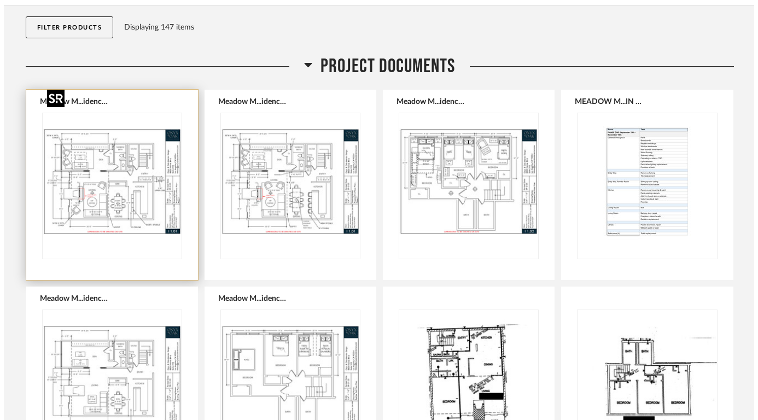
scroll to position [0, 0]
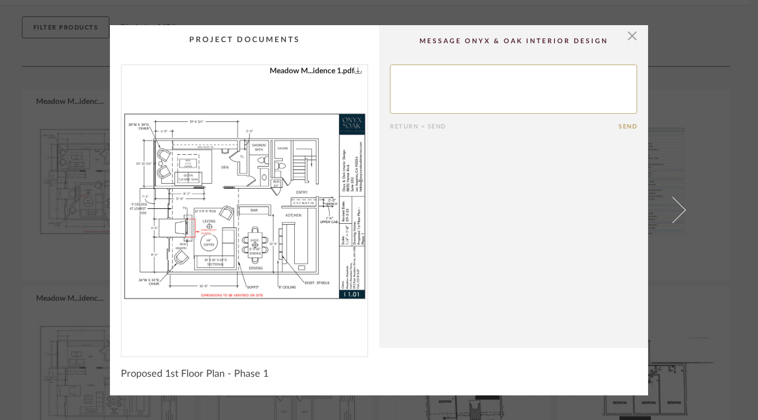
click at [271, 261] on img "0" at bounding box center [244, 206] width 246 height 283
click at [630, 36] on span "button" at bounding box center [632, 36] width 22 height 22
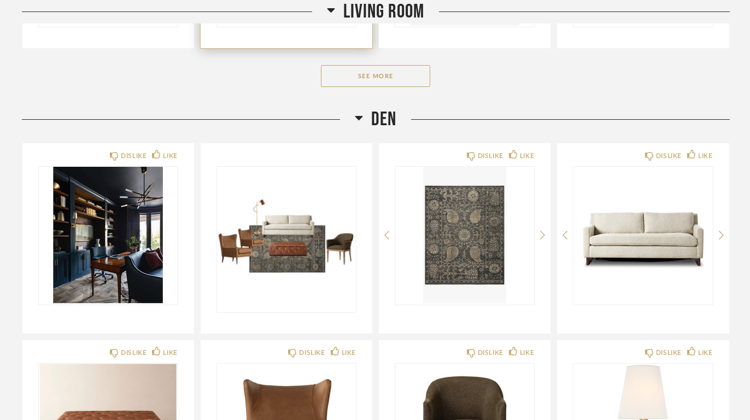
scroll to position [3370, 0]
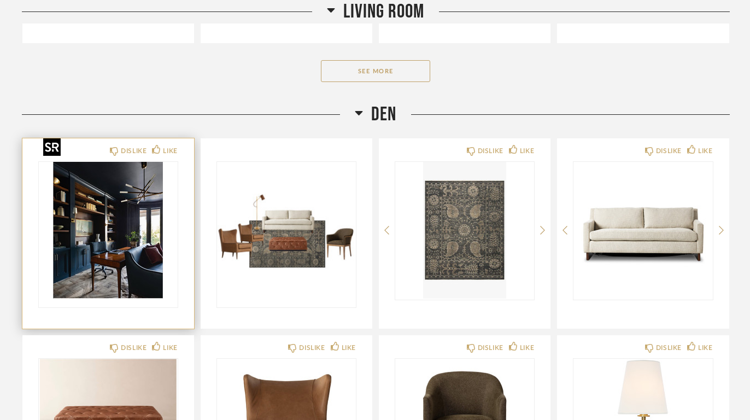
click at [78, 198] on img "0" at bounding box center [108, 230] width 139 height 137
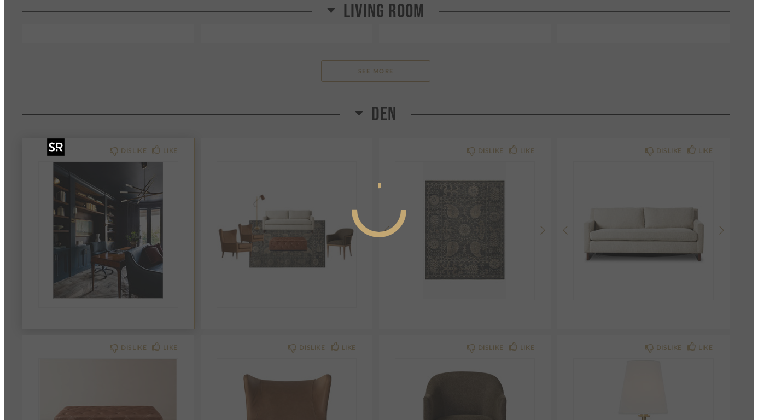
scroll to position [0, 0]
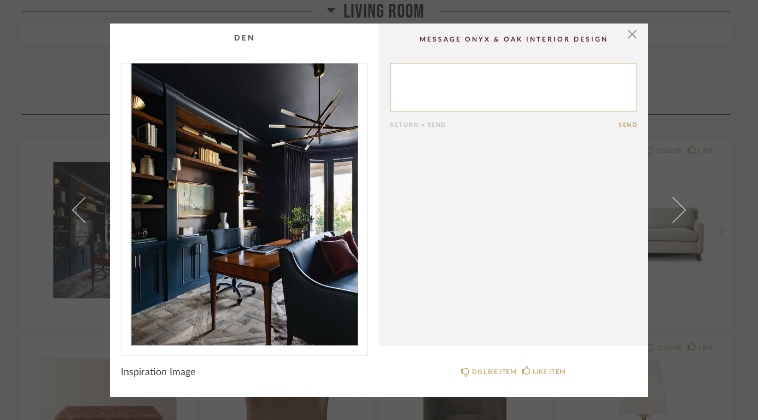
click at [249, 225] on img "0" at bounding box center [244, 204] width 246 height 283
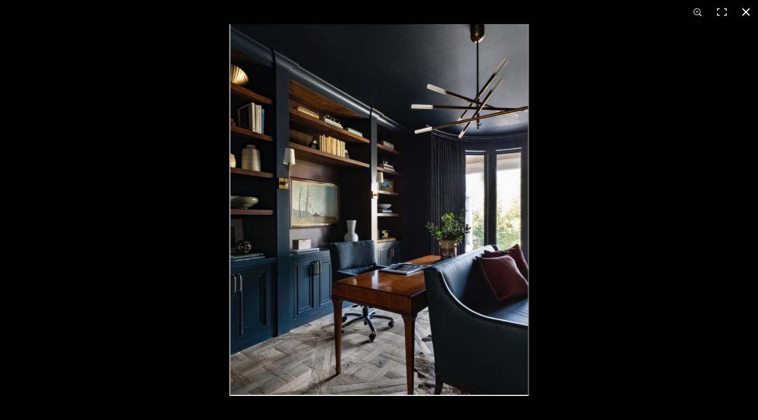
click at [698, 12] on button at bounding box center [746, 12] width 24 height 24
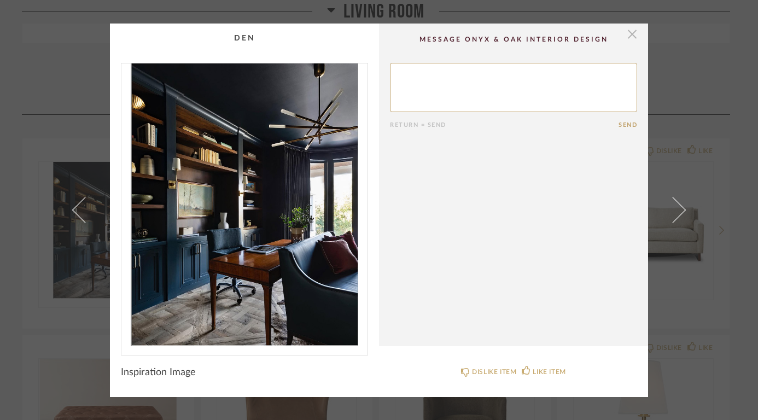
click at [628, 32] on span "button" at bounding box center [632, 35] width 22 height 22
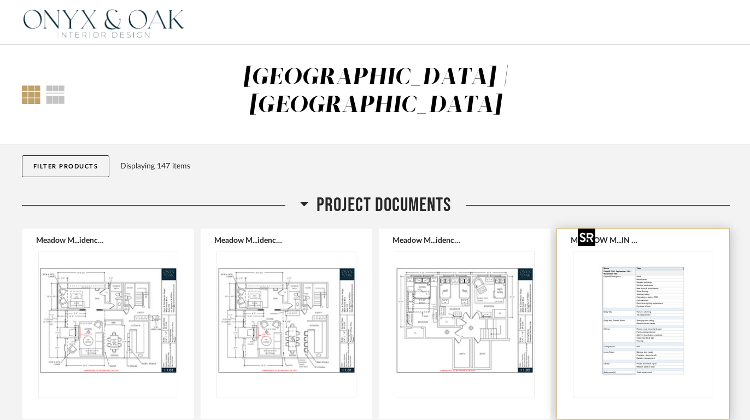
click at [656, 284] on img "0" at bounding box center [642, 320] width 139 height 137
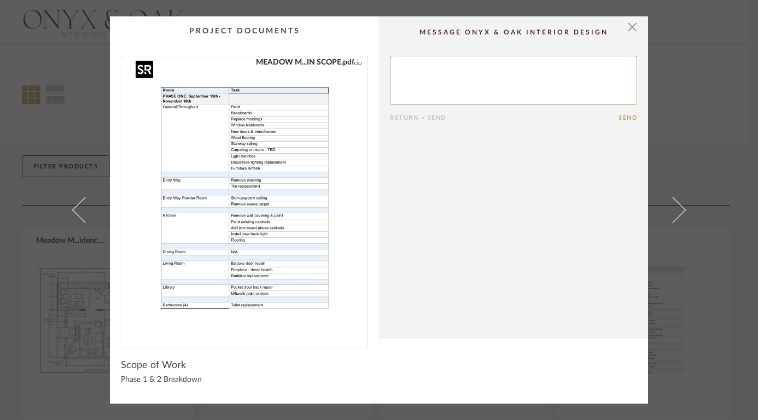
click at [286, 202] on img "0" at bounding box center [244, 197] width 219 height 283
click at [628, 27] on span "button" at bounding box center [632, 27] width 22 height 22
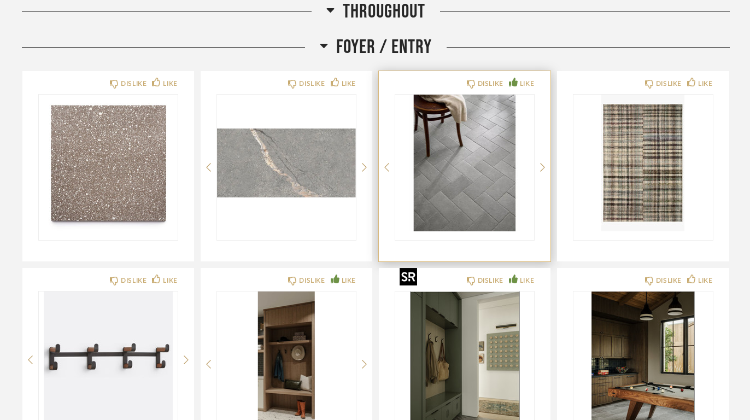
scroll to position [1074, 0]
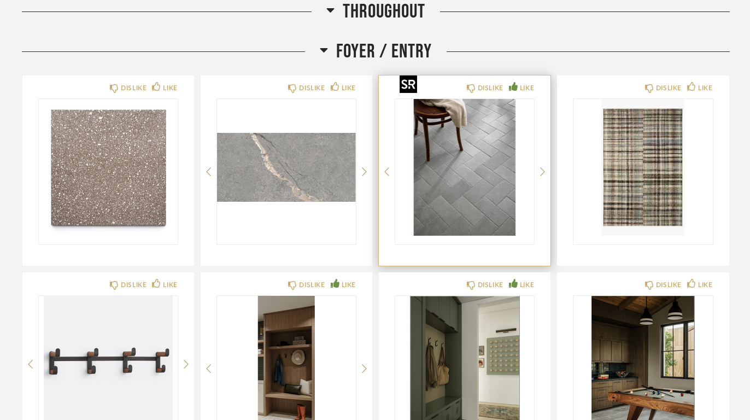
click at [468, 131] on img "0" at bounding box center [464, 167] width 139 height 137
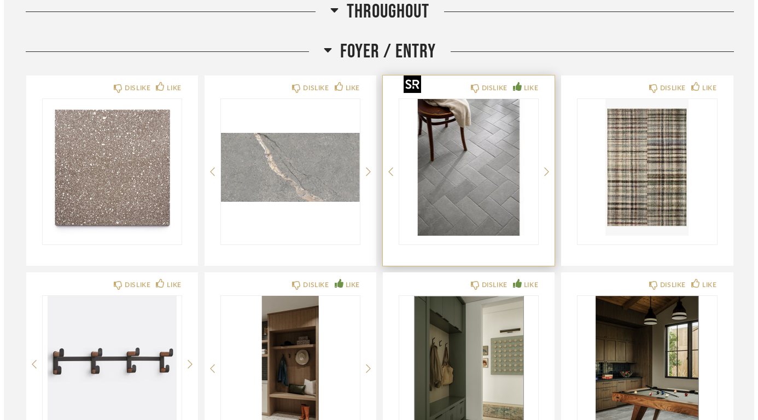
scroll to position [0, 0]
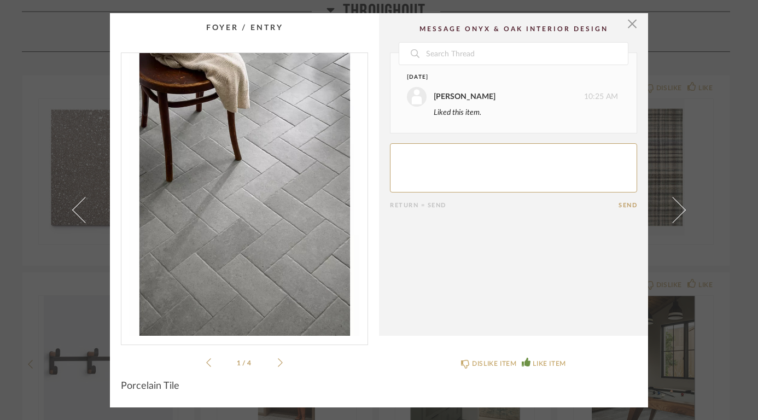
click at [311, 208] on img "0" at bounding box center [244, 194] width 246 height 283
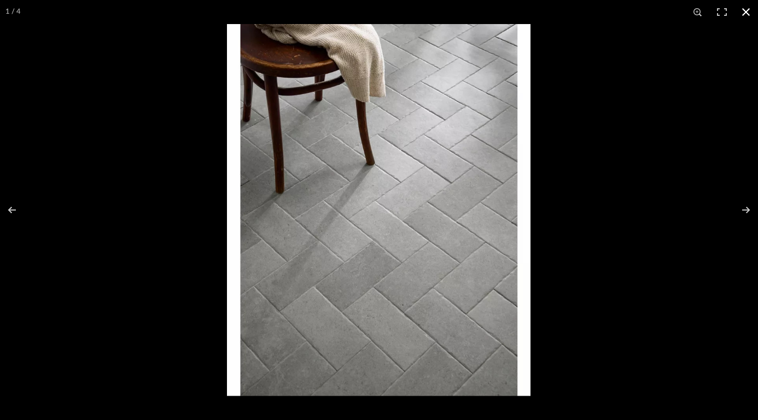
click at [698, 10] on button at bounding box center [746, 12] width 24 height 24
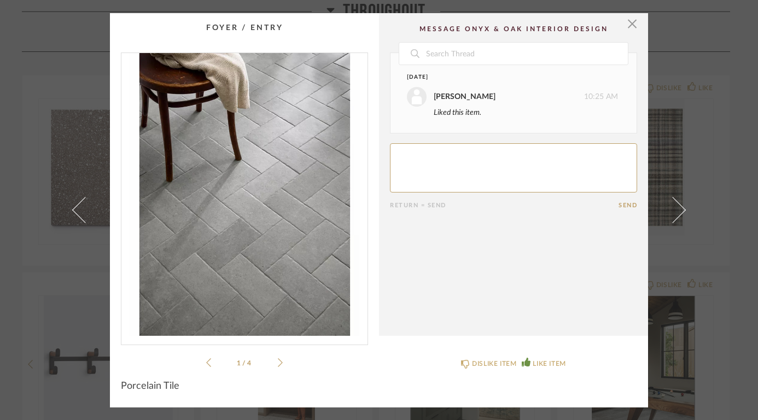
click at [278, 348] on icon at bounding box center [280, 363] width 5 height 10
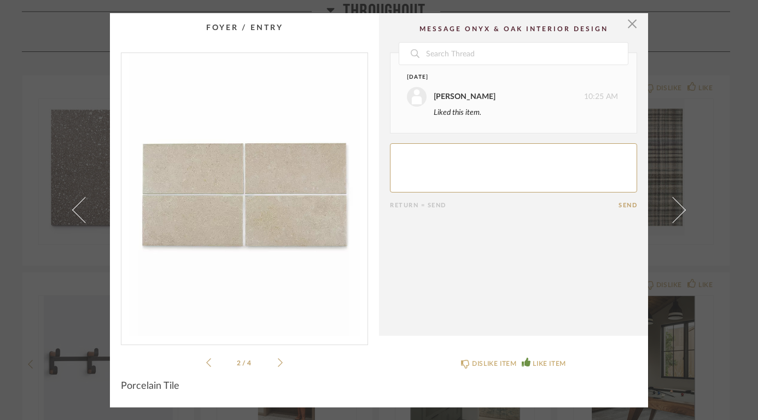
click at [278, 348] on icon at bounding box center [280, 363] width 5 height 10
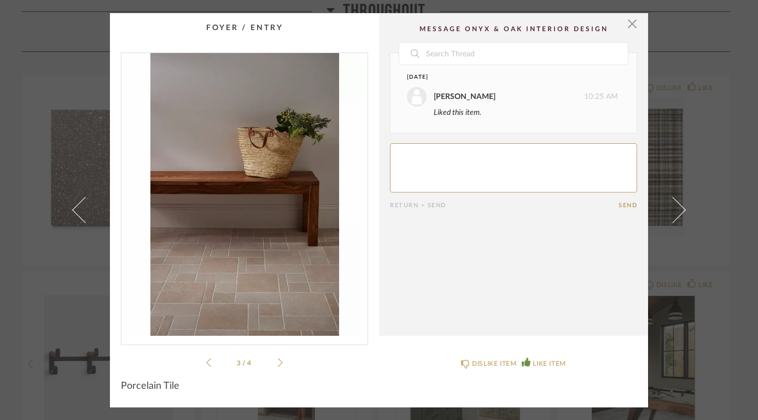
click at [278, 348] on icon at bounding box center [280, 363] width 5 height 10
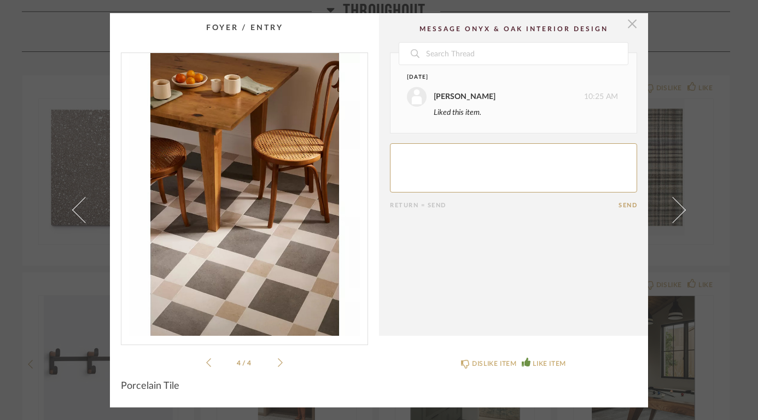
click at [629, 25] on span "button" at bounding box center [632, 24] width 22 height 22
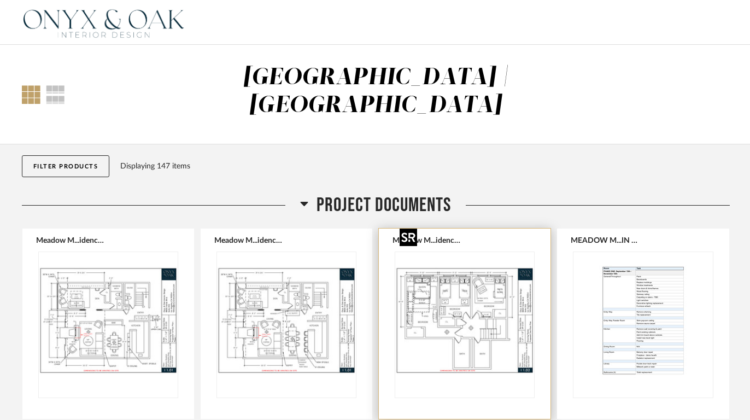
click at [471, 294] on img "0" at bounding box center [464, 320] width 139 height 137
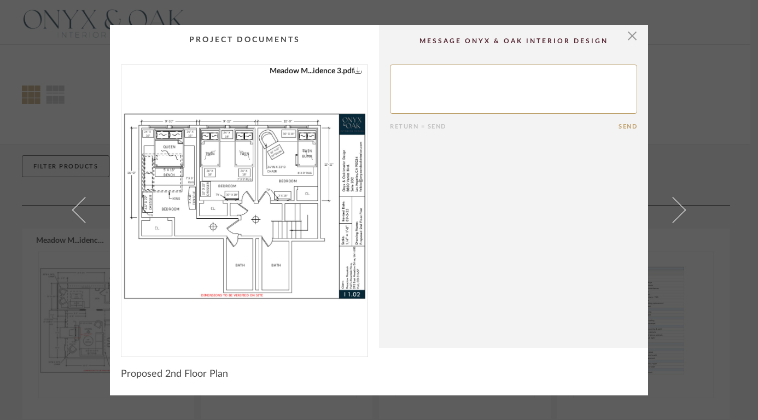
click at [231, 220] on img "0" at bounding box center [244, 206] width 246 height 283
click at [629, 39] on span "button" at bounding box center [632, 36] width 22 height 22
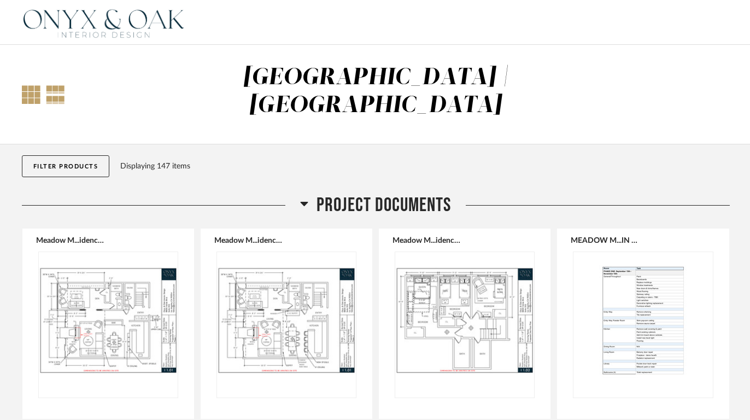
click at [54, 85] on div at bounding box center [55, 94] width 19 height 19
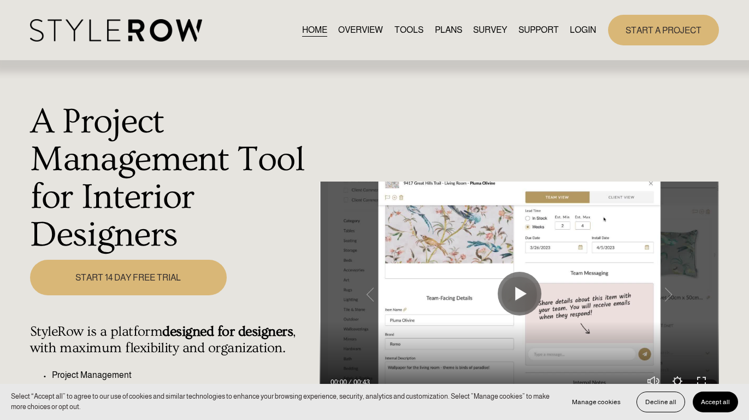
click at [579, 26] on link "LOGIN" at bounding box center [583, 29] width 26 height 15
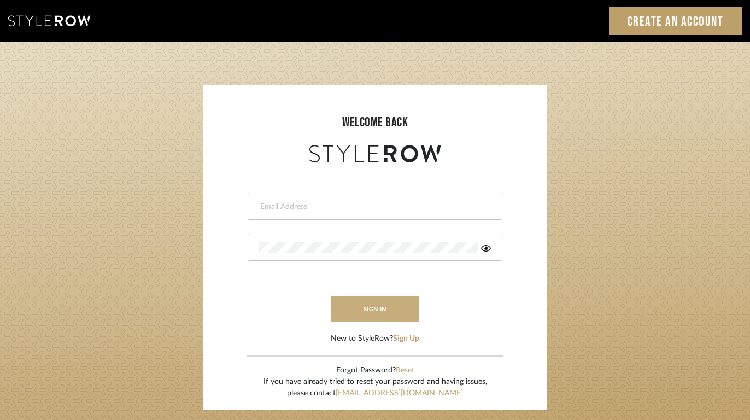
type input "[PERSON_NAME][EMAIL_ADDRESS][DOMAIN_NAME]"
click at [376, 309] on button "sign in" at bounding box center [374, 309] width 87 height 26
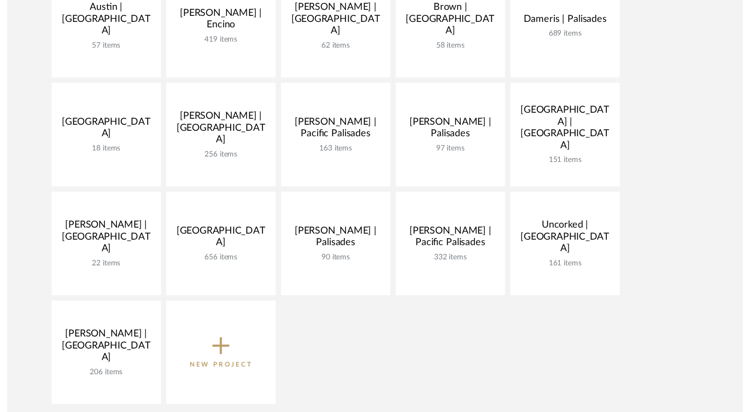
scroll to position [299, 0]
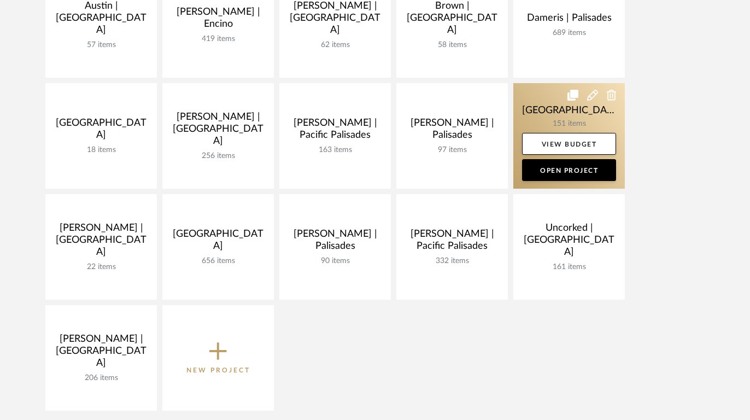
click at [538, 109] on link at bounding box center [569, 136] width 112 height 106
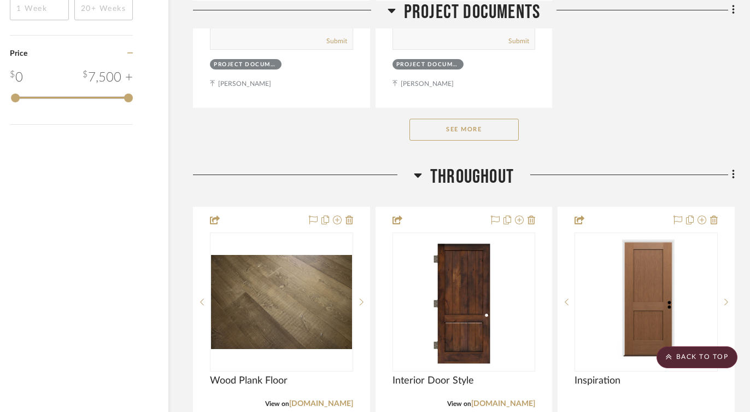
scroll to position [1838, 37]
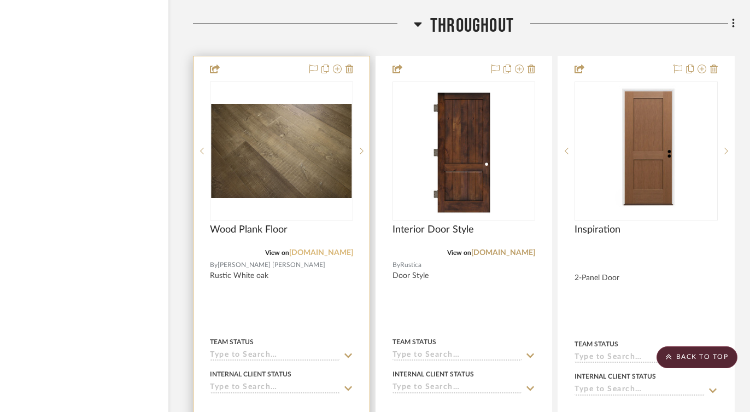
click at [328, 250] on link "[DOMAIN_NAME]" at bounding box center [321, 253] width 64 height 8
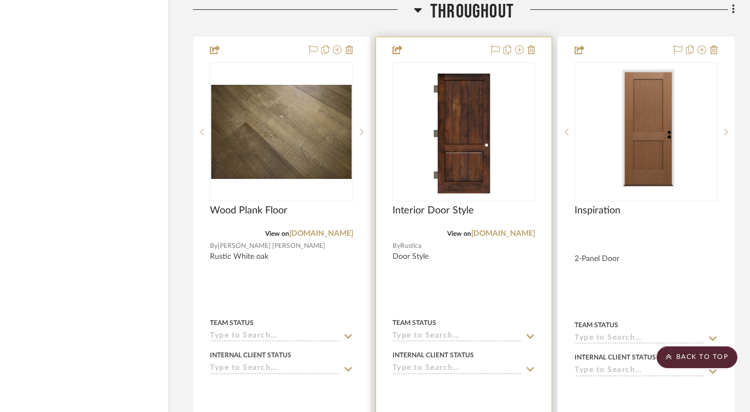
scroll to position [1860, 37]
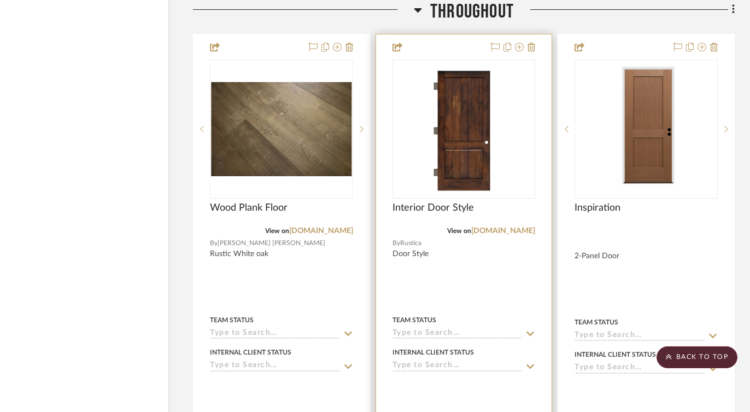
click at [536, 43] on div at bounding box center [464, 274] width 176 height 481
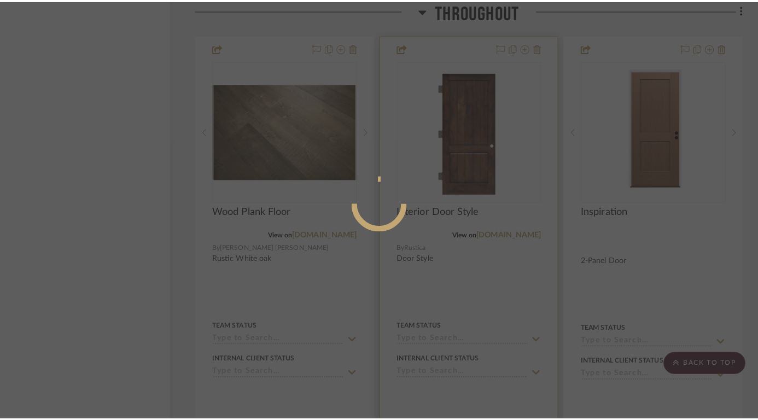
scroll to position [0, 0]
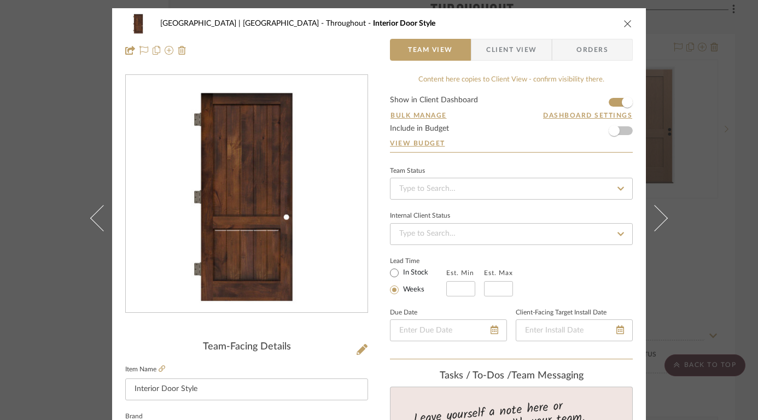
click at [624, 22] on icon "close" at bounding box center [627, 23] width 9 height 9
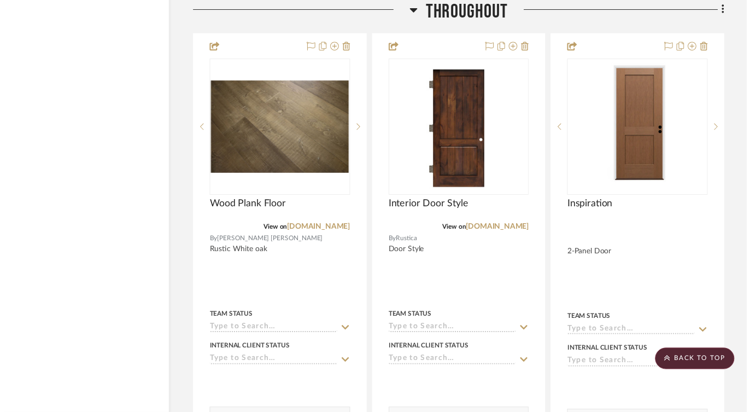
scroll to position [1860, 37]
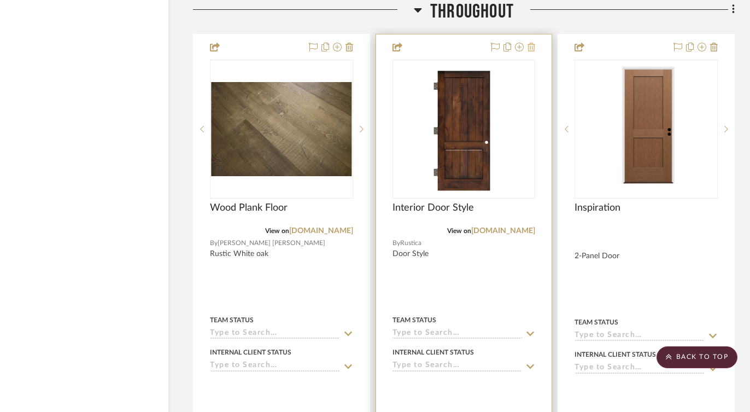
click at [530, 49] on icon at bounding box center [532, 47] width 8 height 9
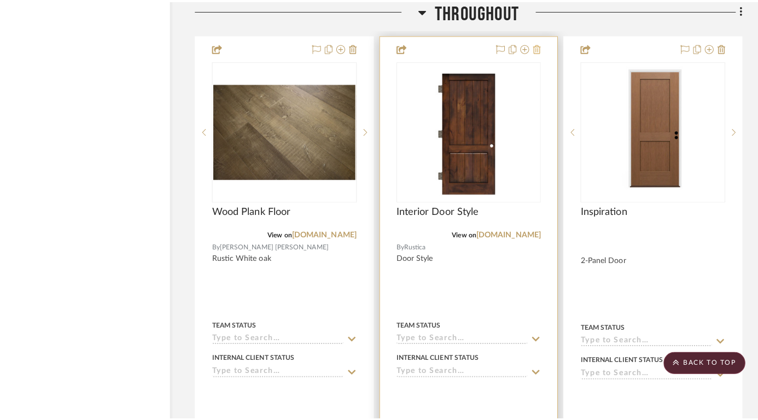
scroll to position [0, 0]
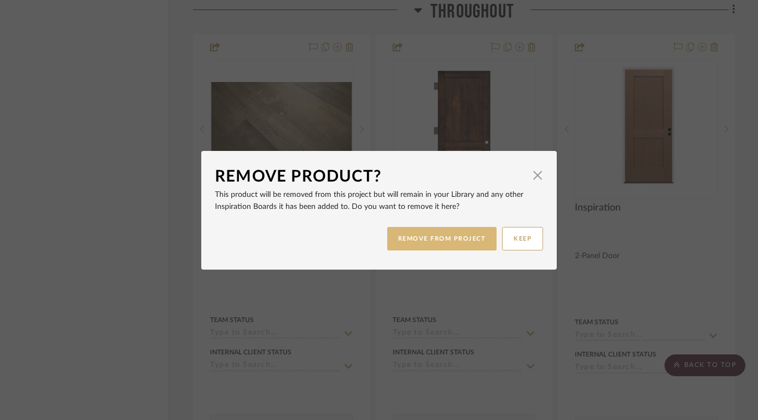
click at [443, 242] on button "REMOVE FROM PROJECT" at bounding box center [442, 239] width 110 height 24
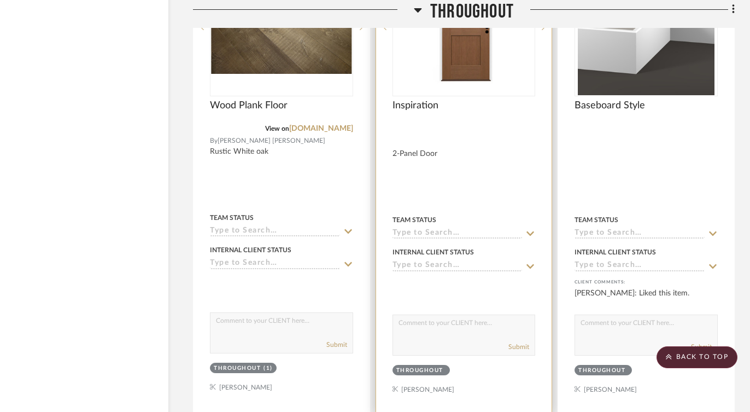
scroll to position [1881, 37]
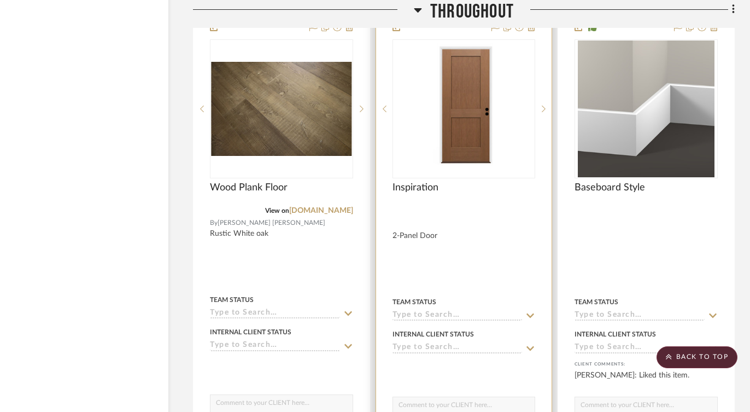
click at [469, 121] on img "0" at bounding box center [463, 108] width 79 height 137
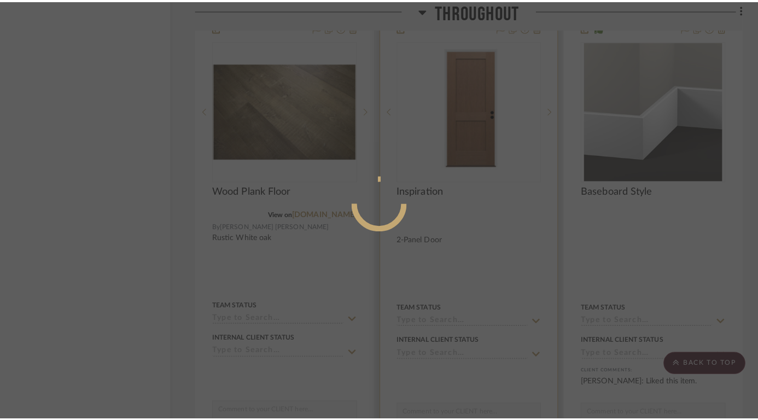
scroll to position [0, 0]
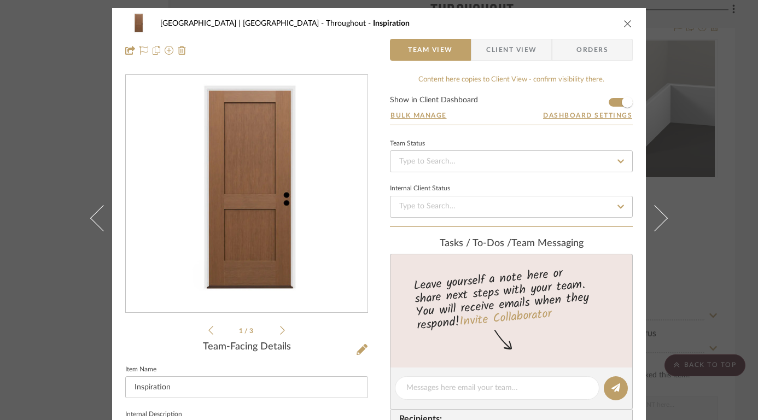
click at [626, 26] on icon "close" at bounding box center [627, 23] width 9 height 9
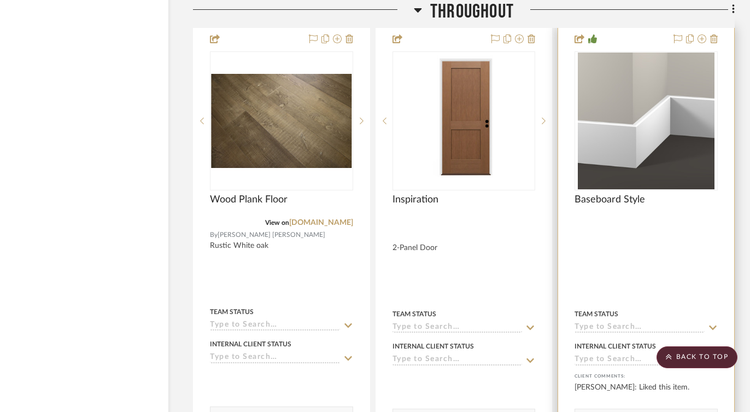
scroll to position [1899, 37]
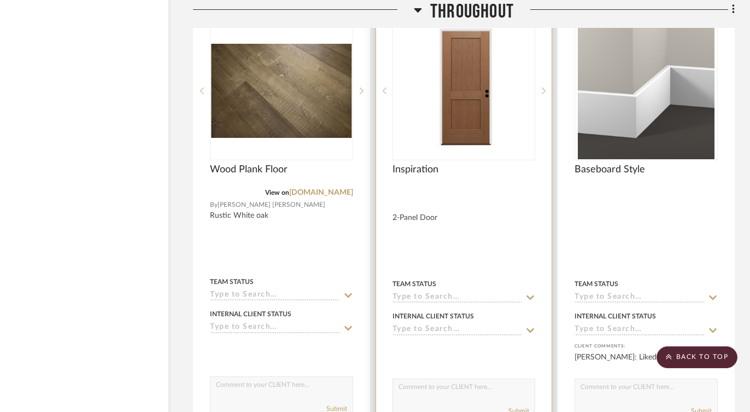
click at [459, 113] on img "0" at bounding box center [463, 90] width 79 height 137
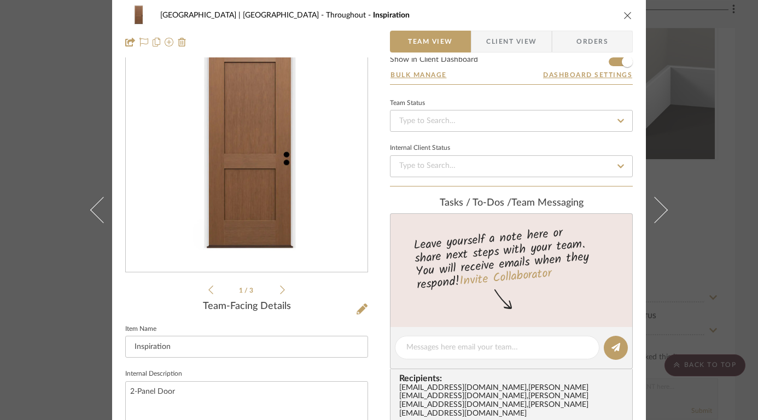
scroll to position [0, 0]
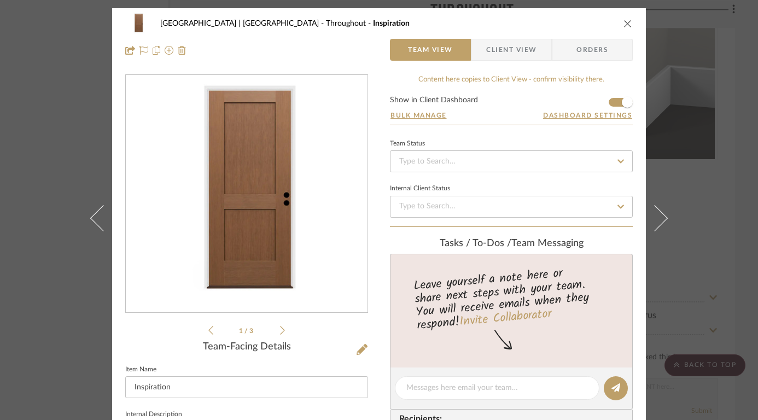
click at [624, 22] on icon "close" at bounding box center [627, 23] width 9 height 9
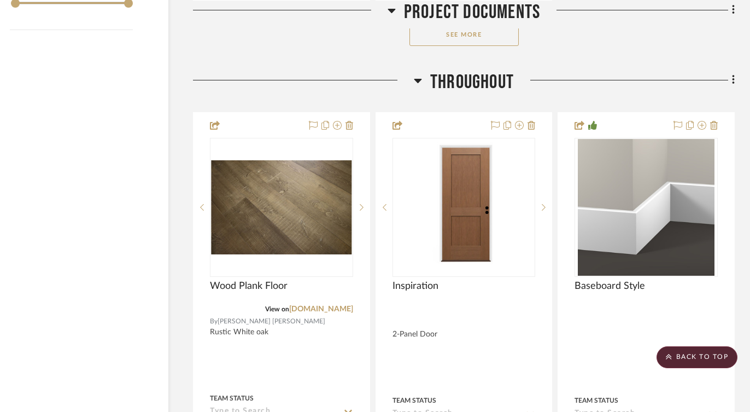
scroll to position [1797, 37]
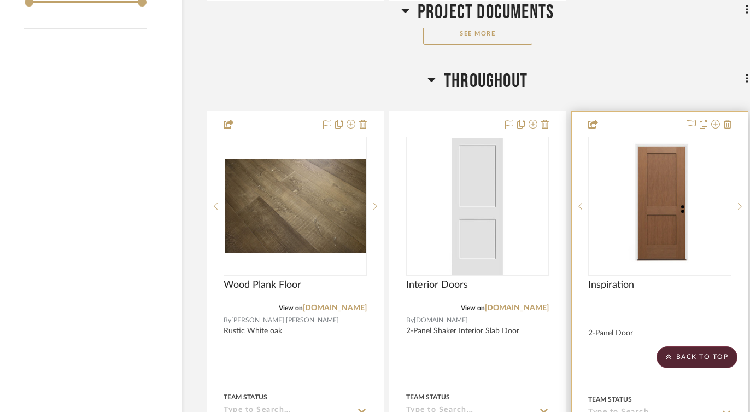
scroll to position [1783, 37]
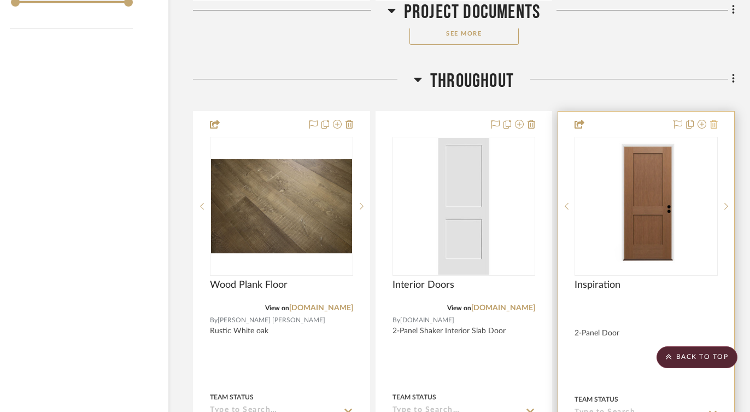
click at [714, 122] on icon at bounding box center [714, 124] width 8 height 9
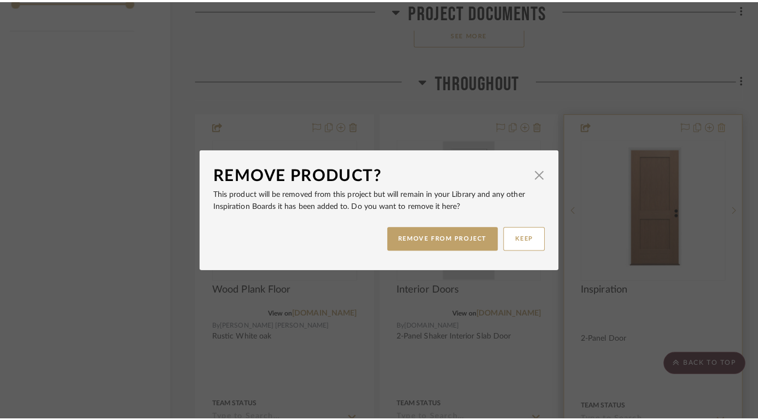
scroll to position [0, 0]
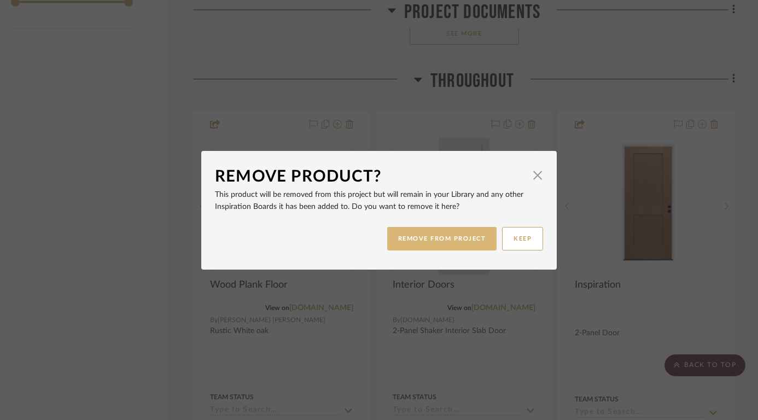
click at [434, 238] on button "REMOVE FROM PROJECT" at bounding box center [442, 239] width 110 height 24
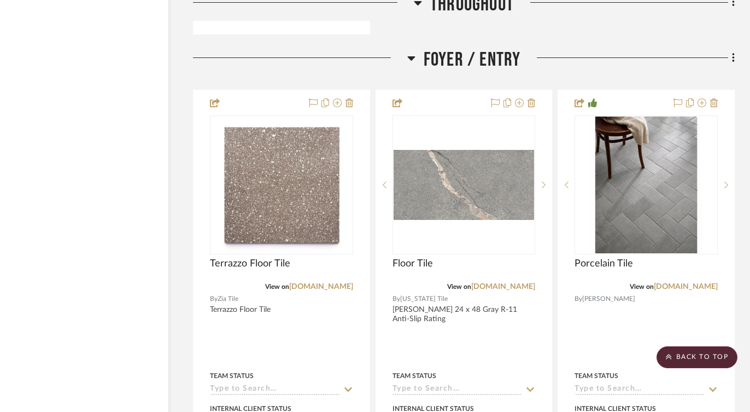
scroll to position [2840, 37]
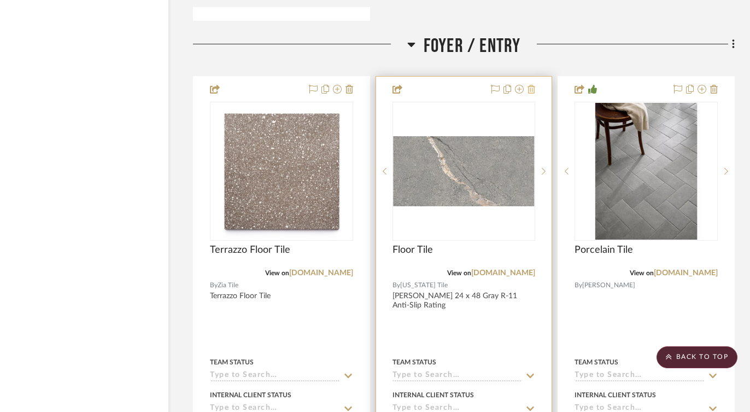
click at [531, 86] on icon at bounding box center [532, 89] width 8 height 9
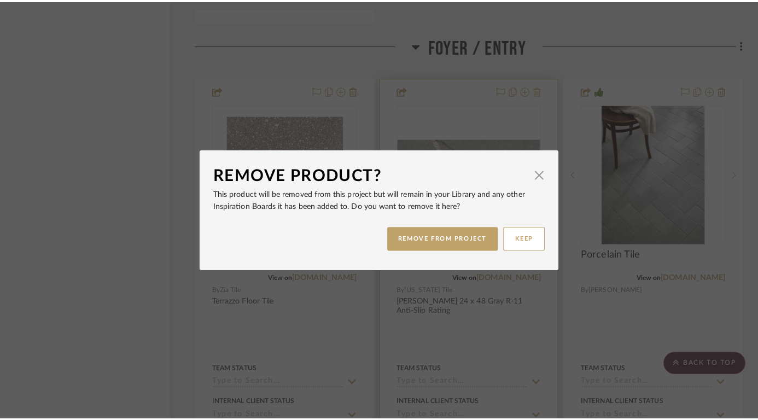
scroll to position [0, 0]
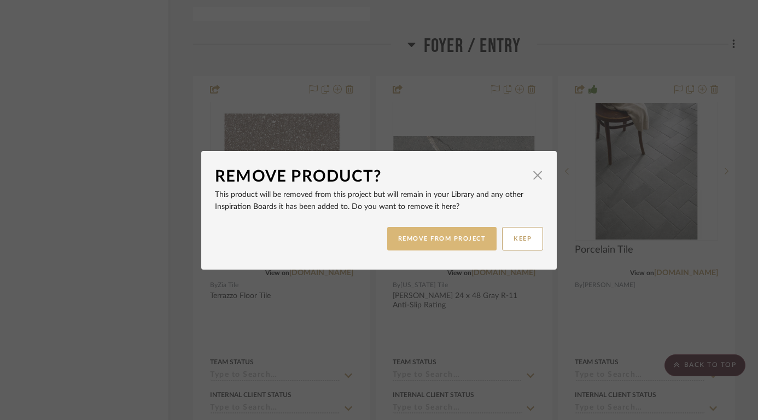
click at [419, 241] on button "REMOVE FROM PROJECT" at bounding box center [442, 239] width 110 height 24
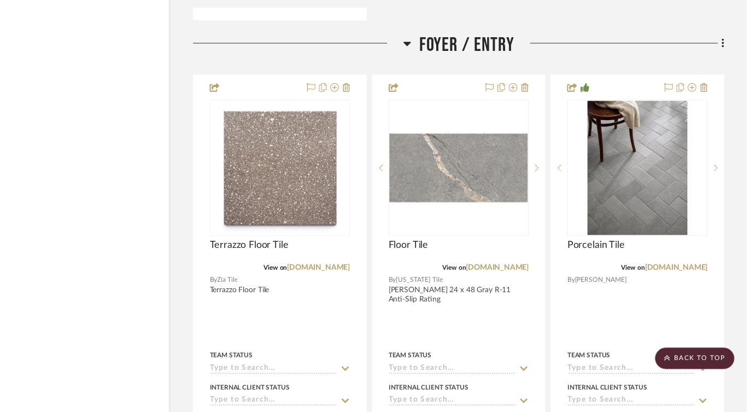
scroll to position [2840, 37]
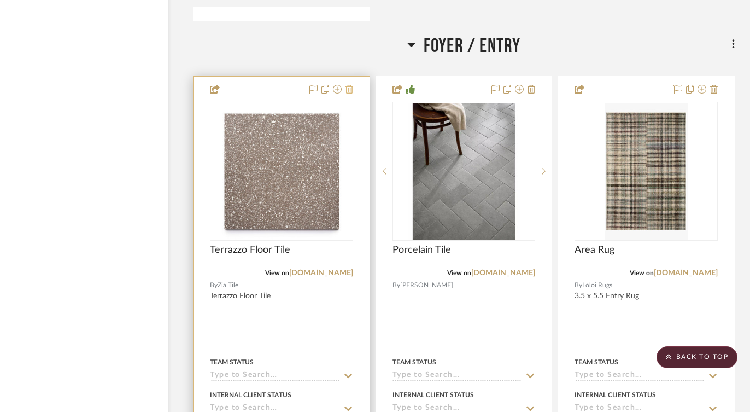
click at [348, 87] on icon at bounding box center [350, 89] width 8 height 9
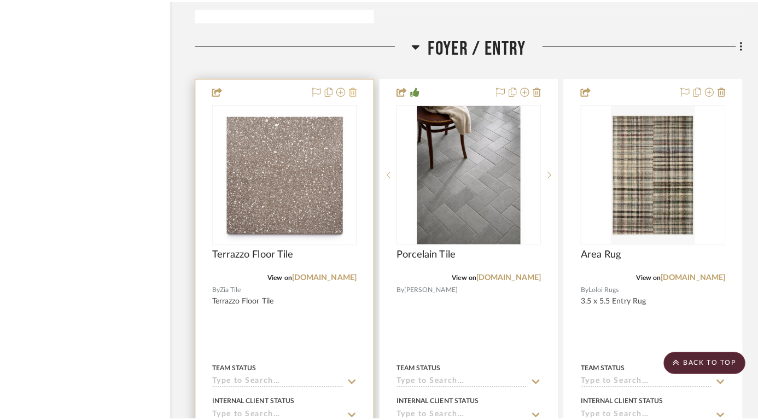
scroll to position [0, 0]
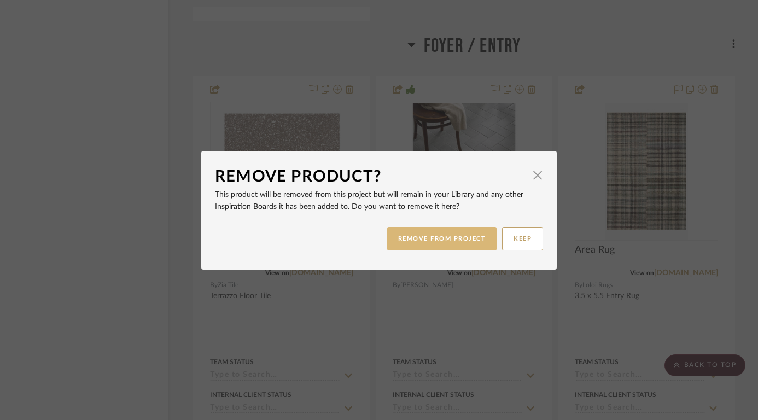
click at [405, 235] on button "REMOVE FROM PROJECT" at bounding box center [442, 239] width 110 height 24
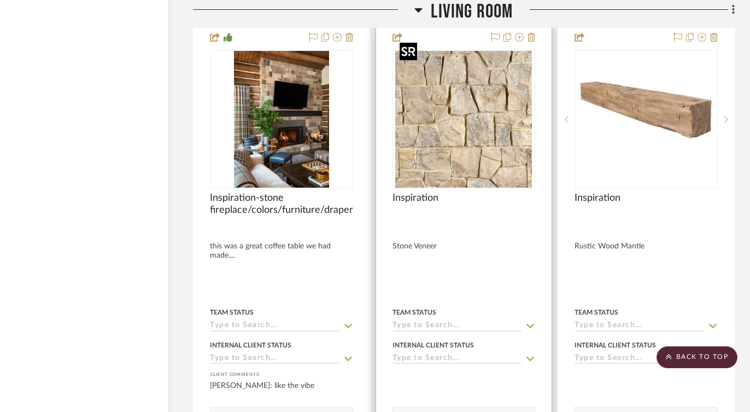
scroll to position [8680, 37]
click at [491, 106] on img "0" at bounding box center [463, 118] width 137 height 137
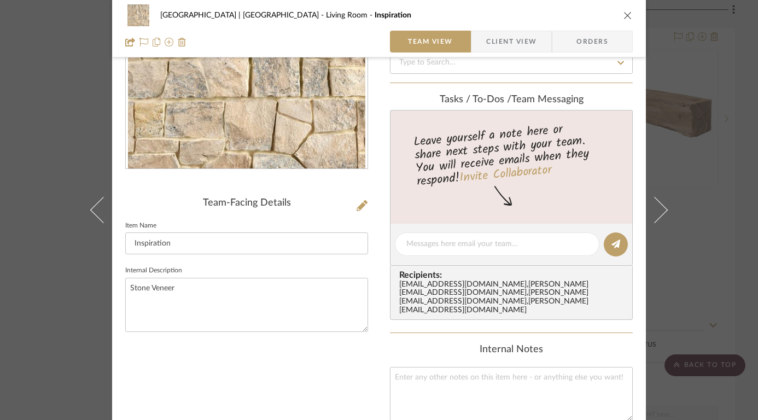
scroll to position [143, 0]
click at [221, 285] on textarea "Stone Veneer" at bounding box center [246, 305] width 243 height 54
type textarea "Stone Veneer Image for reference - source from local supplier"
click at [325, 349] on div "Team-Facing Details Item Name Inspiration Internal Description Stone Veneer Ima…" at bounding box center [246, 270] width 243 height 678
click at [623, 16] on icon "close" at bounding box center [627, 15] width 9 height 9
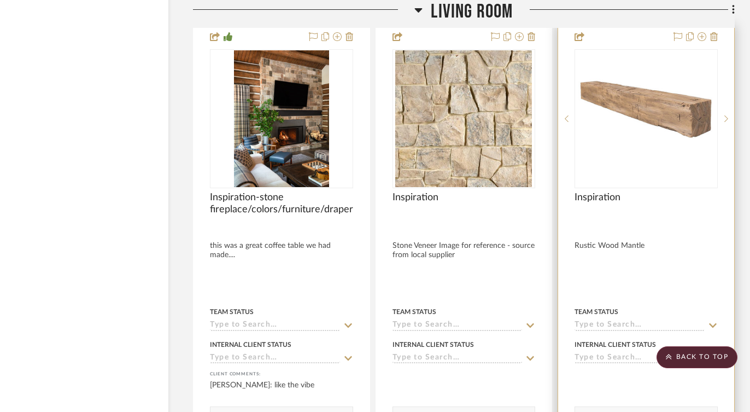
scroll to position [8687, 37]
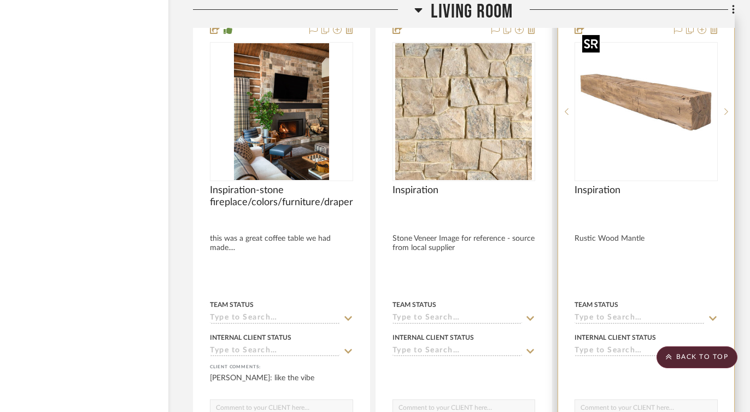
click at [670, 107] on img "0" at bounding box center [646, 111] width 137 height 137
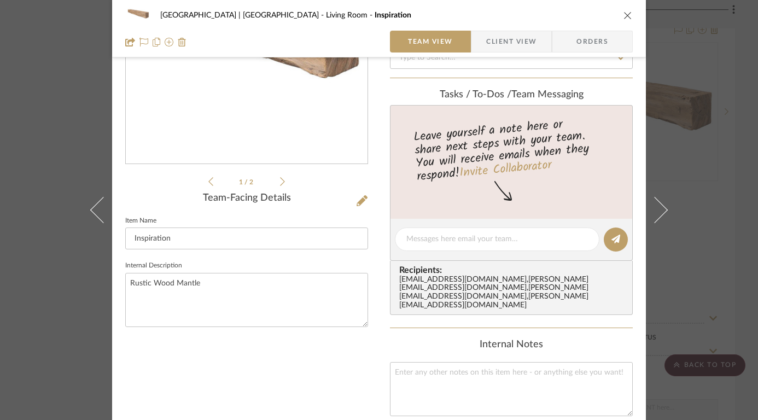
scroll to position [209, 0]
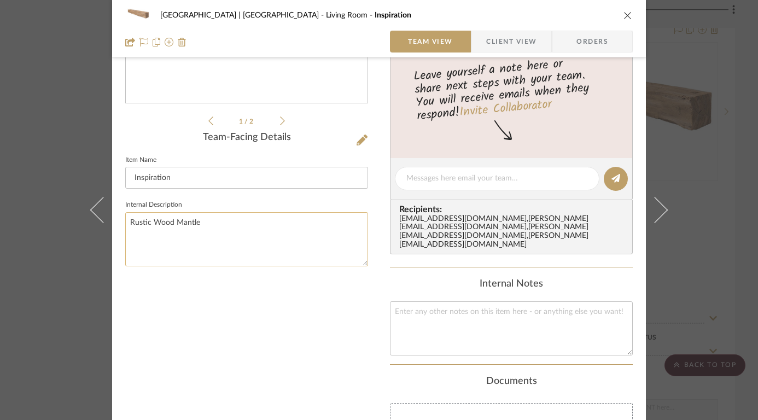
click at [224, 222] on textarea "Rustic Wood Mantle" at bounding box center [246, 239] width 243 height 54
type textarea "Rustic Wood Mantle image for reference - source and supply from local subcontra…"
click at [624, 16] on icon "close" at bounding box center [627, 15] width 9 height 9
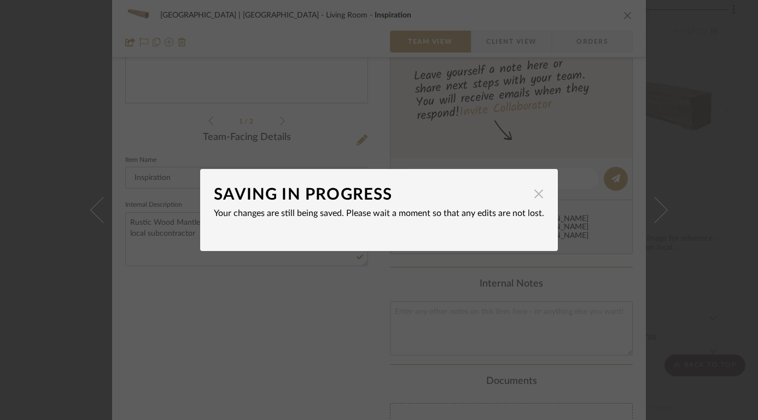
click at [533, 189] on span "button" at bounding box center [539, 194] width 22 height 22
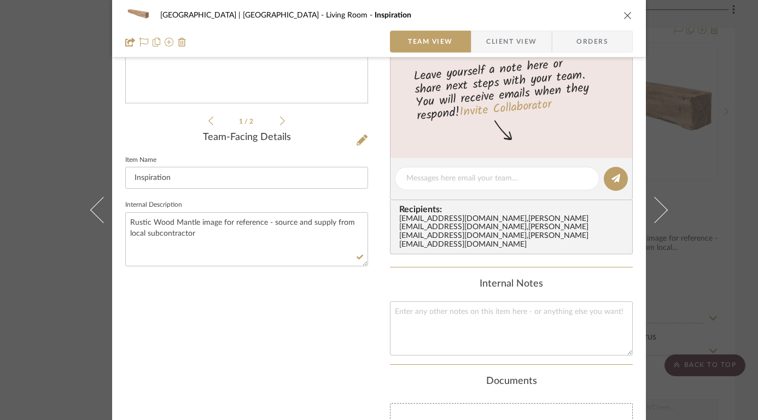
click at [623, 16] on icon "close" at bounding box center [627, 15] width 9 height 9
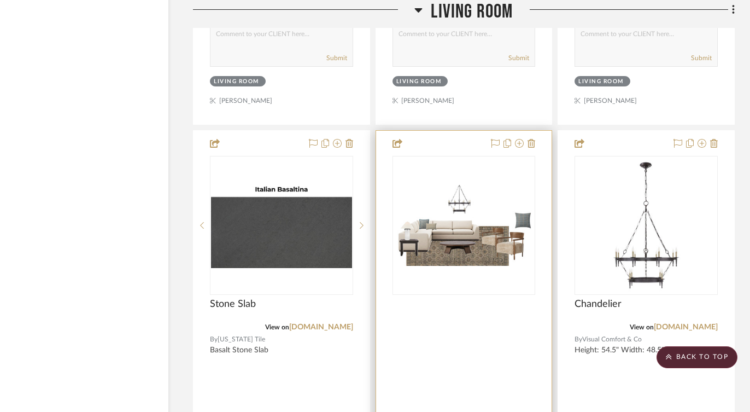
scroll to position [9061, 37]
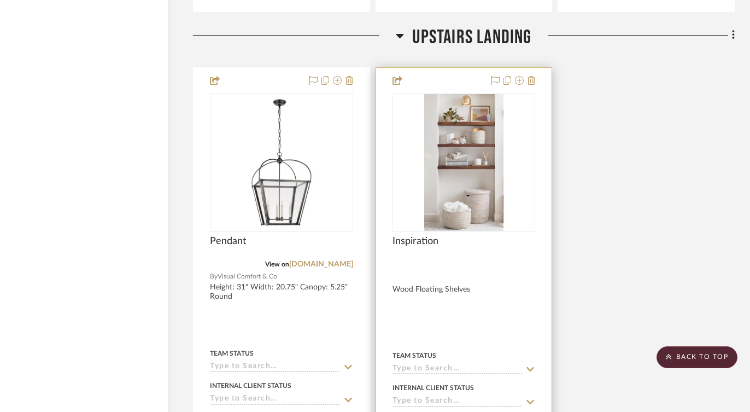
click at [471, 143] on img "0" at bounding box center [463, 162] width 79 height 137
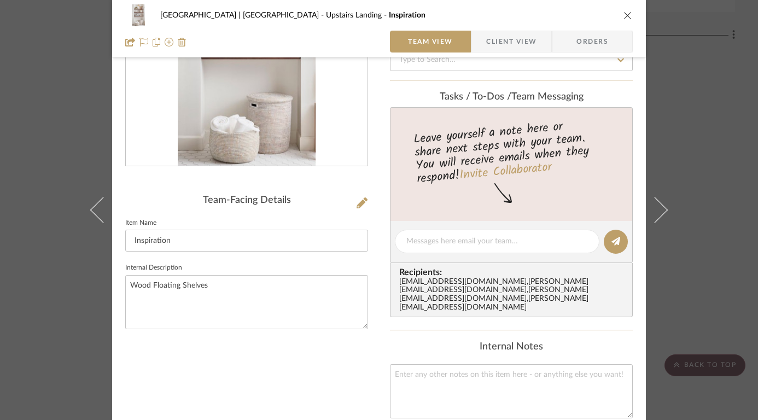
scroll to position [161, 0]
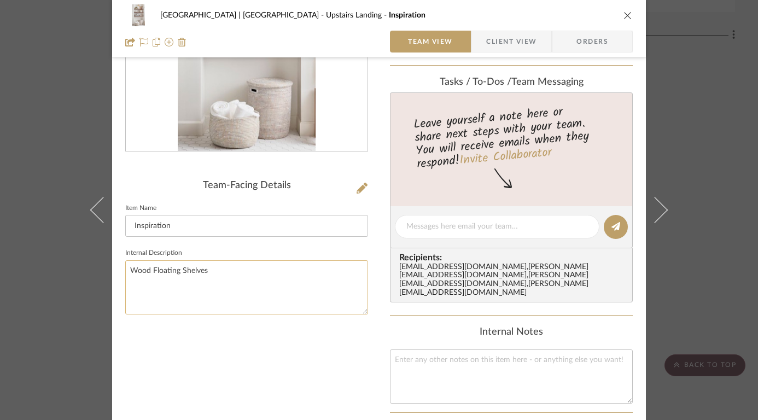
click at [242, 267] on textarea "Wood Floating Shelves" at bounding box center [246, 287] width 243 height 54
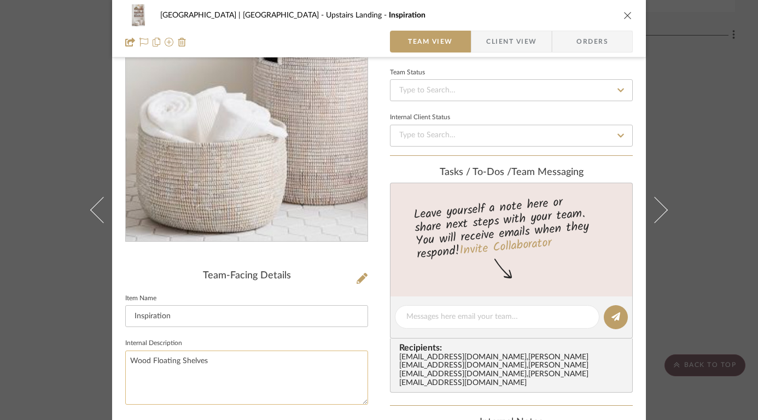
scroll to position [108, 0]
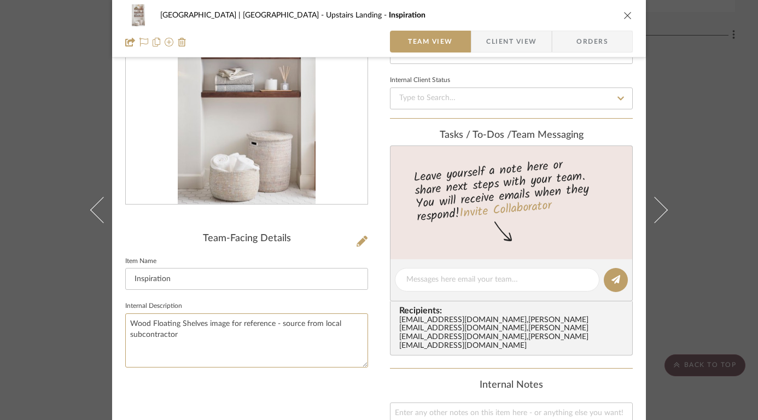
type textarea "Wood Floating Shelves image for reference - source from local subcontractor"
click at [274, 401] on div "Team-Facing Details Item Name Inspiration Internal Description Wood Floating Sh…" at bounding box center [246, 305] width 243 height 678
click at [623, 14] on icon "close" at bounding box center [627, 15] width 9 height 9
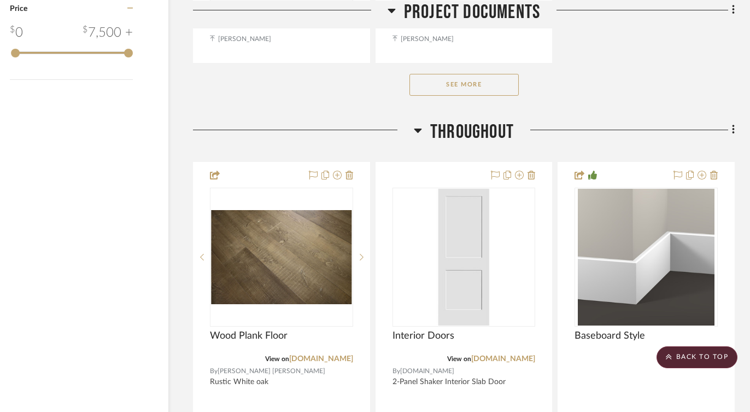
scroll to position [1817, 37]
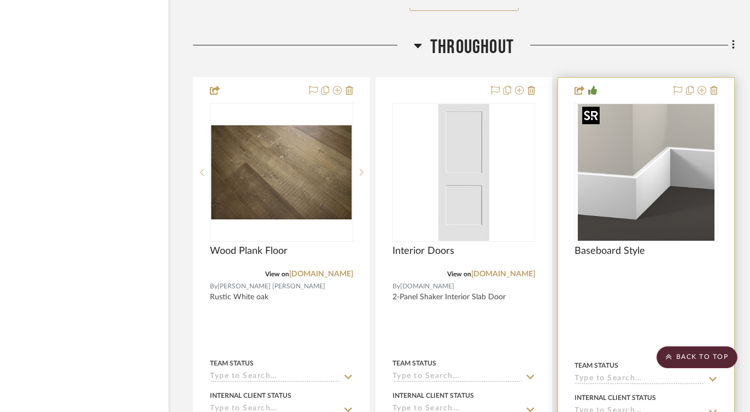
click at [631, 171] on img "0" at bounding box center [646, 172] width 137 height 137
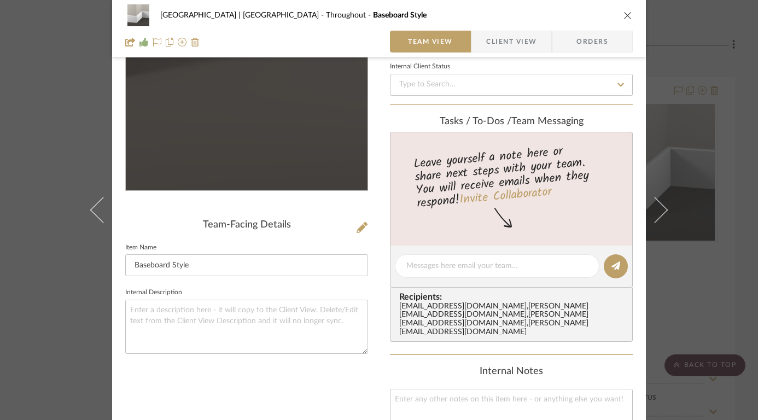
scroll to position [212, 0]
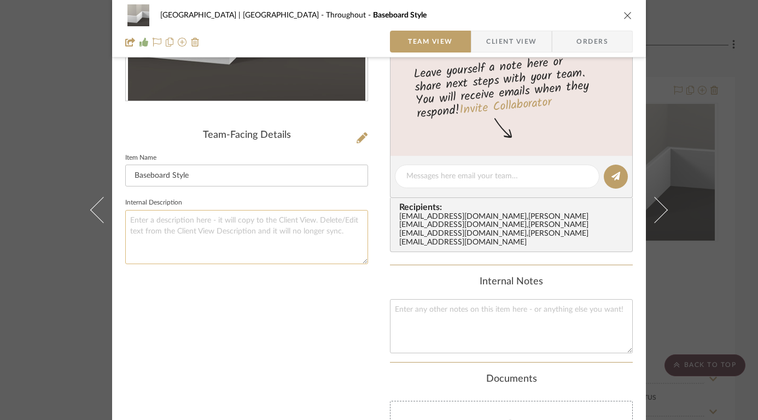
click at [224, 226] on textarea at bounding box center [246, 237] width 243 height 54
click at [236, 219] on textarea "Image for reference - paint grade baseboard" at bounding box center [246, 237] width 243 height 54
click at [335, 222] on textarea "Image for reference - paint grade square edge baseboard" at bounding box center [246, 237] width 243 height 54
type textarea "Image for reference - paint grade square edge baseboard 5" - casing to match 3""
click at [624, 13] on icon "close" at bounding box center [627, 15] width 9 height 9
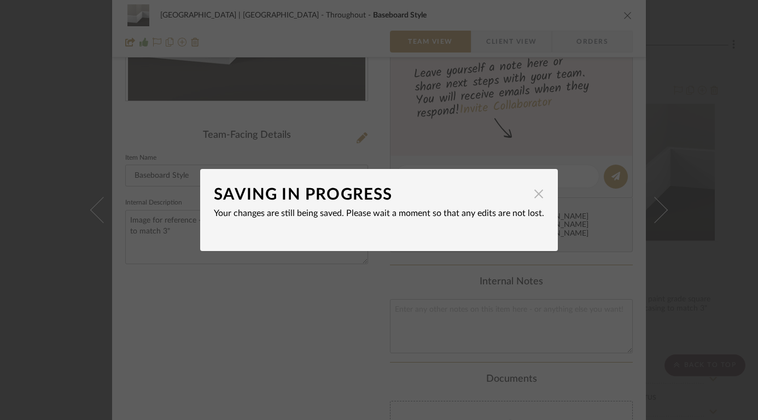
click at [534, 198] on span "button" at bounding box center [539, 194] width 22 height 22
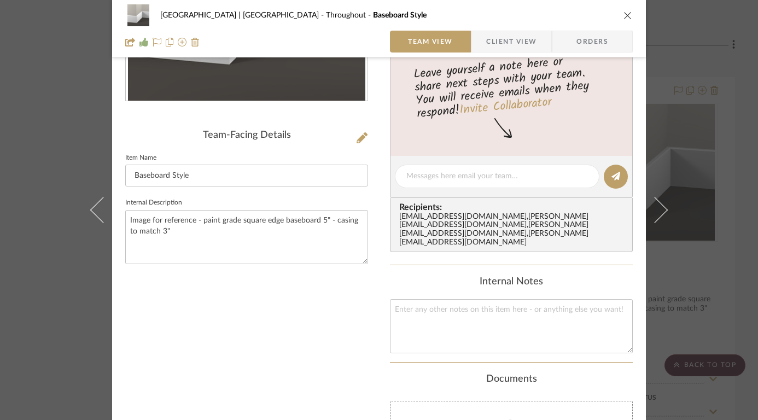
click at [623, 15] on icon "close" at bounding box center [627, 15] width 9 height 9
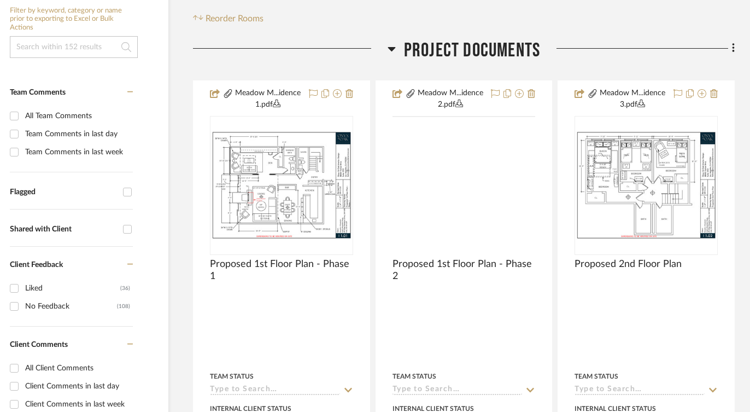
scroll to position [291, 37]
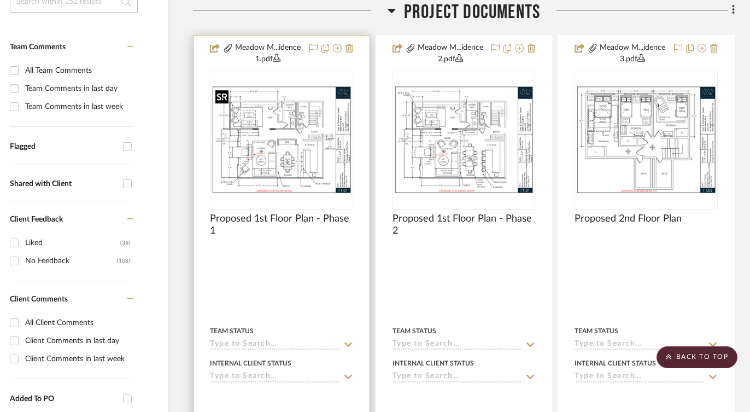
click at [291, 153] on img "0" at bounding box center [281, 139] width 141 height 109
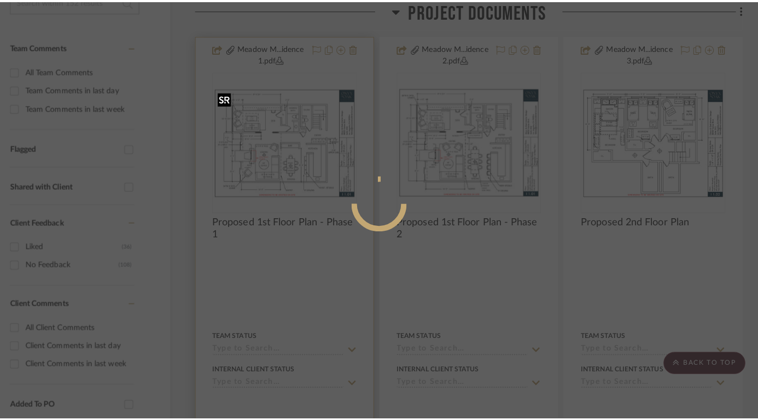
scroll to position [0, 0]
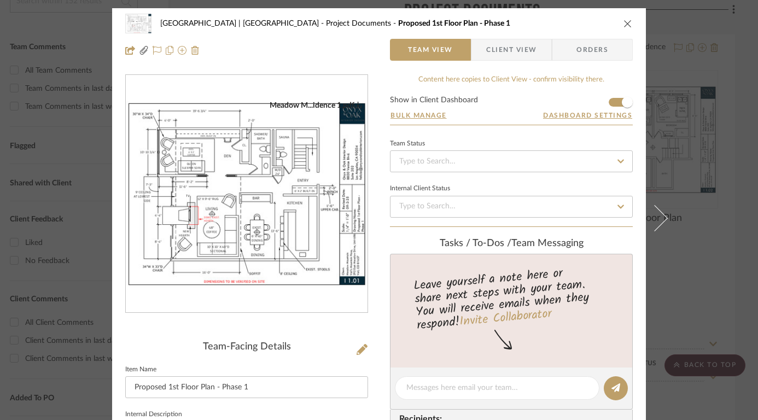
click at [225, 192] on img "0" at bounding box center [247, 194] width 242 height 187
click at [623, 22] on icon "close" at bounding box center [627, 23] width 9 height 9
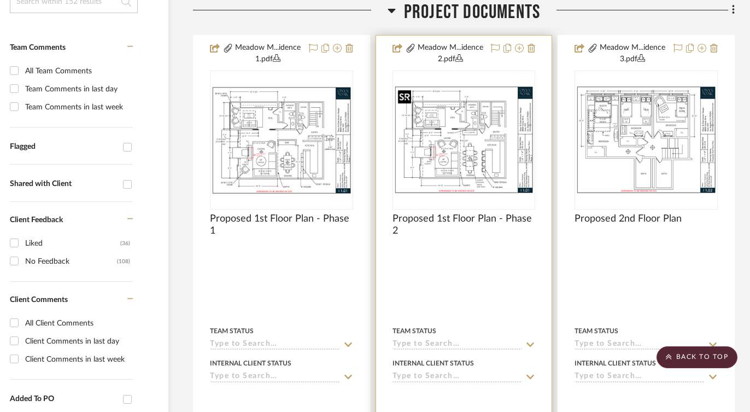
click at [481, 129] on img "0" at bounding box center [464, 139] width 141 height 109
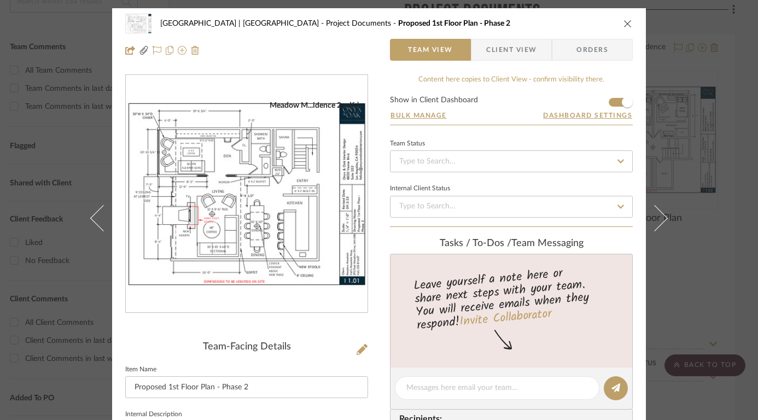
click at [270, 231] on img "0" at bounding box center [247, 194] width 242 height 187
click at [623, 26] on icon "close" at bounding box center [627, 23] width 9 height 9
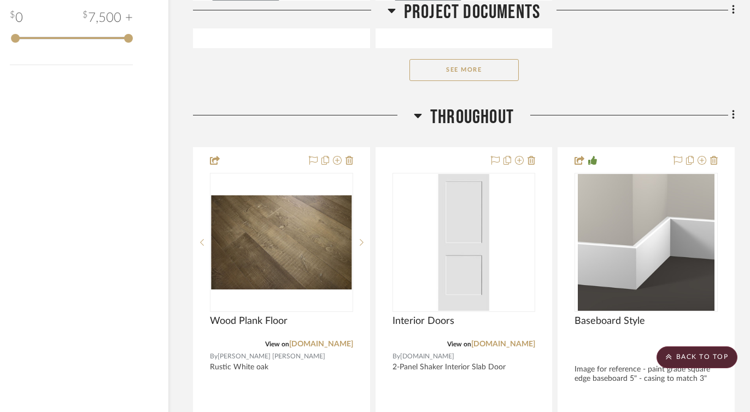
scroll to position [1749, 37]
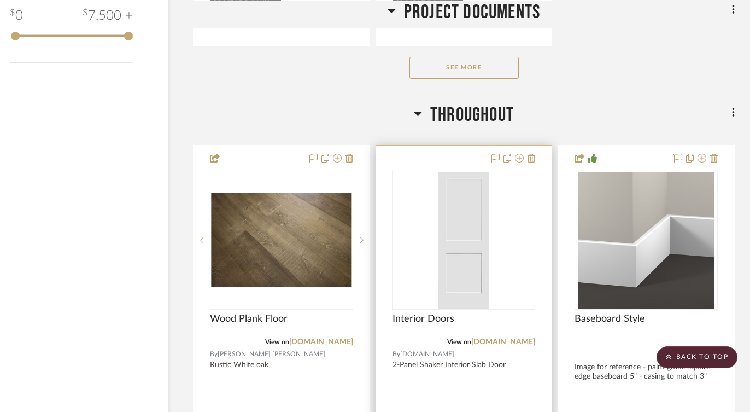
click at [443, 155] on div at bounding box center [464, 385] width 176 height 481
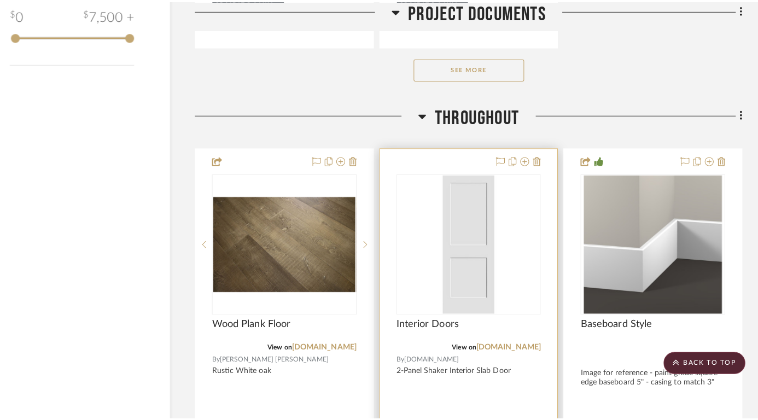
scroll to position [0, 0]
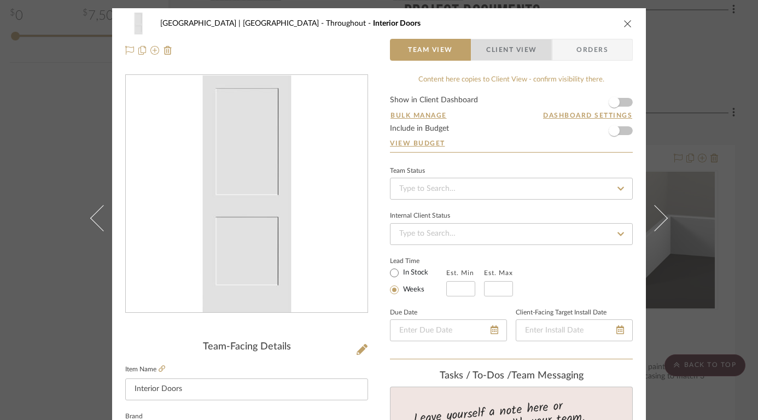
click at [495, 48] on span "Client View" at bounding box center [511, 50] width 50 height 22
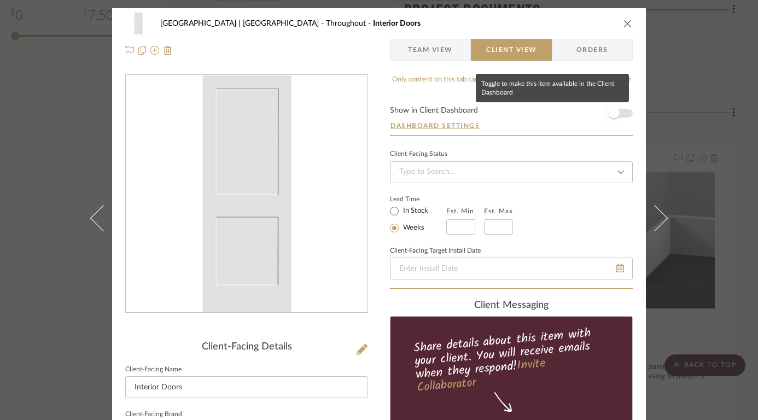
click at [612, 113] on span "button" at bounding box center [613, 113] width 11 height 11
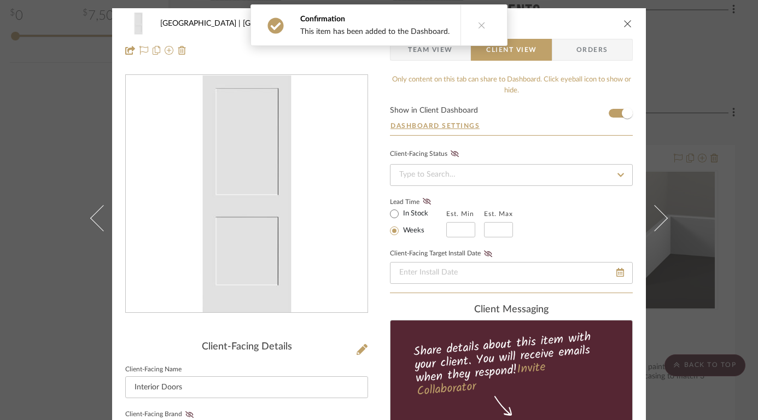
click at [624, 21] on icon "close" at bounding box center [627, 23] width 9 height 9
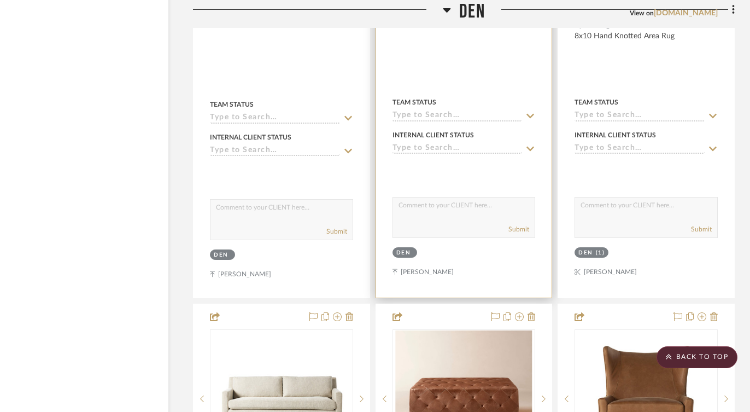
scroll to position [10438, 37]
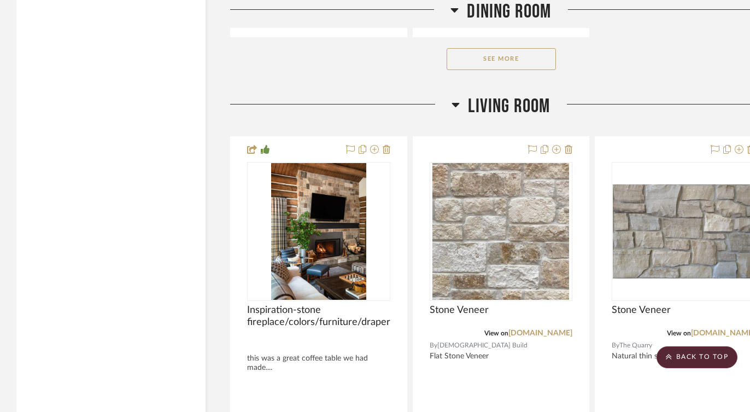
scroll to position [8490, 0]
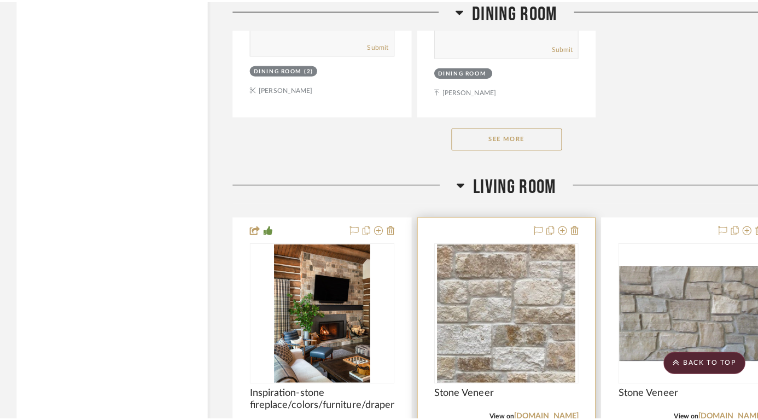
scroll to position [0, 0]
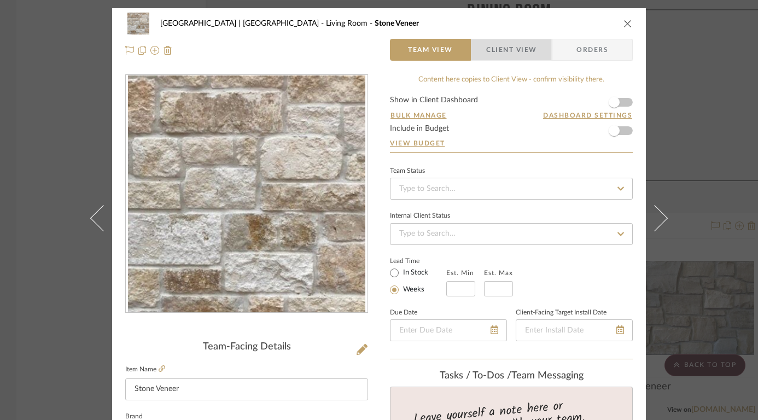
click at [505, 52] on span "Client View" at bounding box center [511, 50] width 50 height 22
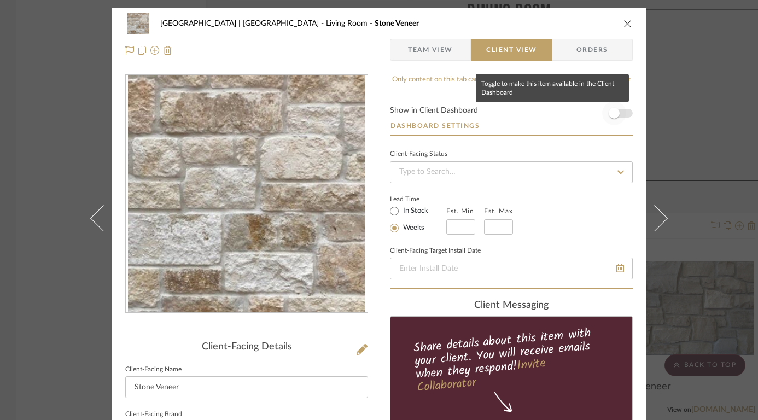
click at [614, 110] on span "button" at bounding box center [613, 113] width 11 height 11
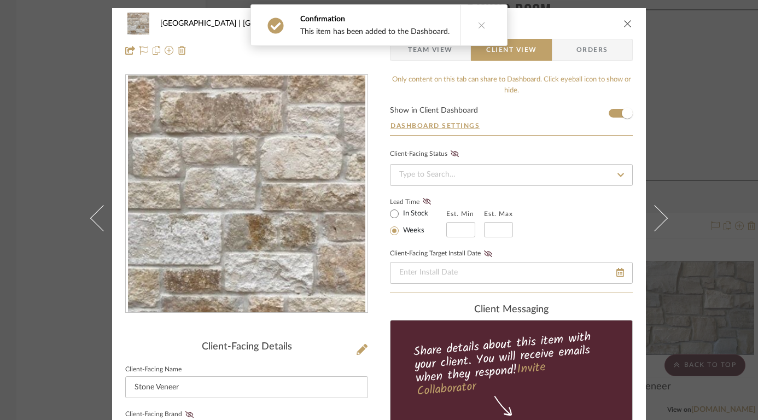
click at [625, 20] on icon "close" at bounding box center [627, 23] width 9 height 9
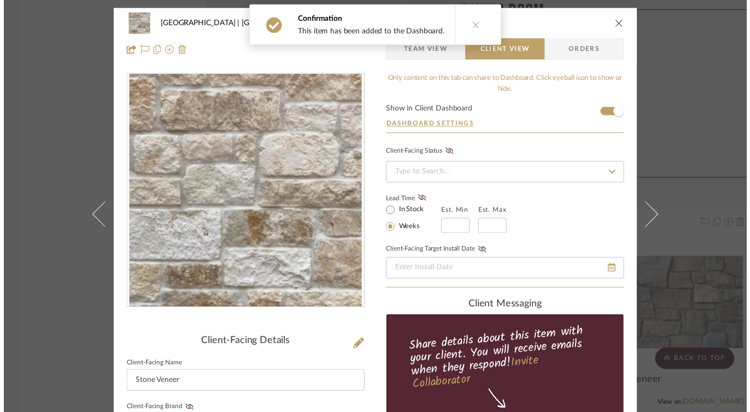
scroll to position [8490, 0]
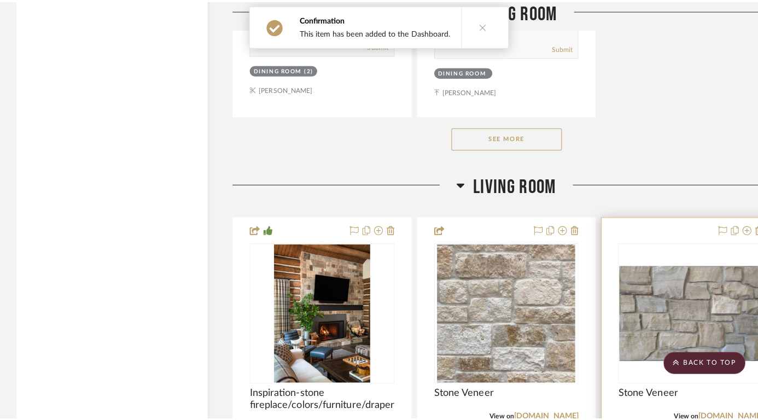
scroll to position [0, 0]
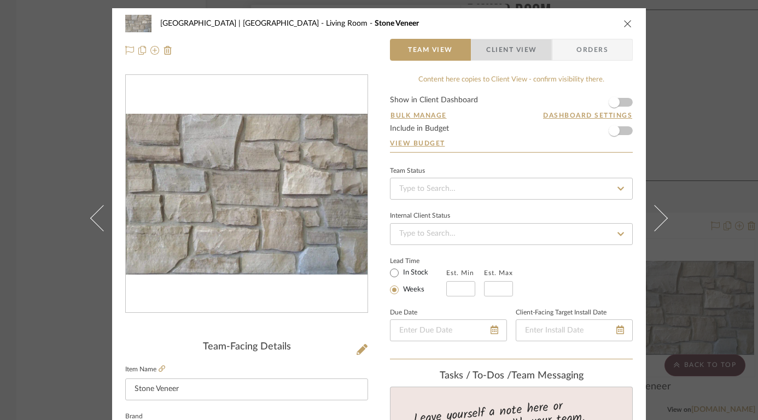
click at [507, 49] on span "Client View" at bounding box center [511, 50] width 50 height 22
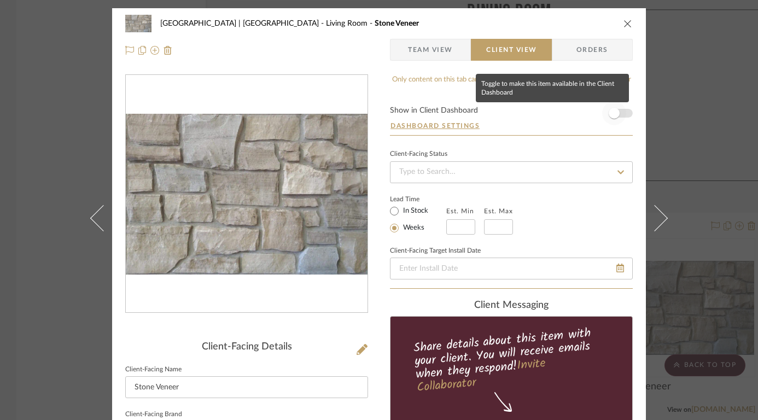
click at [612, 116] on span "button" at bounding box center [613, 113] width 11 height 11
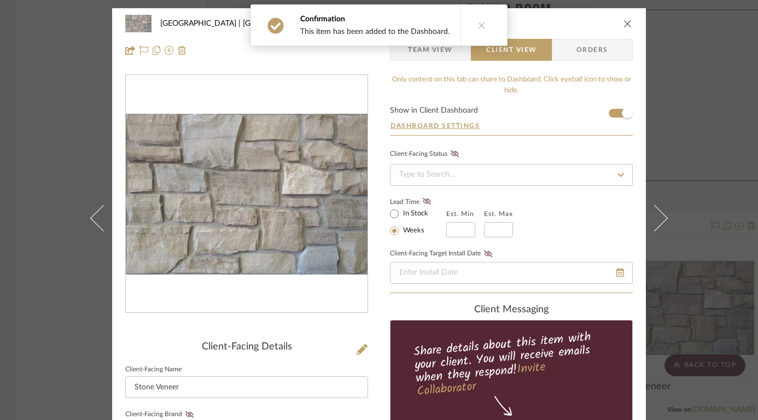
click at [623, 24] on icon "close" at bounding box center [627, 23] width 9 height 9
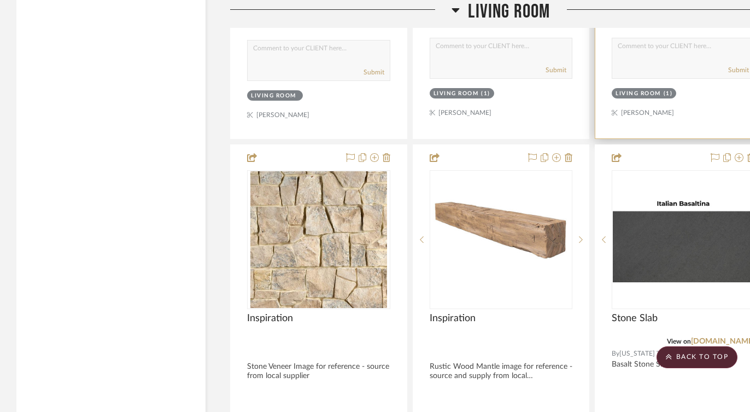
scroll to position [9113, 0]
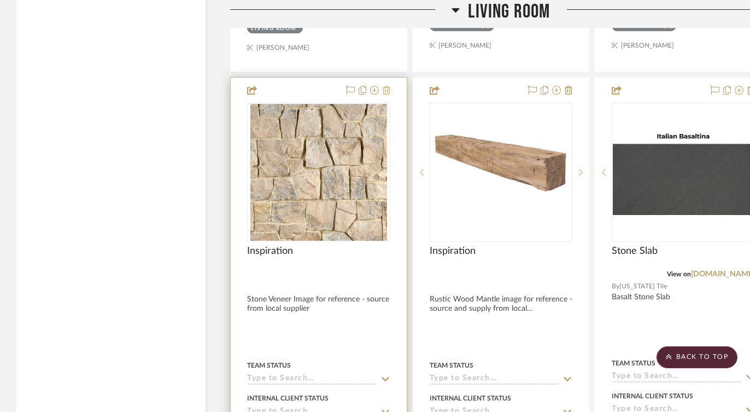
click at [386, 86] on icon at bounding box center [387, 90] width 8 height 9
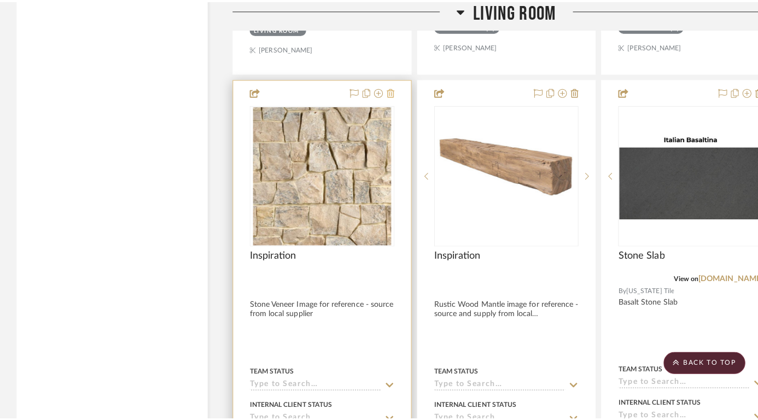
scroll to position [0, 0]
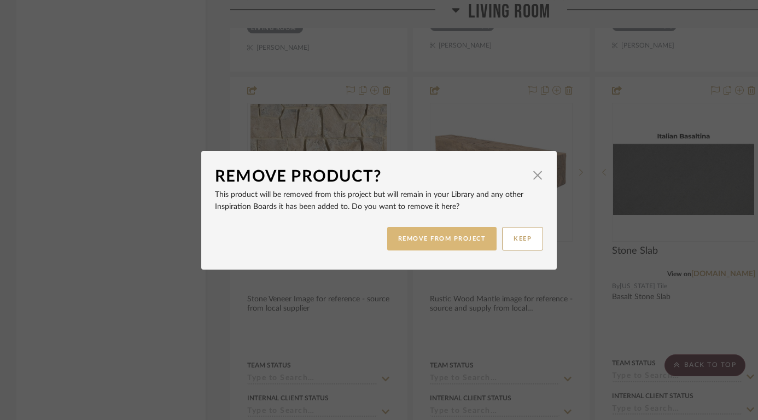
click at [454, 236] on button "REMOVE FROM PROJECT" at bounding box center [442, 239] width 110 height 24
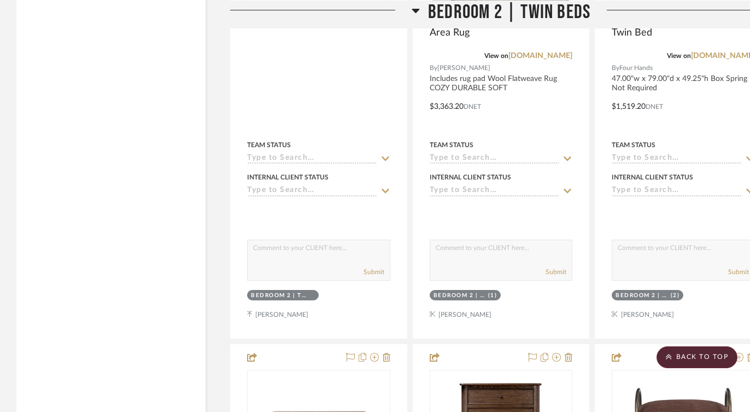
scroll to position [18216, 0]
